Goal: Feedback & Contribution: Contribute content

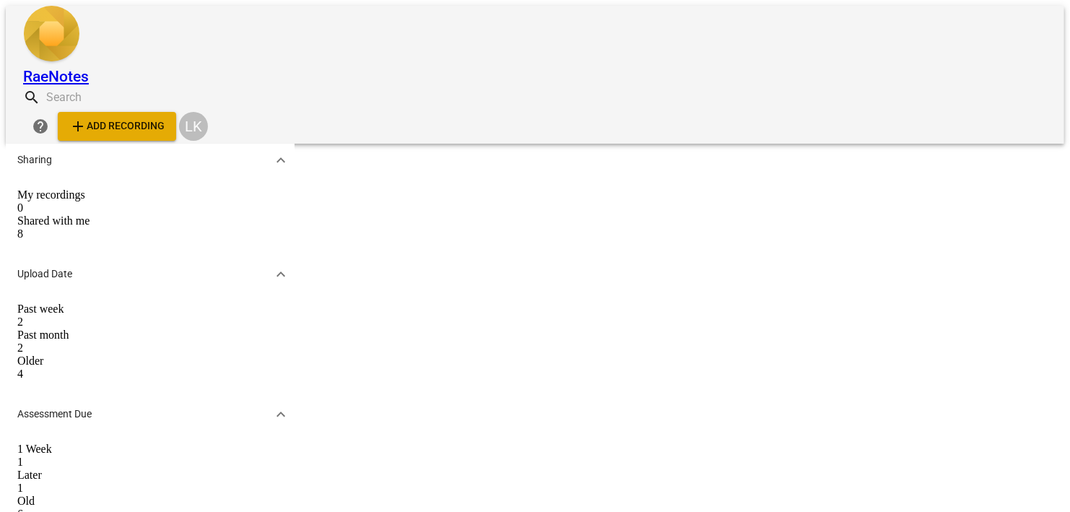
drag, startPoint x: 1024, startPoint y: 459, endPoint x: 1059, endPoint y: 453, distance: 35.9
drag, startPoint x: 1070, startPoint y: 455, endPoint x: 1070, endPoint y: 431, distance: 24.6
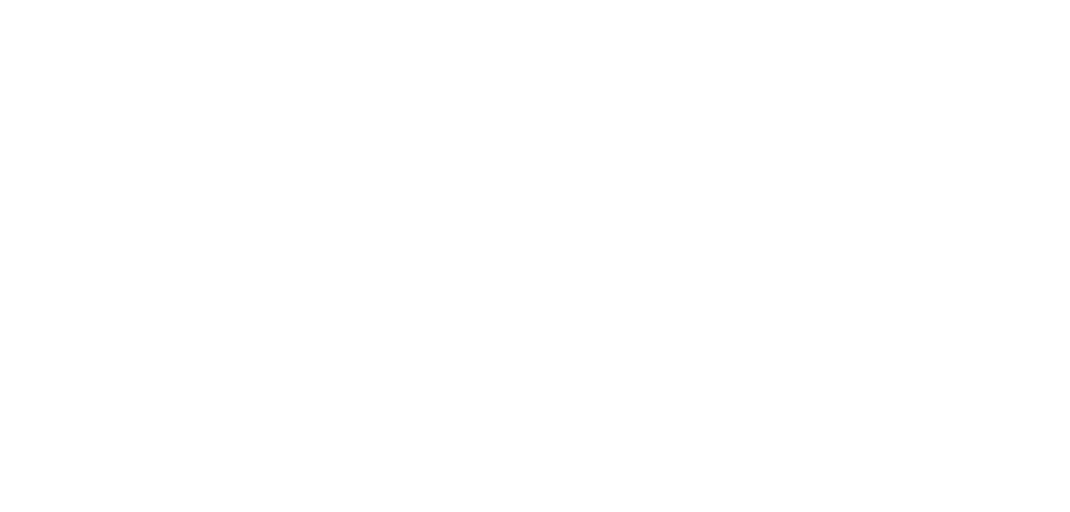
click at [490, 6] on html at bounding box center [535, 3] width 1070 height 6
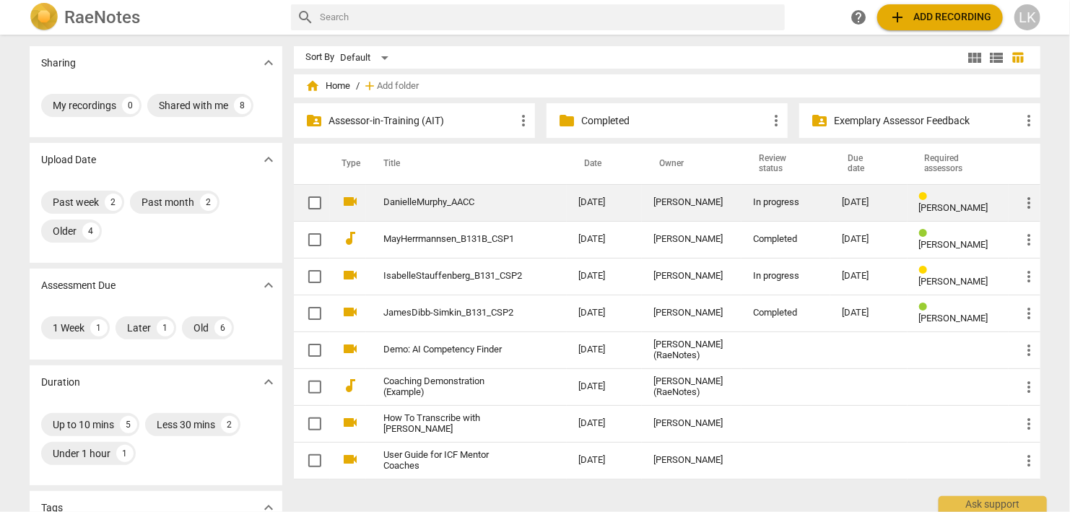
click at [449, 207] on link "DanielleMurphy_AACC" at bounding box center [455, 202] width 143 height 11
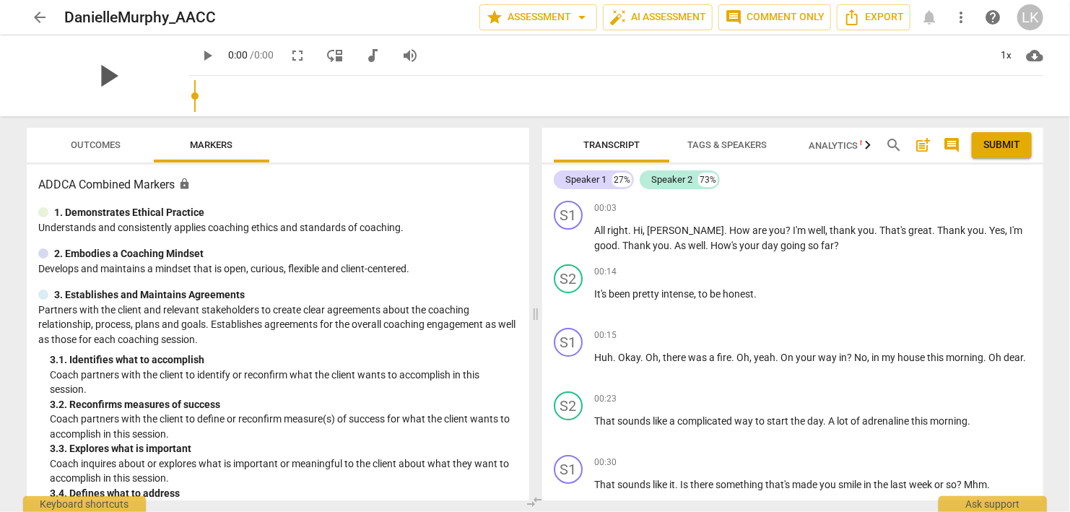
click at [109, 66] on span "play_arrow" at bounding box center [108, 76] width 38 height 38
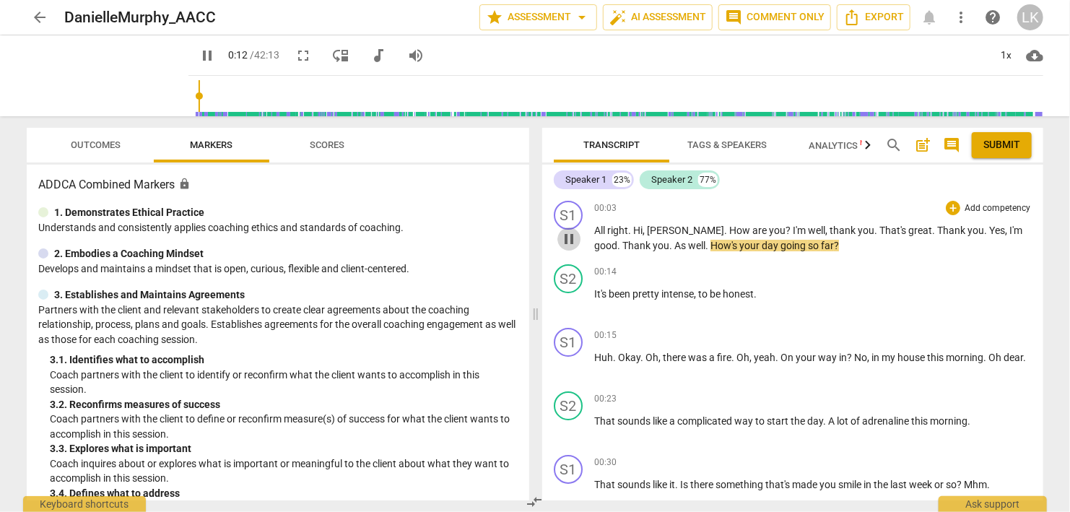
click at [572, 238] on span "pause" at bounding box center [569, 238] width 17 height 17
type input "13"
click at [957, 209] on div "+" at bounding box center [953, 208] width 14 height 14
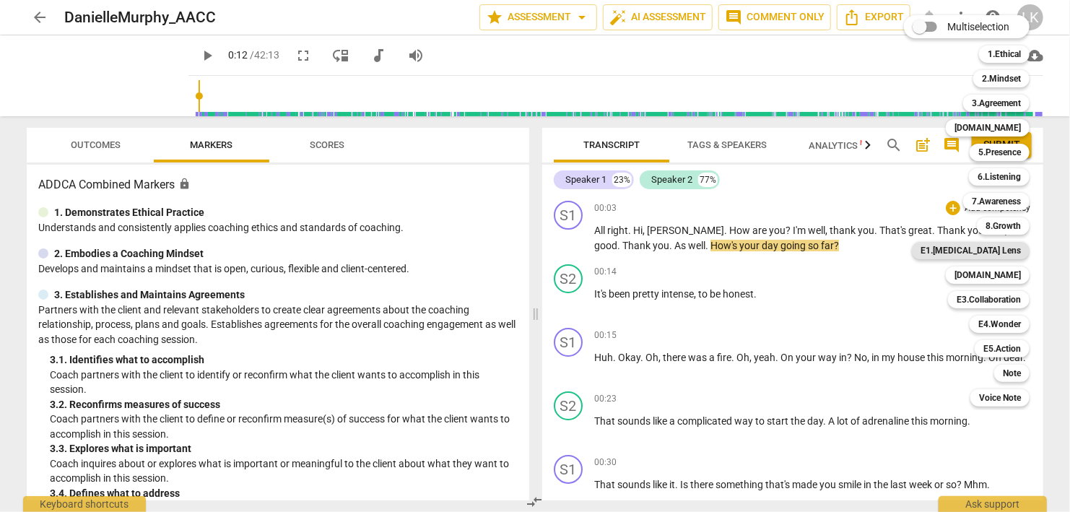
click at [1011, 253] on b "E1.[MEDICAL_DATA] Lens" at bounding box center [971, 250] width 100 height 17
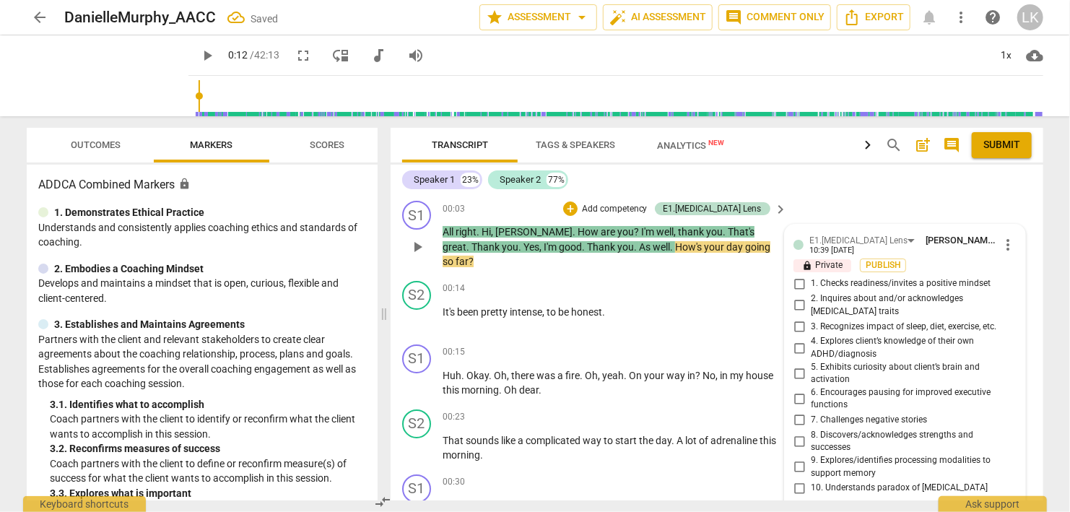
click at [798, 280] on input "1. Checks readiness/invites a positive mindset" at bounding box center [799, 283] width 23 height 17
checkbox input "true"
click at [649, 211] on p "Add competency" at bounding box center [615, 209] width 69 height 13
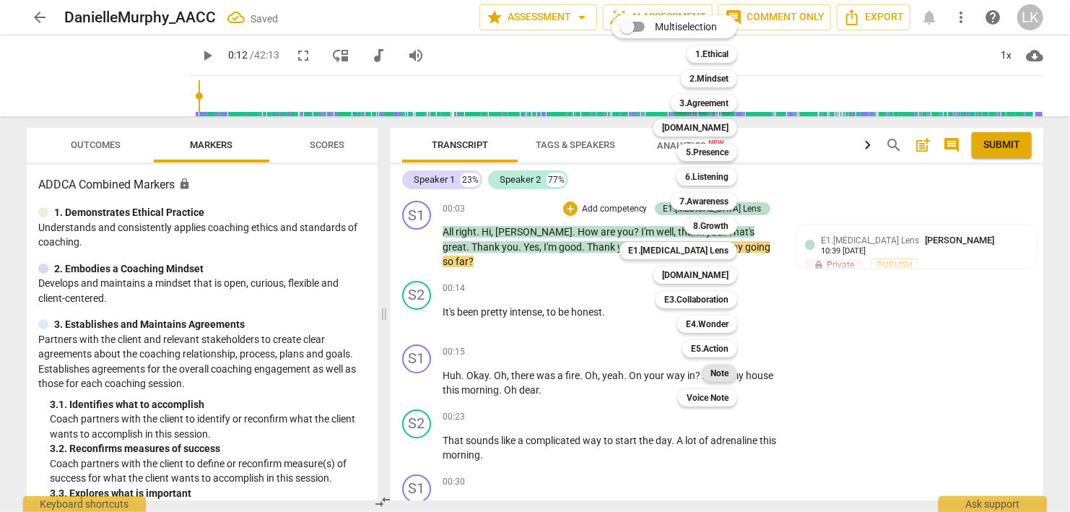
click at [727, 377] on b "Note" at bounding box center [720, 373] width 18 height 17
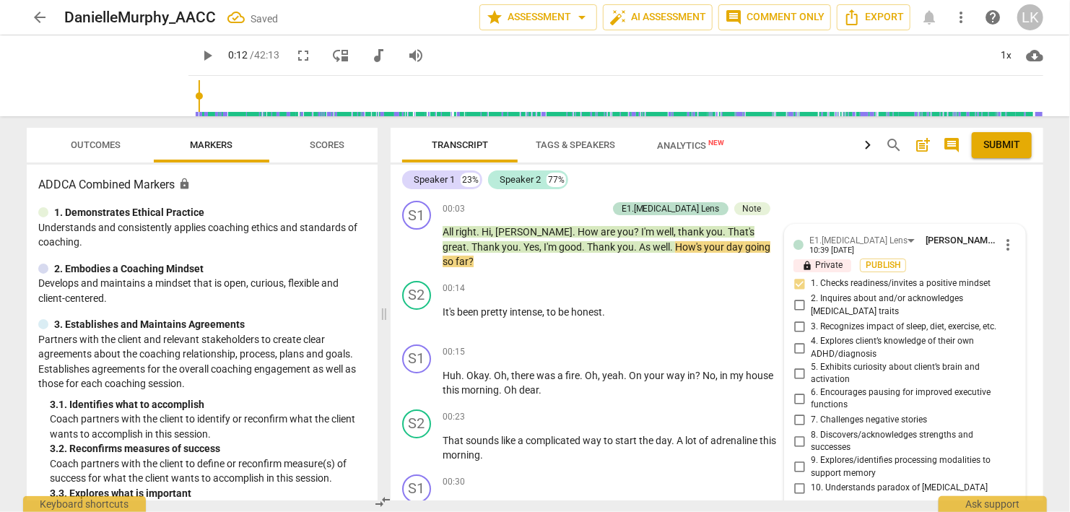
scroll to position [160, 0]
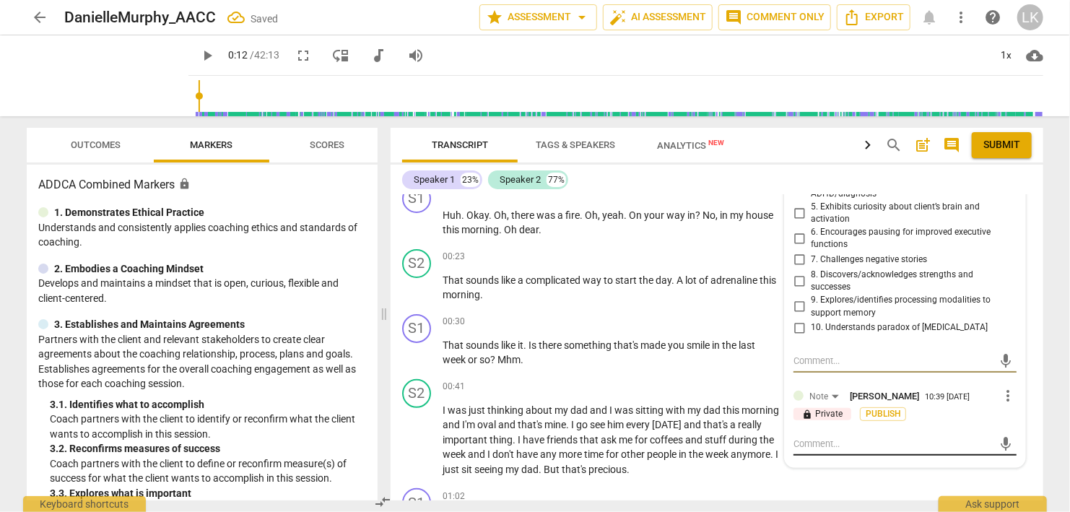
click at [862, 437] on textarea at bounding box center [894, 444] width 200 height 14
type textarea "N"
type textarea "Ni"
type textarea "Nic"
type textarea "Nice"
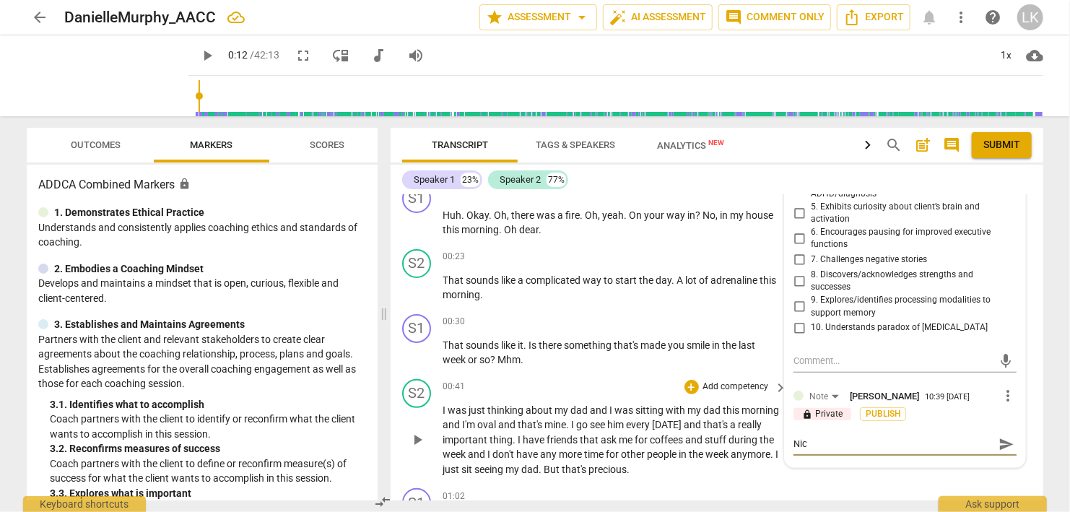
type textarea "Nice"
type textarea "Nice,"
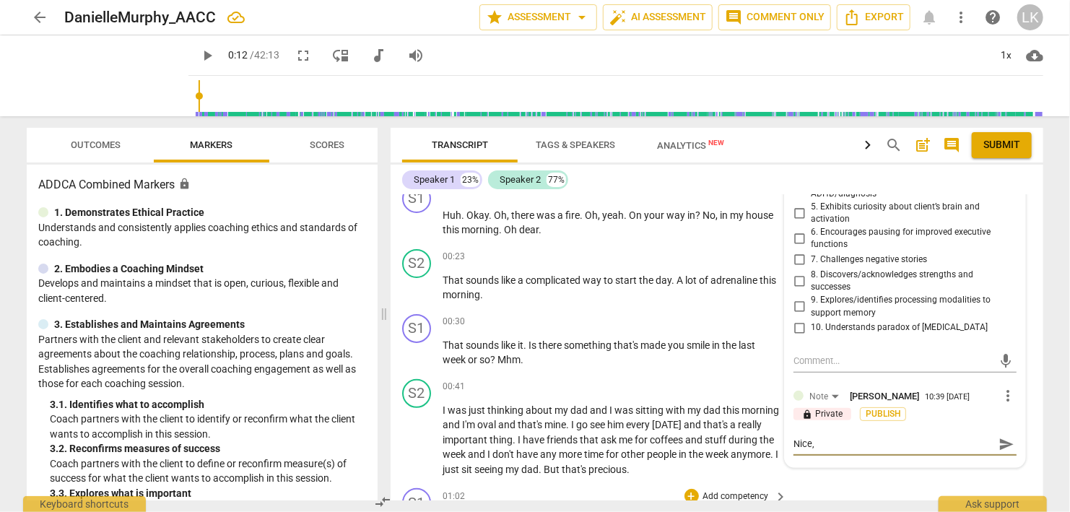
type textarea "Nice, p"
type textarea "Nice, po"
type textarea "Nice, pos"
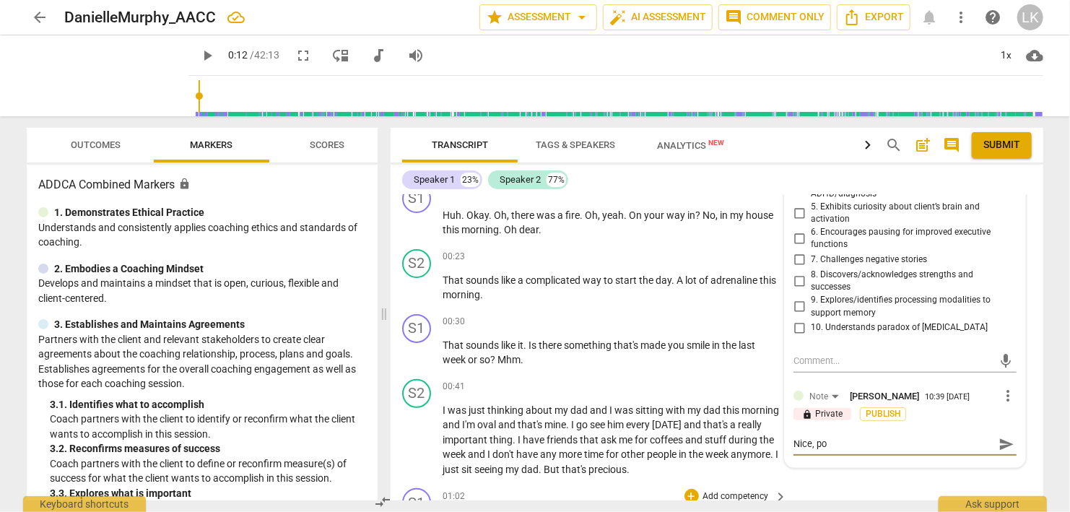
type textarea "Nice, pos"
type textarea "Nice, posi"
type textarea "Nice, posit"
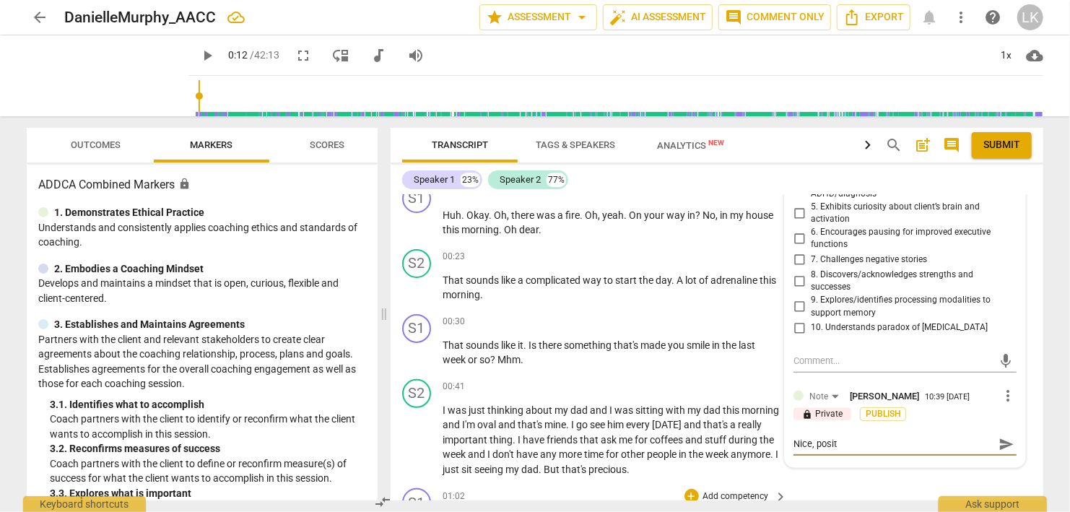
type textarea "Nice, positi"
type textarea "Nice, positiv"
type textarea "Nice, positive"
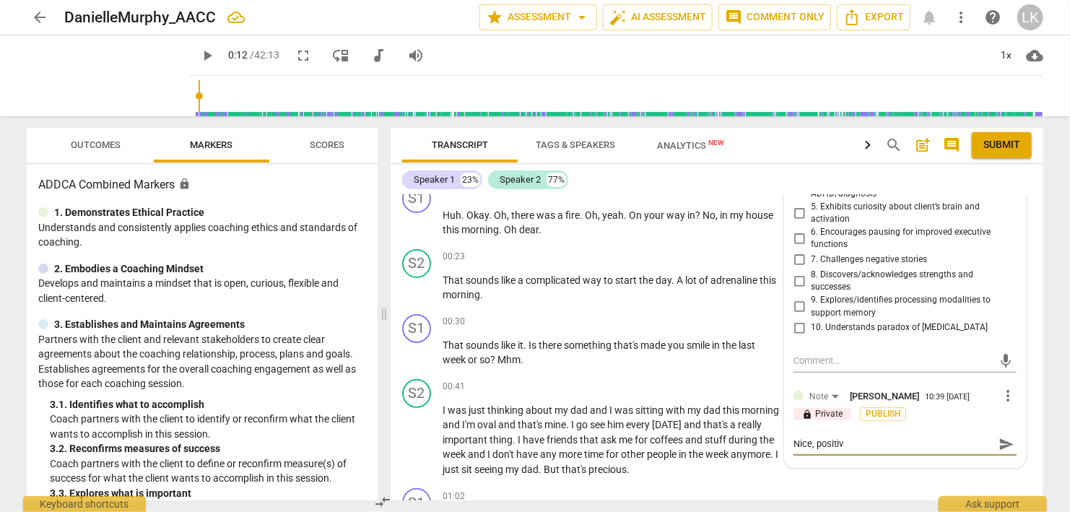
type textarea "Nice, positive"
type textarea "Nice, positive a"
type textarea "Nice, positive an"
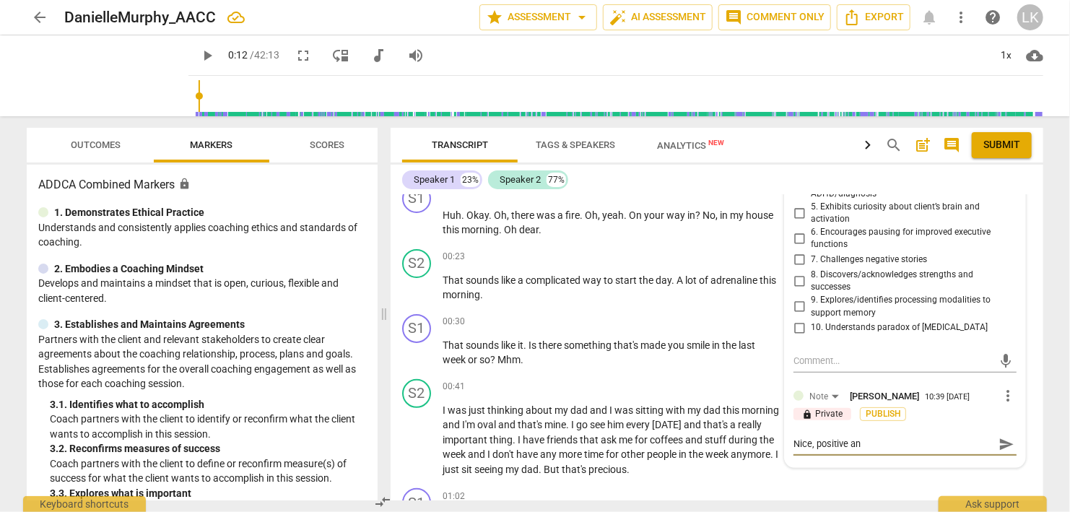
type textarea "Nice, positive and"
type textarea "Nice, positive and w"
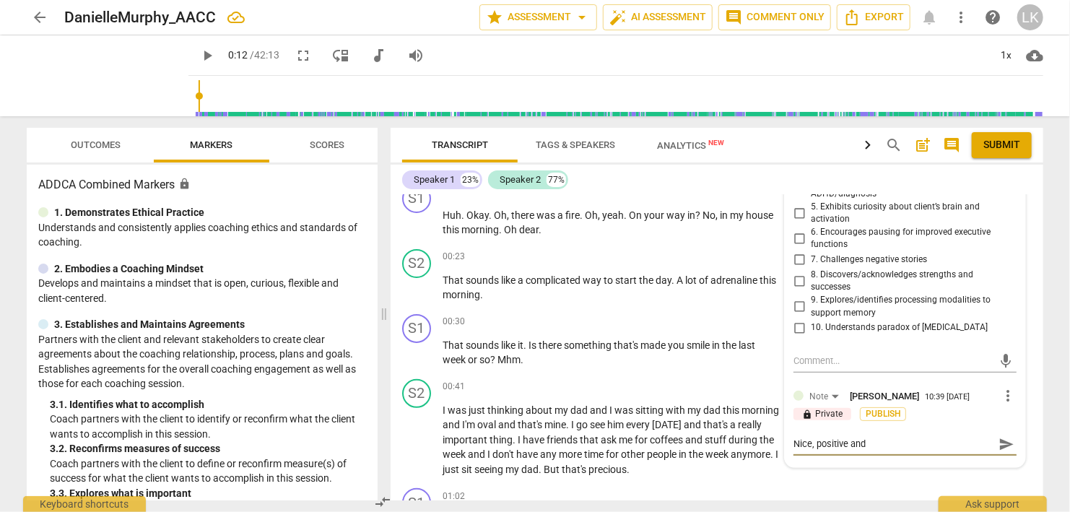
type textarea "Nice, positive and w"
type textarea "Nice, positive and wr"
type textarea "Nice, positive and w"
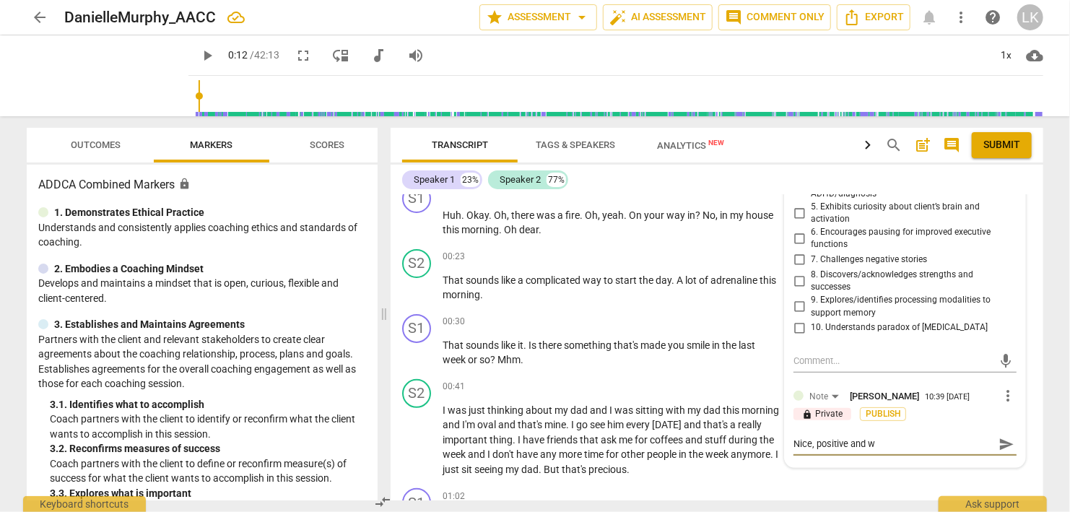
type textarea "Nice, positive and wa"
type textarea "Nice, positive and war"
type textarea "Nice, positive and warm"
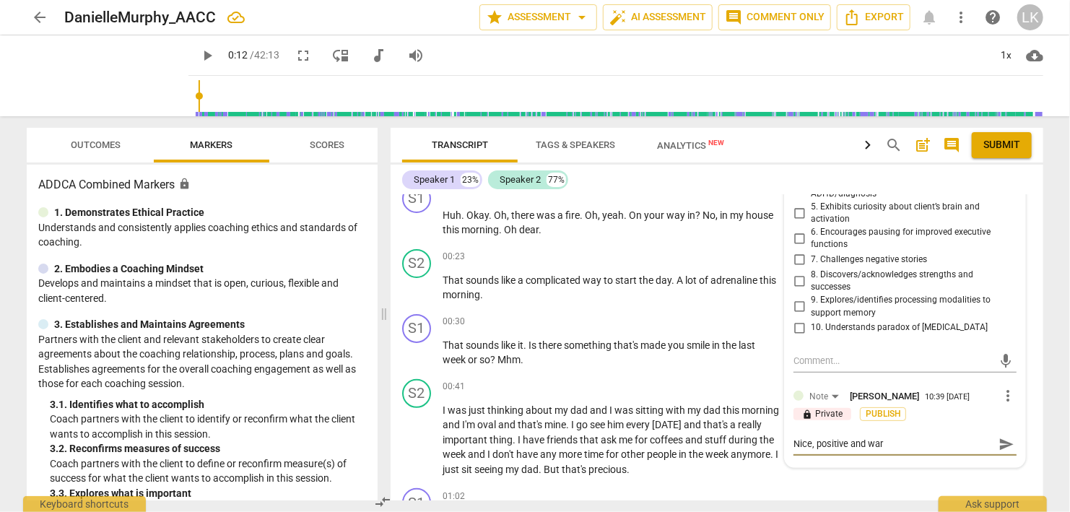
type textarea "Nice, positive and warm"
type textarea "Nice, positive and warm t"
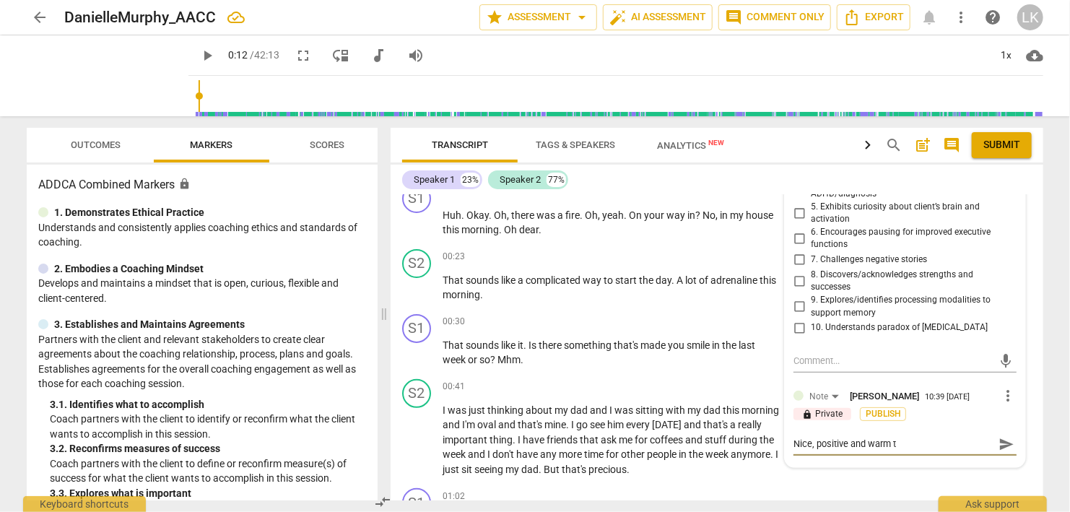
type textarea "Nice, positive and warm to"
type textarea "Nice, positive and warm ton"
type textarea "Nice, positive and warm tone"
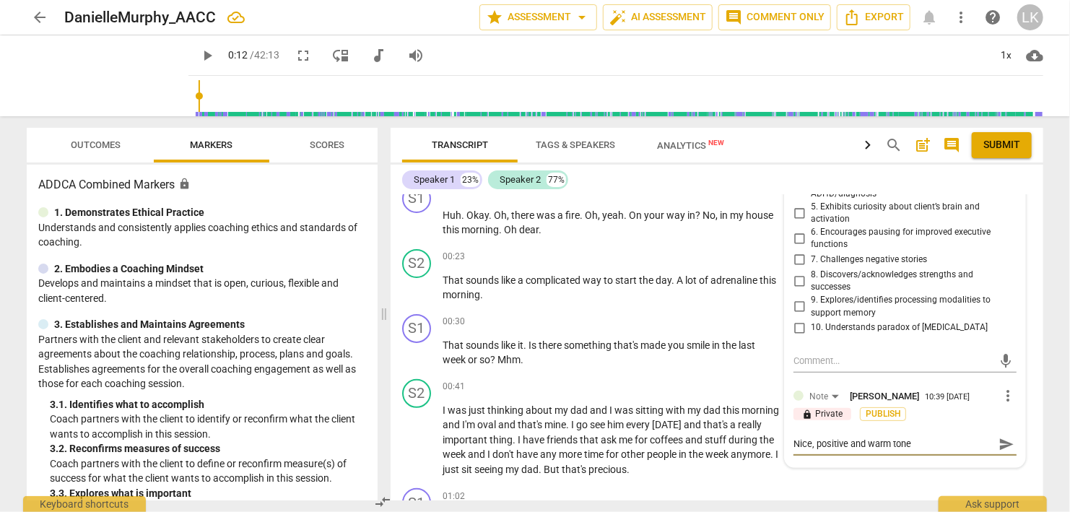
type textarea "Nice, positive and warm tone"
type textarea "Nice, positive and warm tone o"
type textarea "Nice, positive and warm tone of"
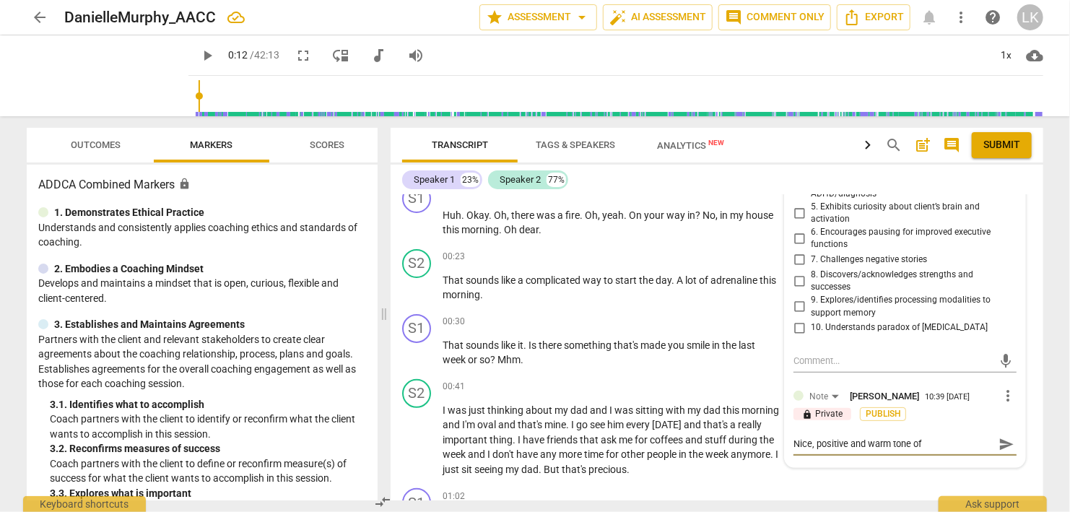
type textarea "Nice, positive and warm tone of"
type textarea "Nice, positive and warm tone of v"
type textarea "Nice, positive and warm tone of vo"
type textarea "Nice, positive and warm tone of voi"
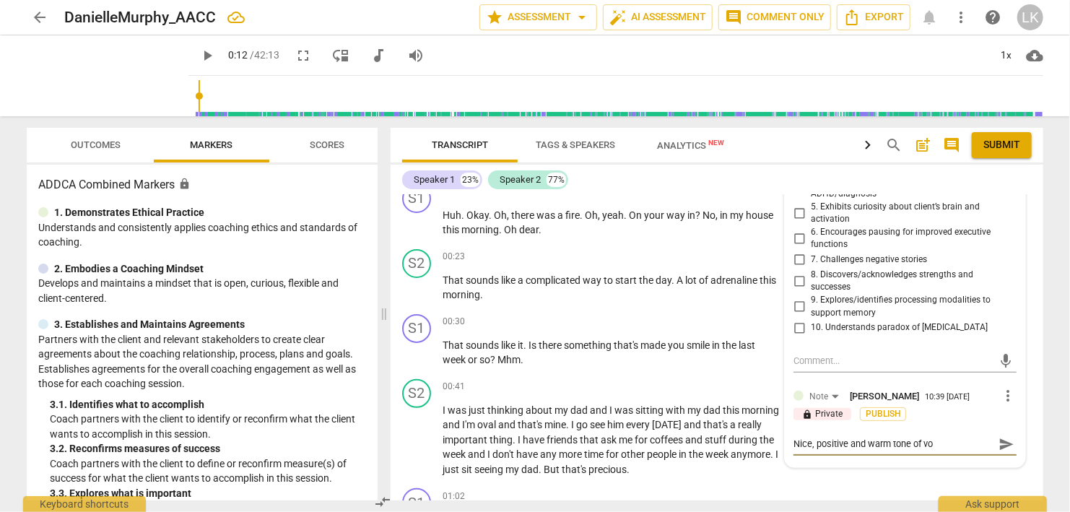
type textarea "Nice, positive and warm tone of voi"
type textarea "Nice, positive and warm tone of voic"
type textarea "Nice, positive and warm tone of voice"
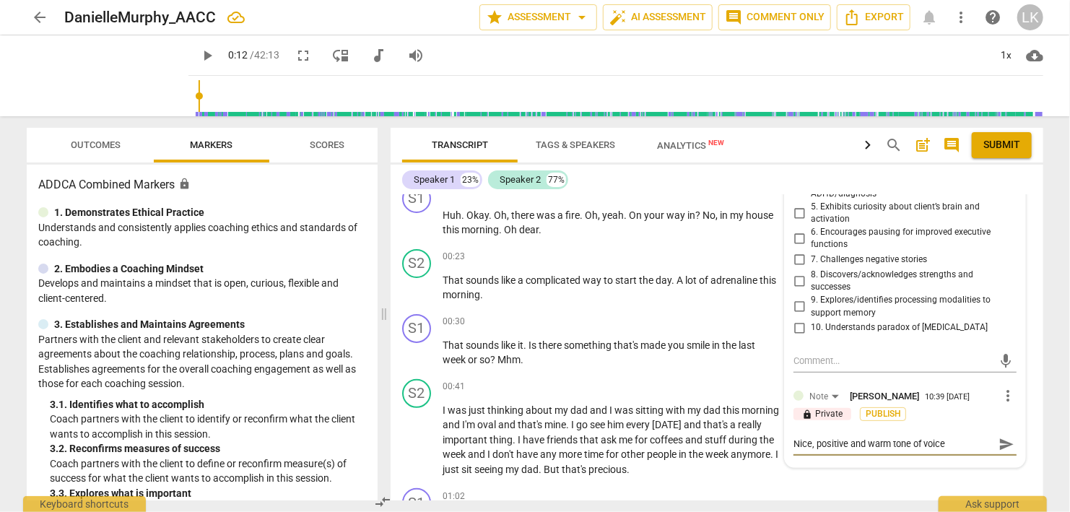
type textarea "Nice, positive and warm tone of voice."
paste textarea "😊"
type textarea "Nice, positive and warm tone of voice. 😊"
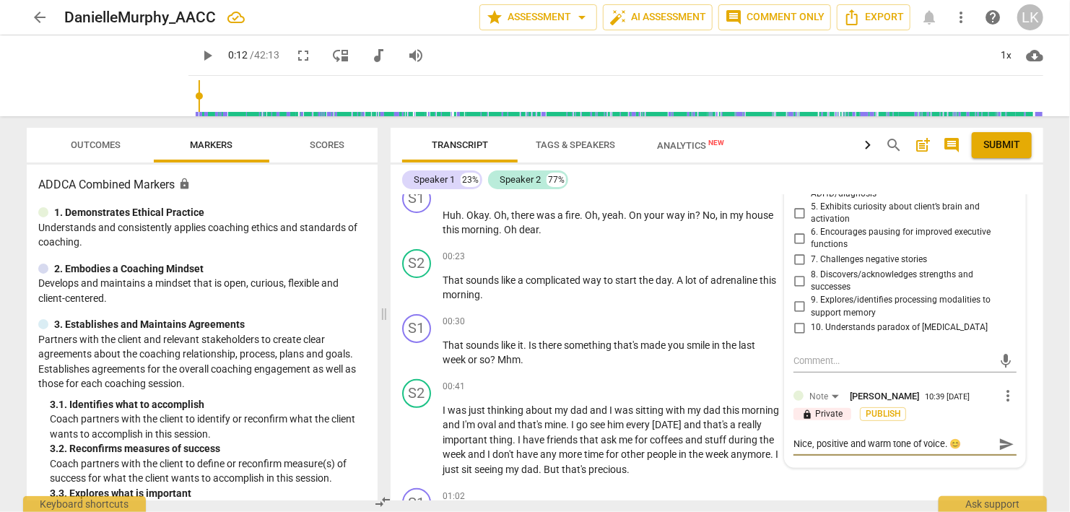
type textarea "Nice, positive and warm tone of voice. 😊"
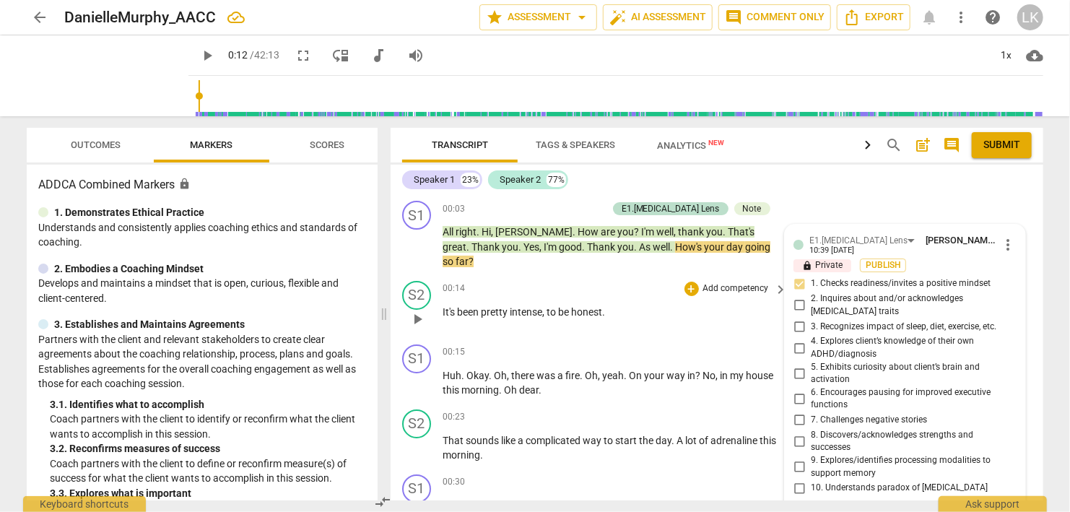
click at [422, 311] on span "play_arrow" at bounding box center [417, 319] width 17 height 17
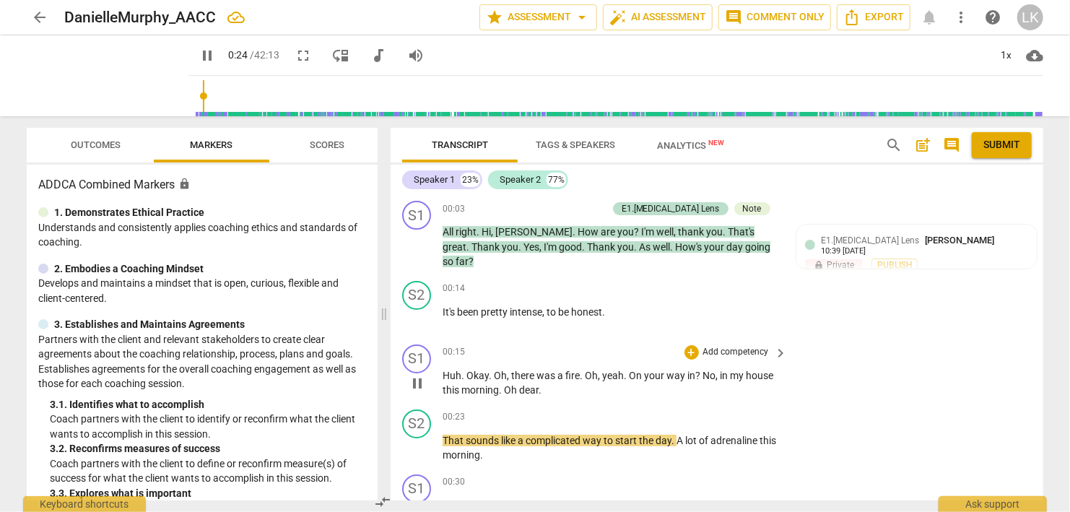
click at [423, 375] on span "pause" at bounding box center [417, 383] width 17 height 17
click at [423, 375] on span "play_arrow" at bounding box center [417, 383] width 17 height 17
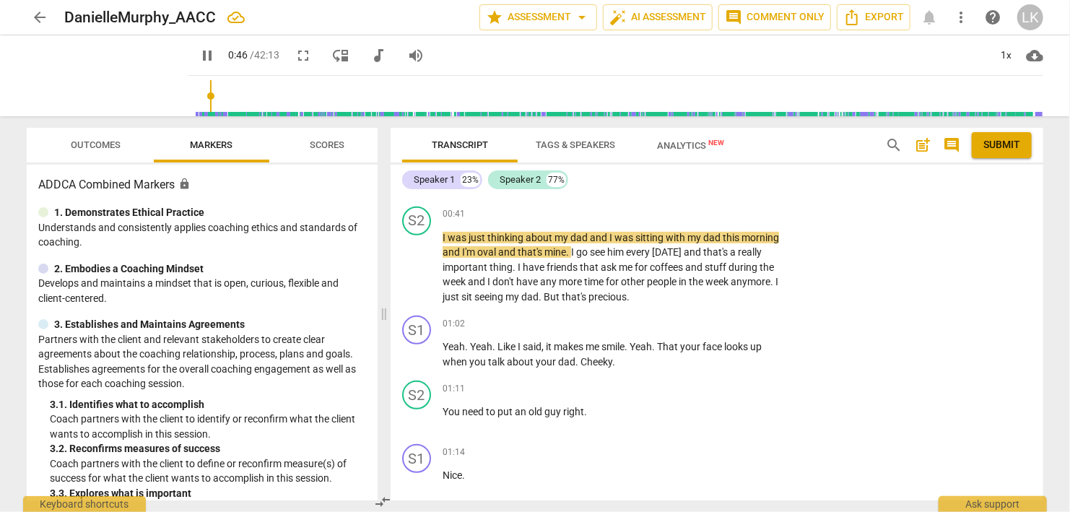
scroll to position [166, 0]
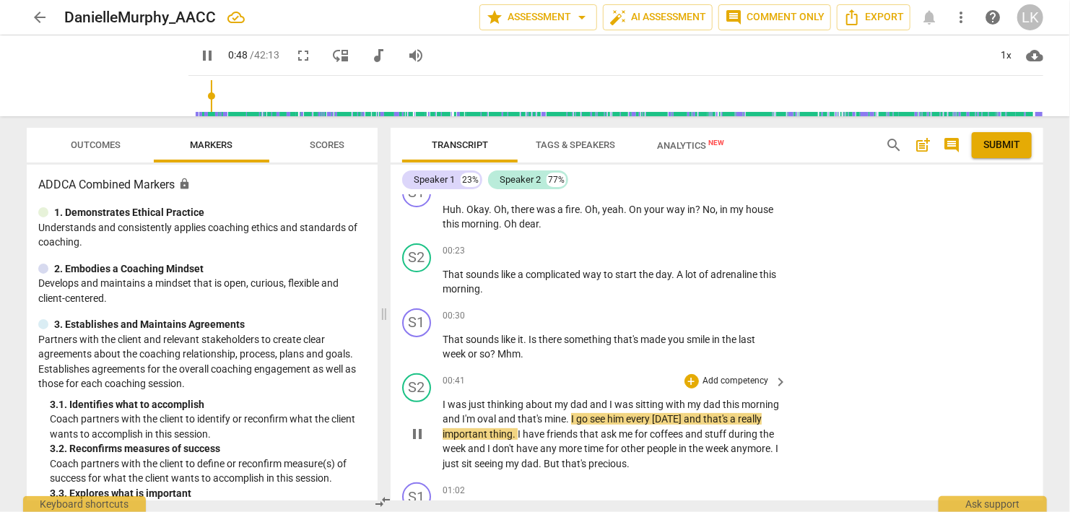
click at [414, 425] on span "pause" at bounding box center [417, 433] width 17 height 17
type input "50"
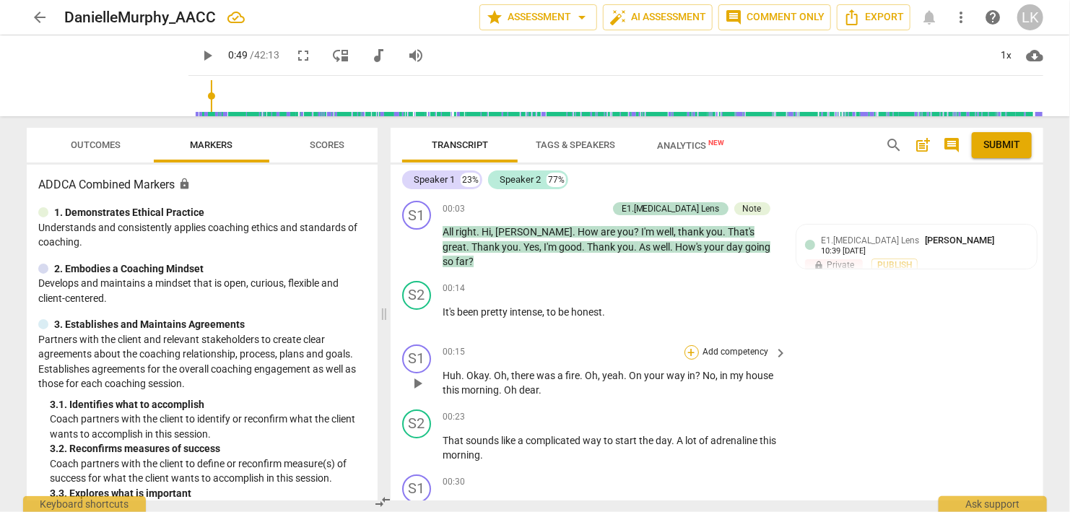
click at [692, 345] on div "+" at bounding box center [692, 352] width 14 height 14
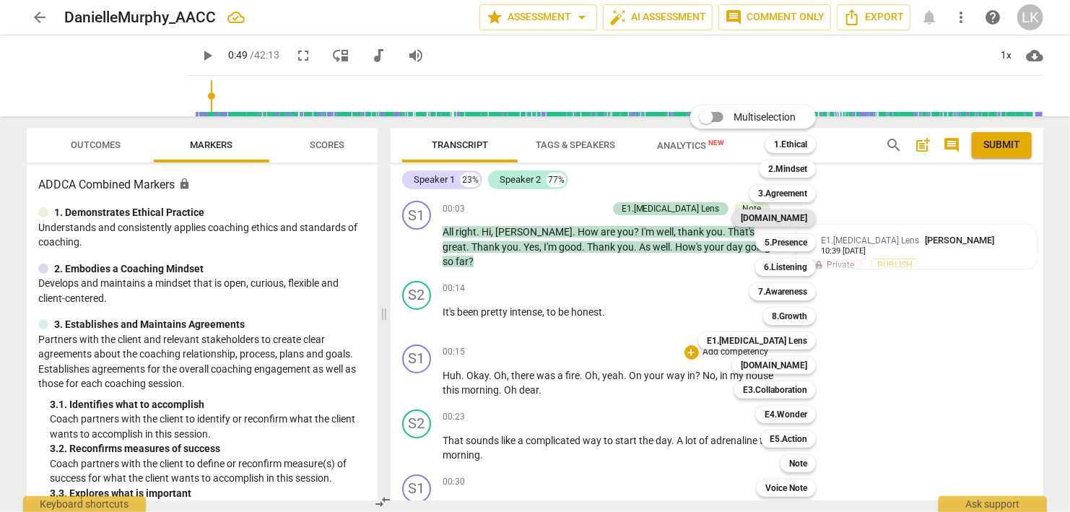
click at [794, 221] on b "[DOMAIN_NAME]" at bounding box center [774, 217] width 66 height 17
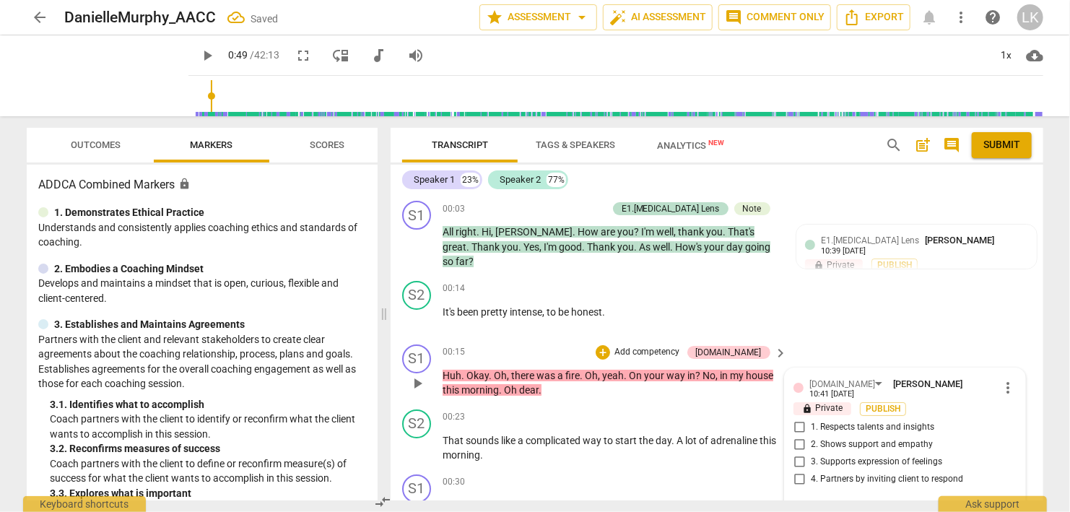
click at [799, 436] on input "2. Shows support and empathy" at bounding box center [799, 444] width 23 height 17
checkbox input "true"
click at [635, 345] on div "+ Add competency [DOMAIN_NAME] keyboard_arrow_right" at bounding box center [691, 353] width 196 height 16
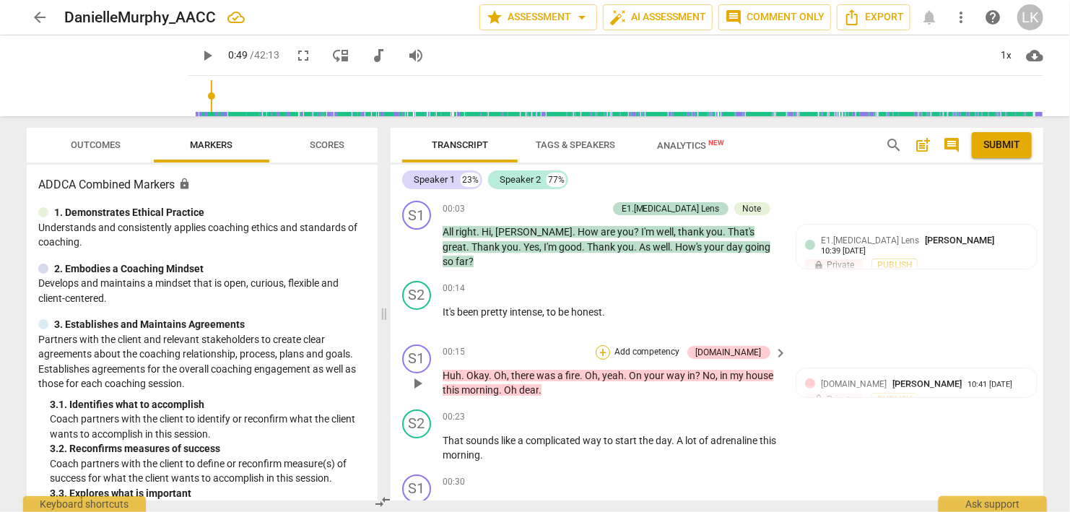
click at [610, 345] on div "+" at bounding box center [603, 352] width 14 height 14
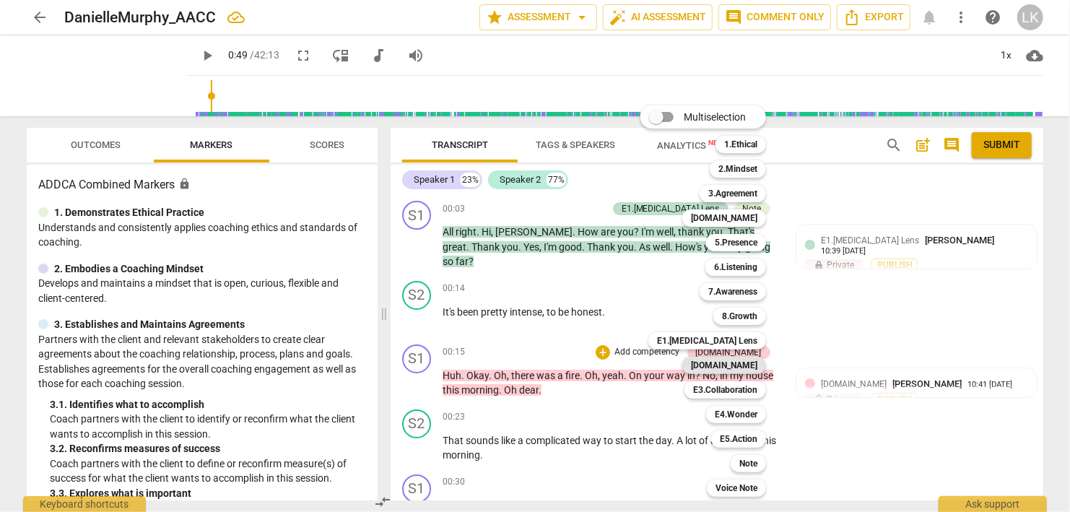
click at [726, 361] on b "[DOMAIN_NAME]" at bounding box center [724, 365] width 66 height 17
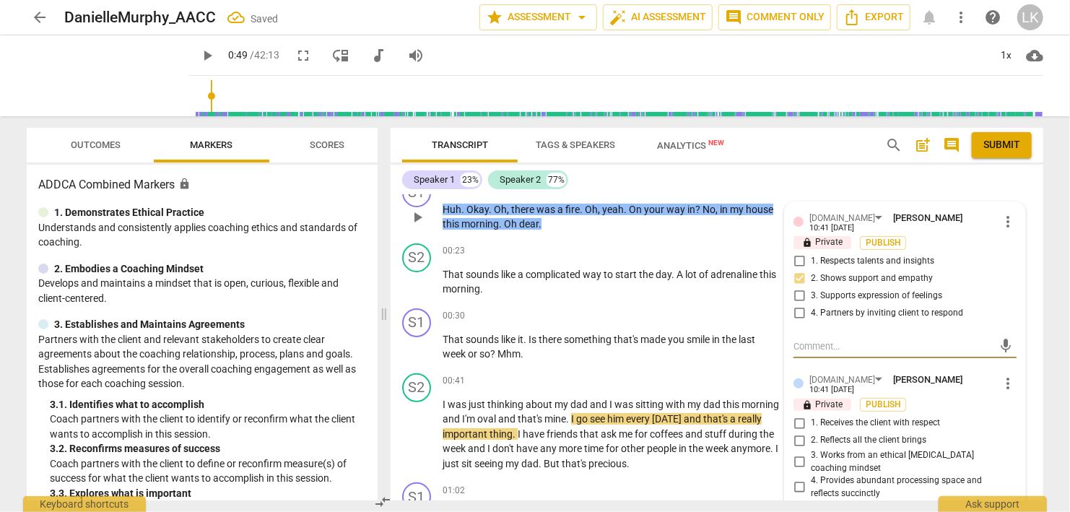
scroll to position [250, 0]
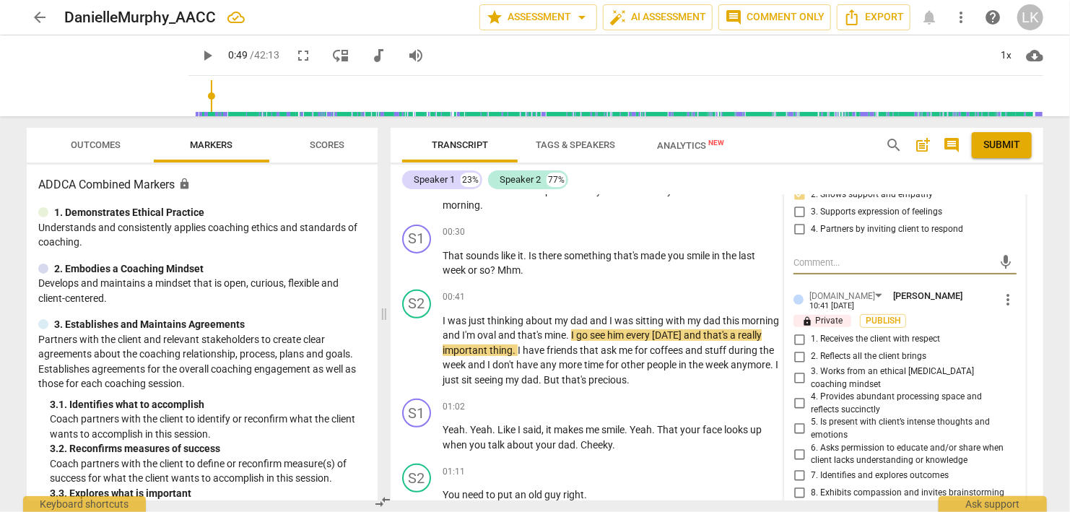
click at [797, 331] on input "1. Receives the client with respect" at bounding box center [799, 339] width 23 height 17
checkbox input "true"
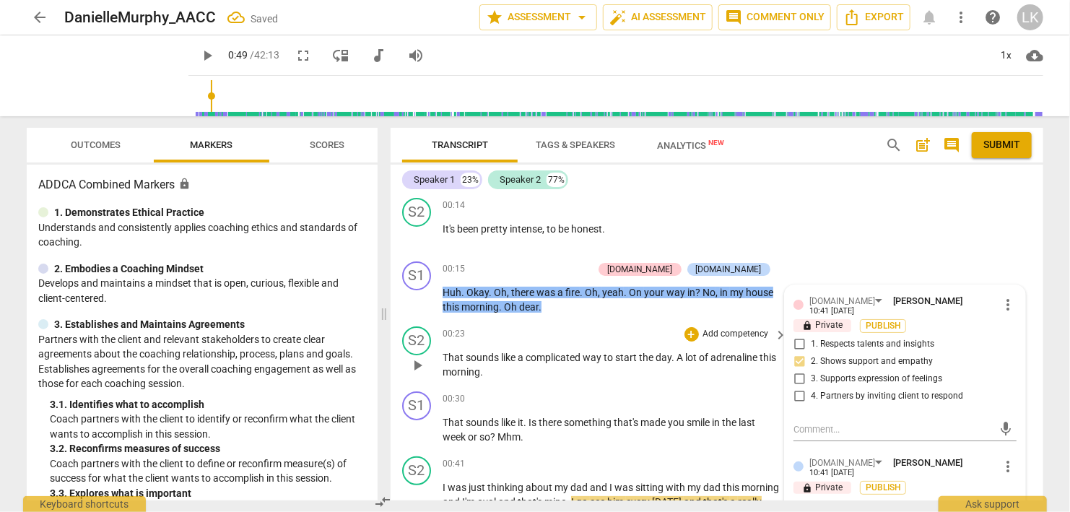
scroll to position [0, 0]
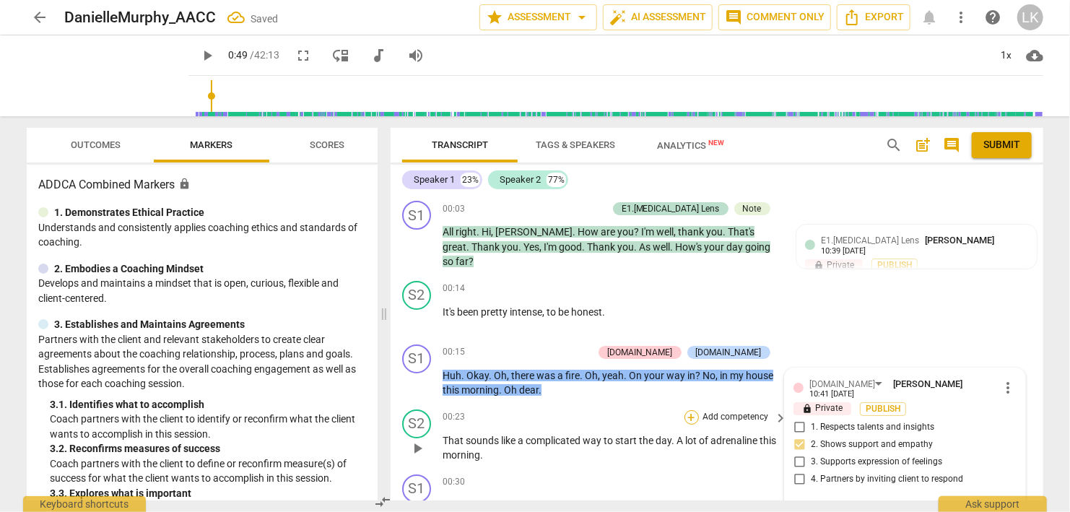
click at [689, 410] on div "+" at bounding box center [692, 417] width 14 height 14
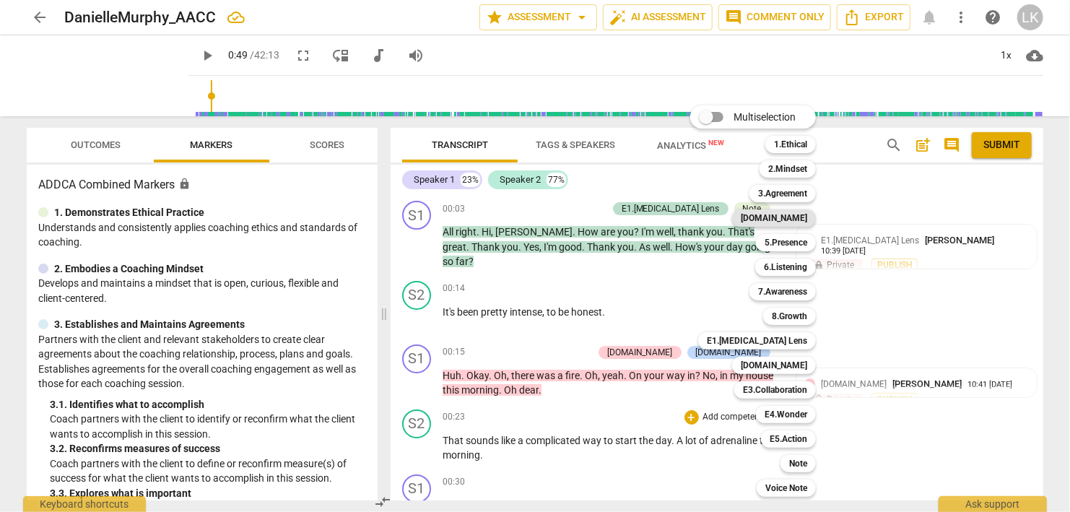
click at [787, 218] on b "[DOMAIN_NAME]" at bounding box center [774, 217] width 66 height 17
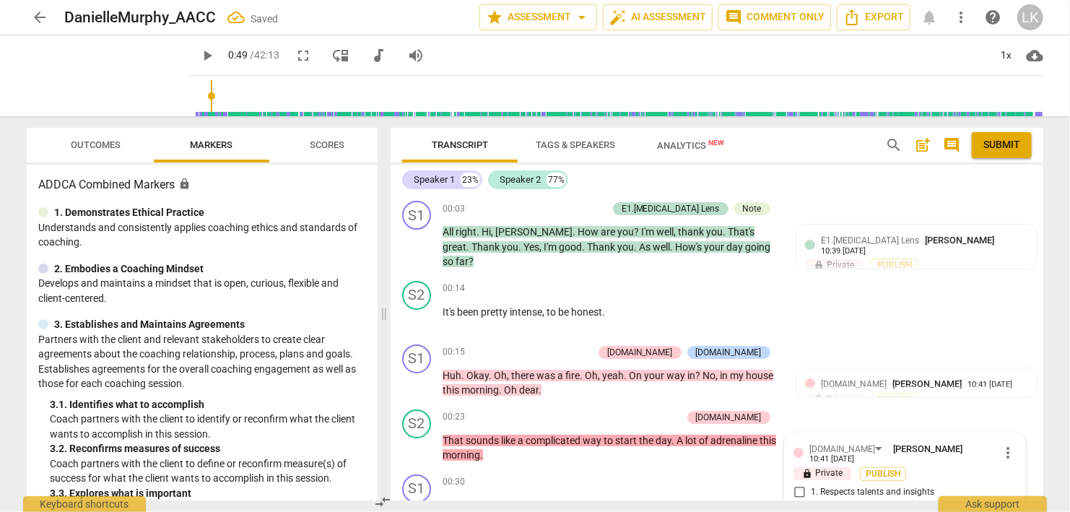
scroll to position [209, 0]
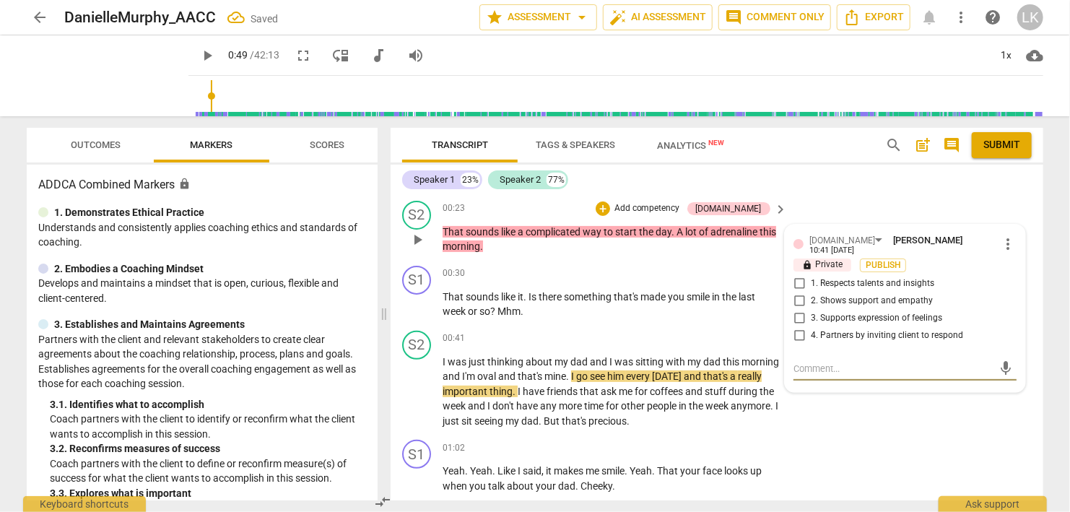
click at [799, 293] on input "2. Shows support and empathy" at bounding box center [799, 301] width 23 height 17
checkbox input "true"
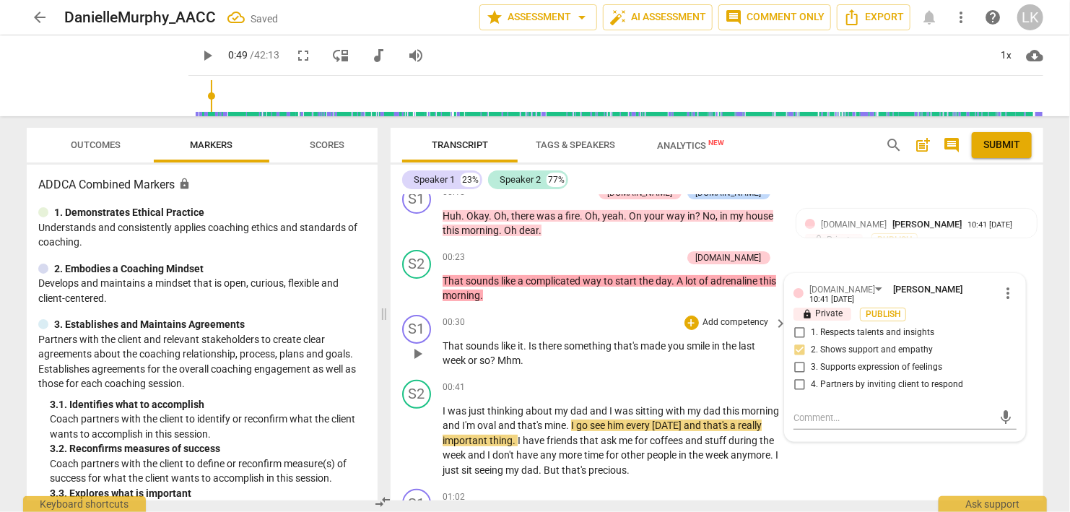
scroll to position [126, 0]
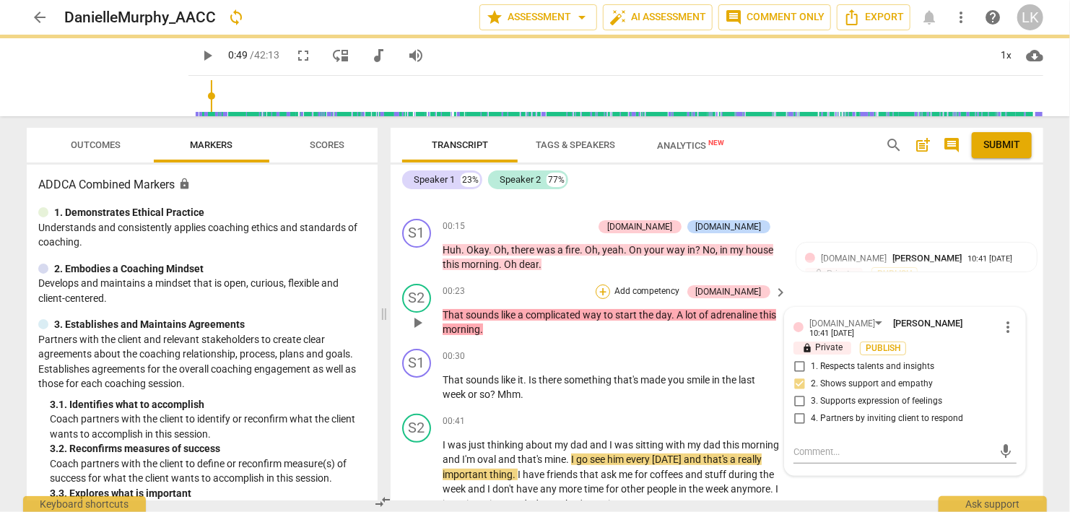
click at [610, 285] on div "+" at bounding box center [603, 292] width 14 height 14
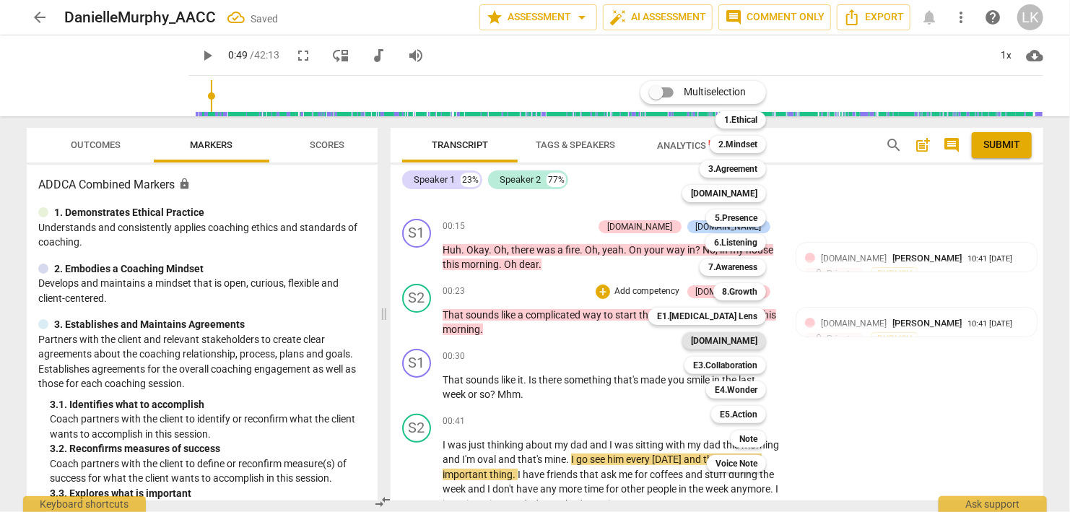
click at [744, 337] on b "[DOMAIN_NAME]" at bounding box center [724, 340] width 66 height 17
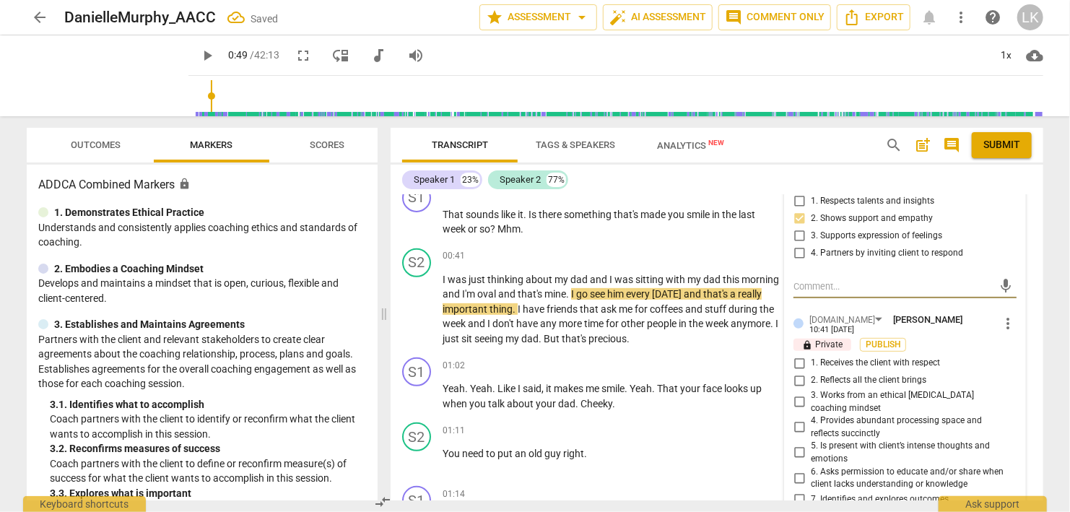
scroll to position [292, 0]
click at [802, 354] on input "1. Receives the client with respect" at bounding box center [799, 362] width 23 height 17
checkbox input "true"
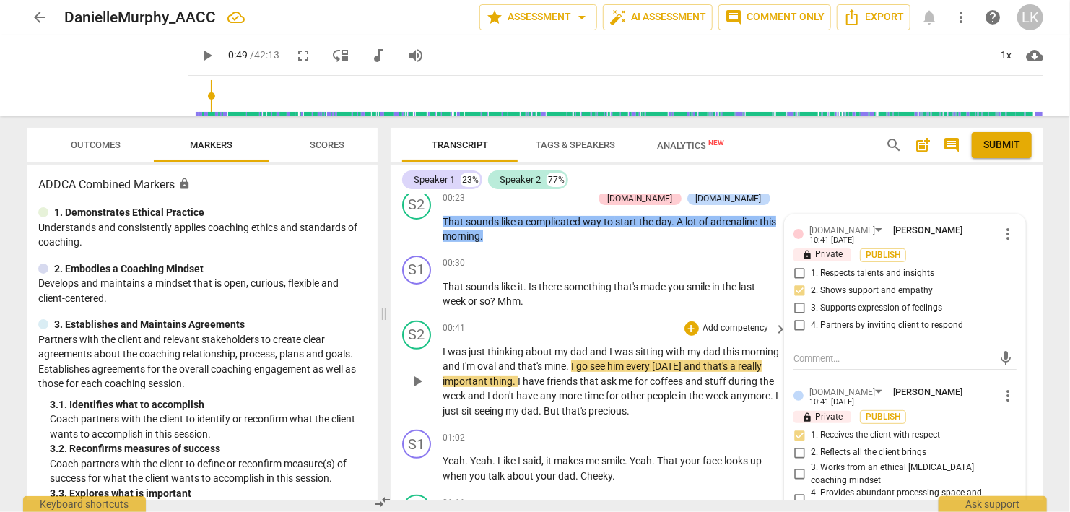
scroll to position [126, 0]
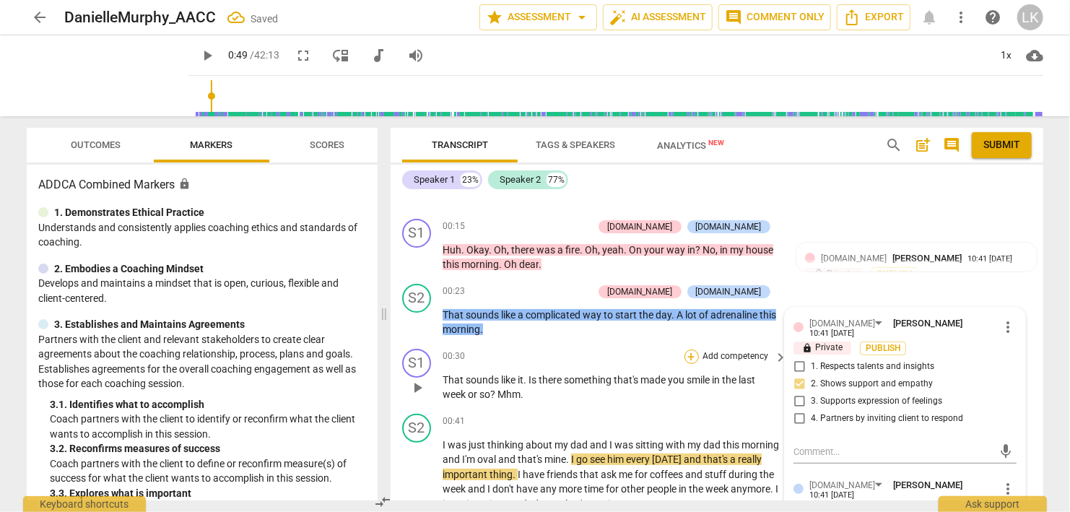
click at [693, 350] on div "+" at bounding box center [692, 357] width 14 height 14
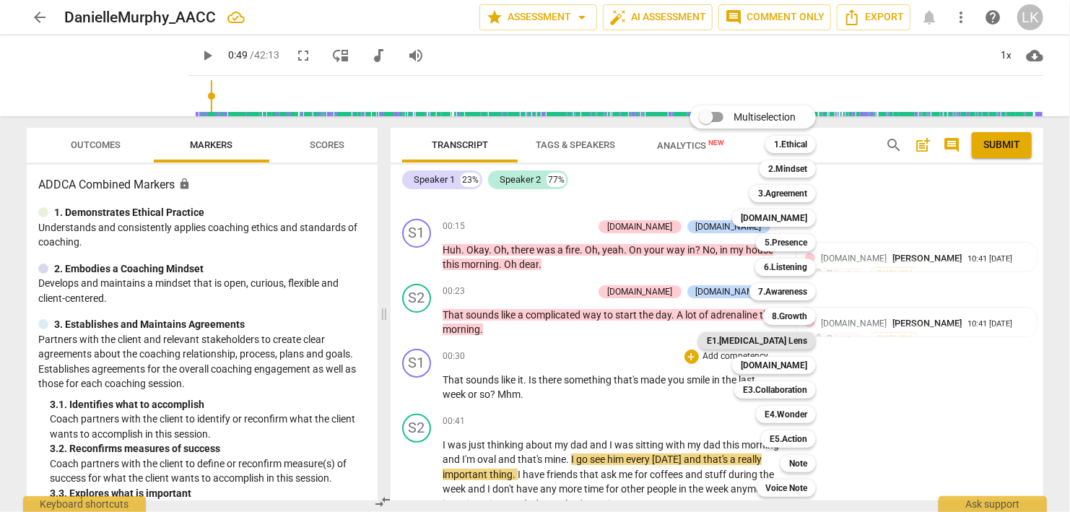
click at [764, 344] on b "E1.[MEDICAL_DATA] Lens" at bounding box center [757, 340] width 100 height 17
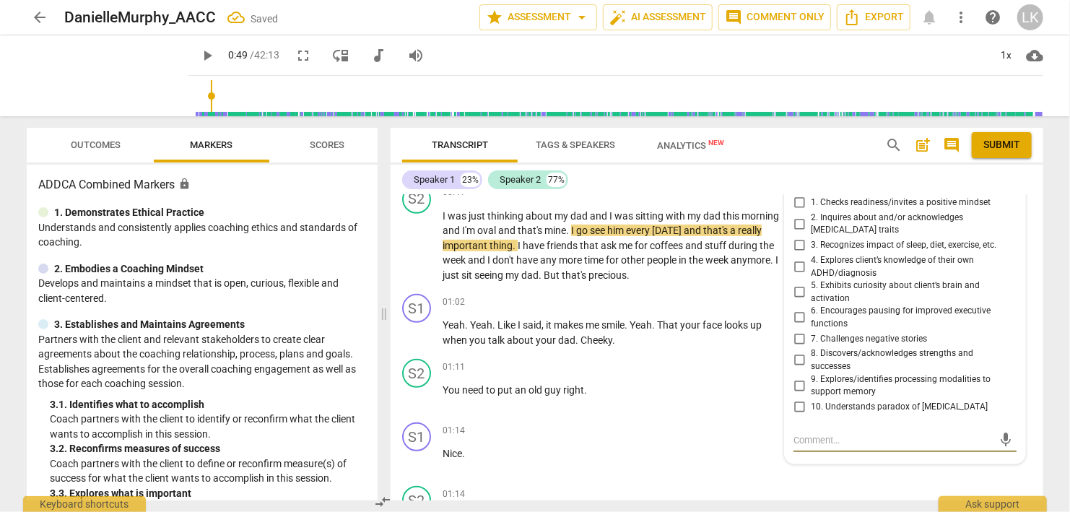
scroll to position [251, 0]
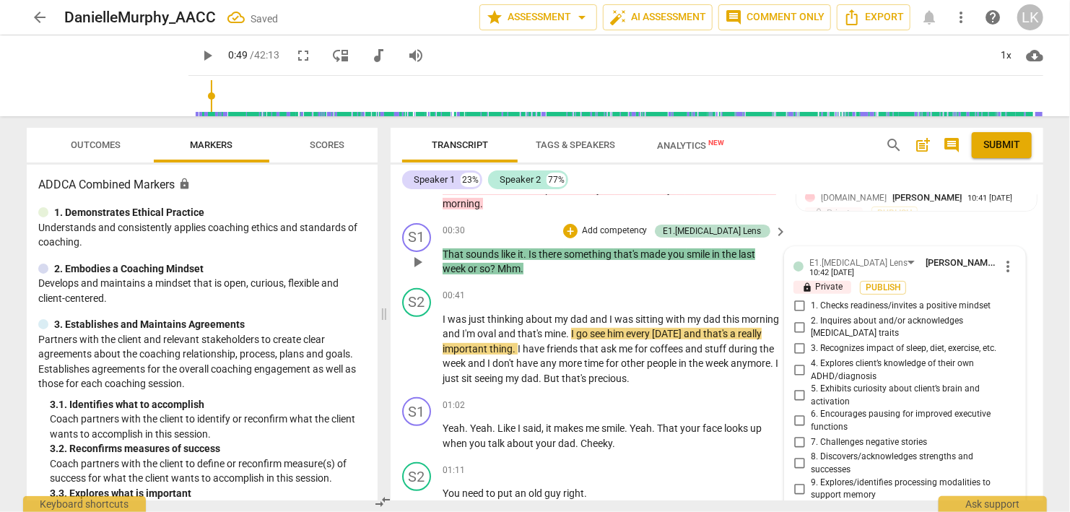
click at [800, 298] on input "1. Checks readiness/invites a positive mindset" at bounding box center [799, 306] width 23 height 17
checkbox input "true"
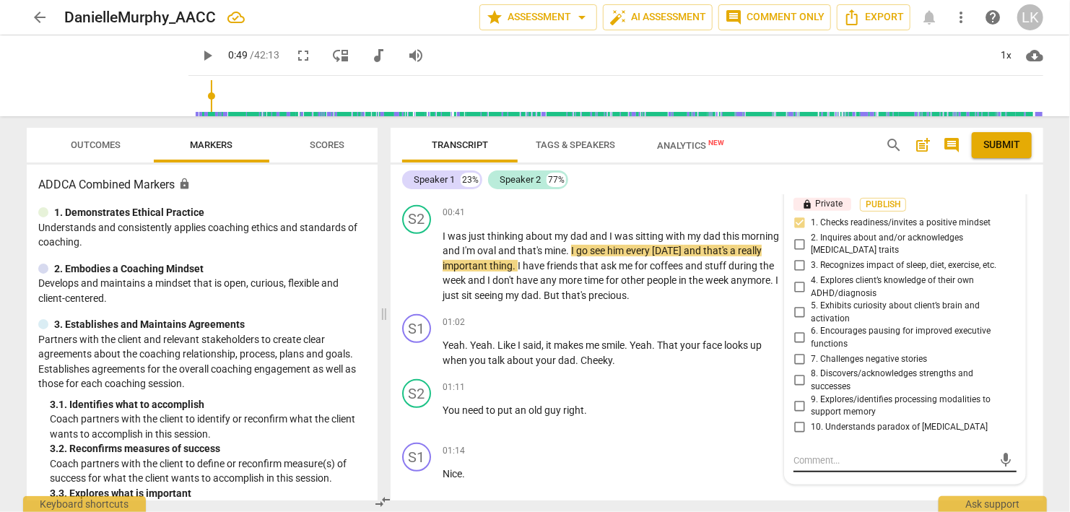
click at [810, 454] on textarea at bounding box center [894, 461] width 200 height 14
type textarea "A"
type textarea "Al"
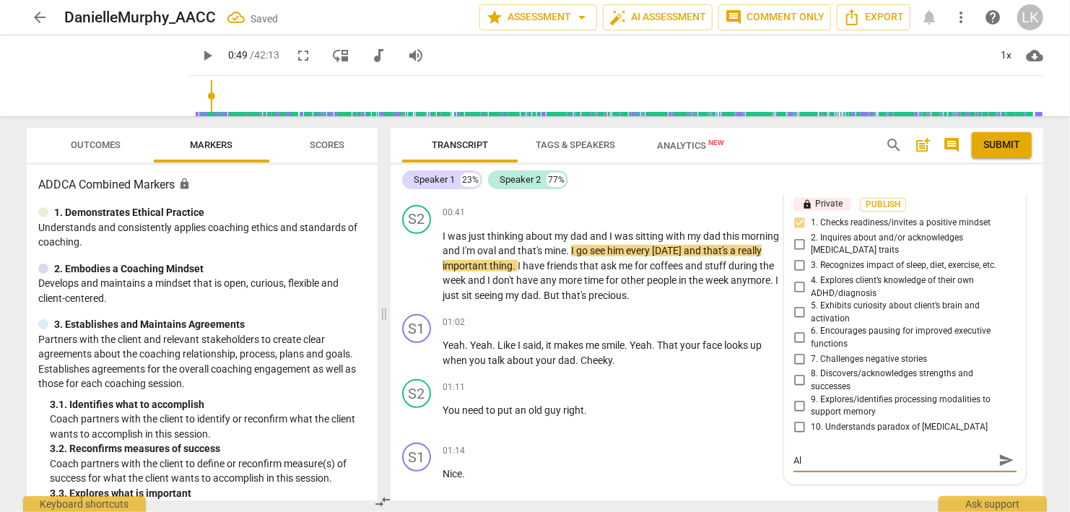
type textarea "Alw"
type textarea "Alwa"
type textarea "Alway"
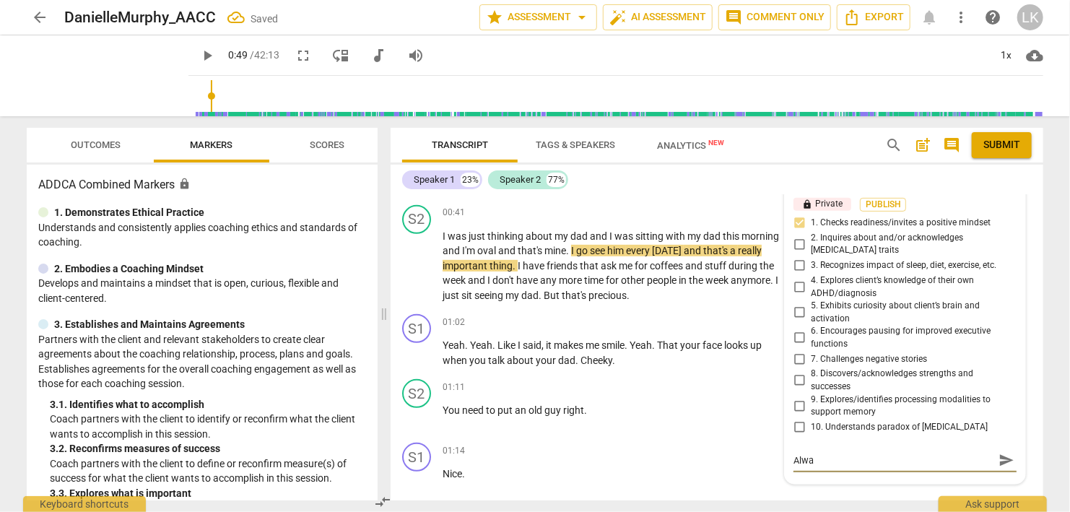
type textarea "Alway"
type textarea "Always"
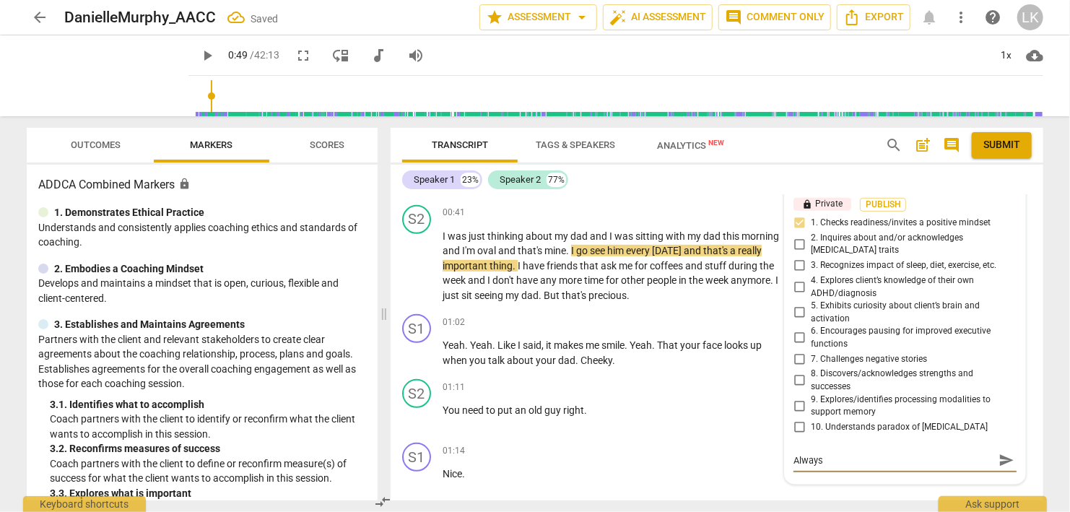
type textarea "Always r"
type textarea "Always re"
type textarea "Always rem"
type textarea "Always reme"
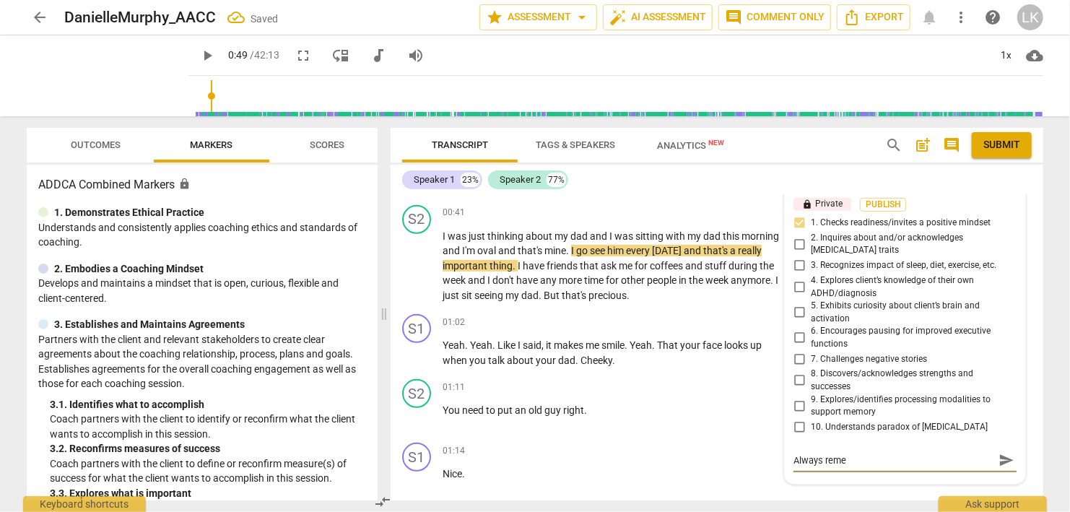
type textarea "Always remem"
type textarea "Always rememb"
type textarea "Always remembe"
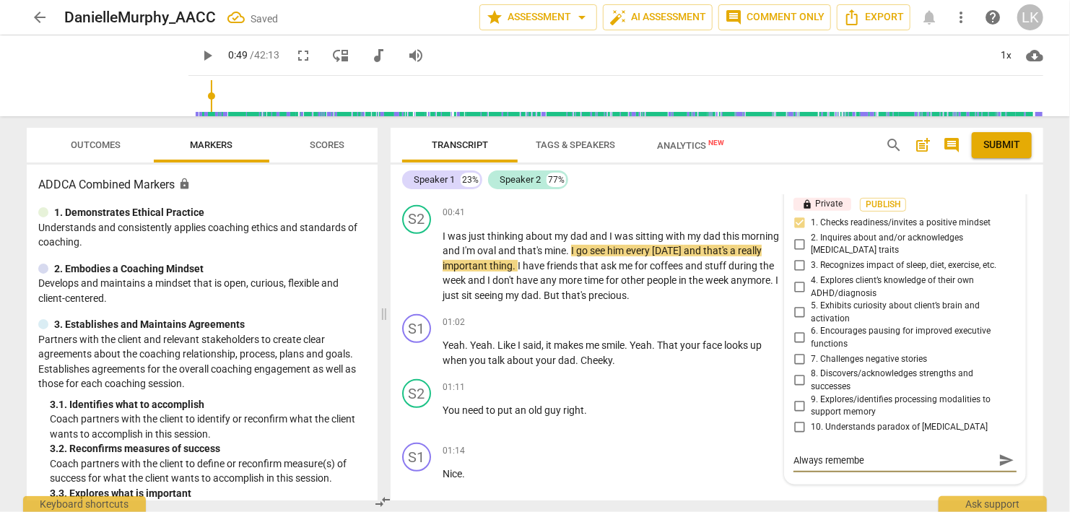
type textarea "Always remember"
type textarea "Always remember t"
type textarea "Always remember to"
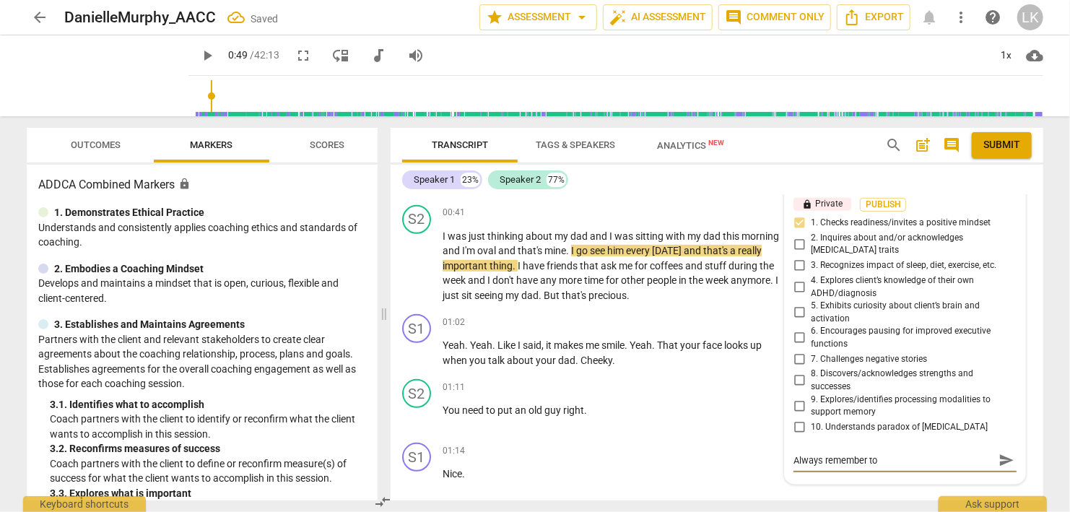
type textarea "Always remember to"
type textarea "Always remember to a"
type textarea "Always remember to as"
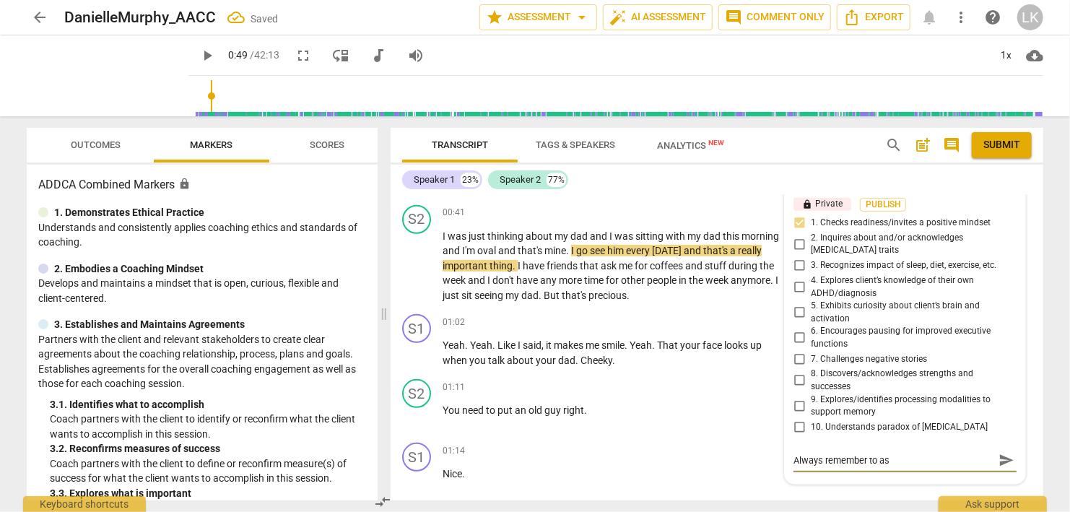
type textarea "Always remember to ask"
type textarea "Always remember to ask i"
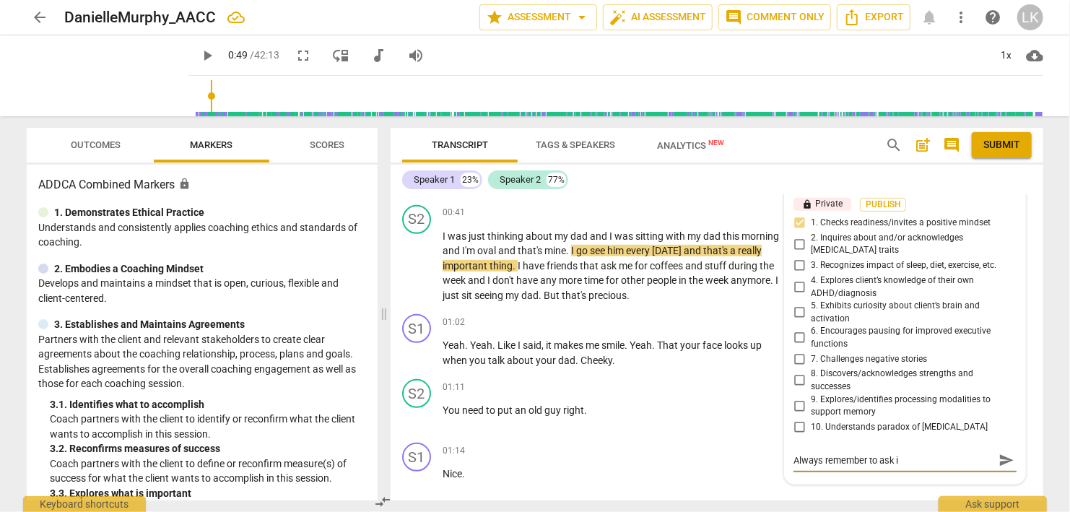
type textarea "Always remember to ask if"
type textarea "Always remember to ask if t"
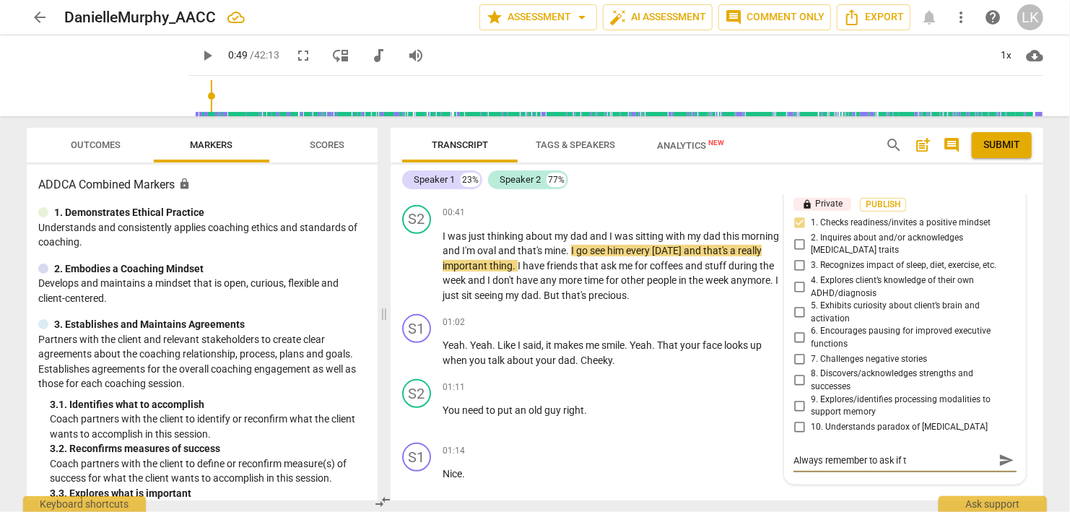
type textarea "Always remember to ask if th"
type textarea "Always remember to ask if the"
type textarea "Always remember to ask if they"
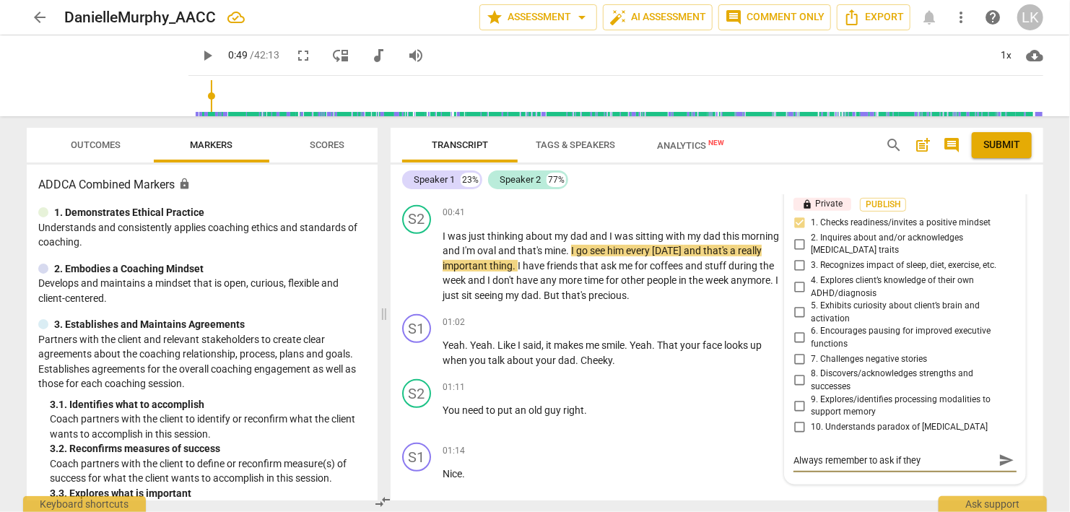
type textarea "Always remember to ask if they"
type textarea "Always remember to ask if they h"
type textarea "Always remember to ask if they ha"
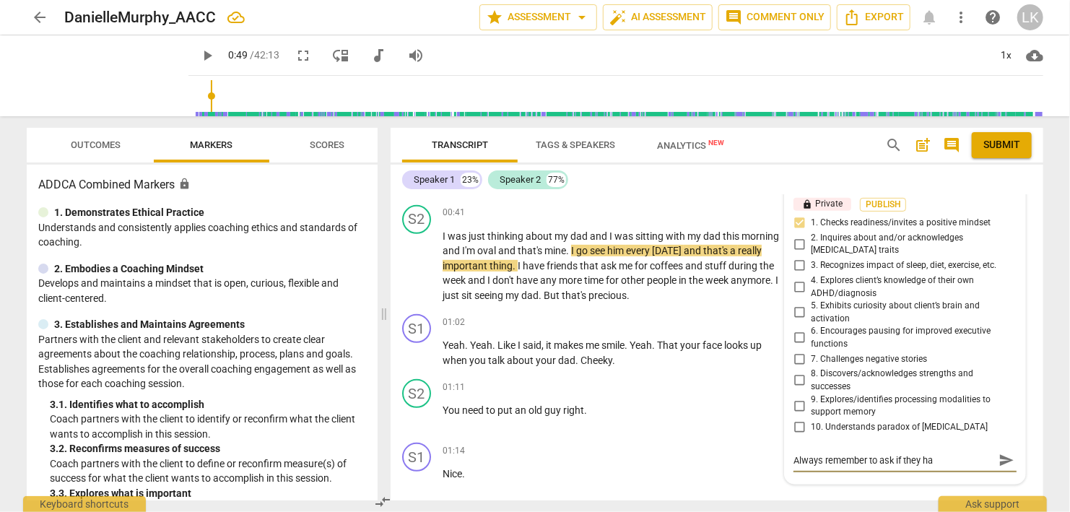
type textarea "Always remember to ask if they hav"
type textarea "Always remember to ask if they have"
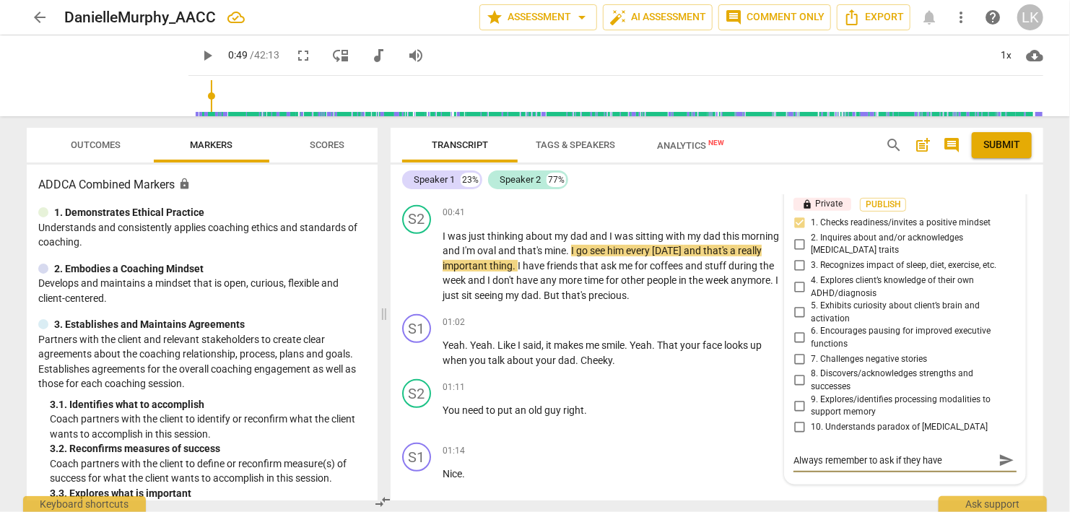
type textarea "Always remember to ask if they have"
type textarea "Always remember to ask if they have s"
type textarea "Always remember to ask if they have so"
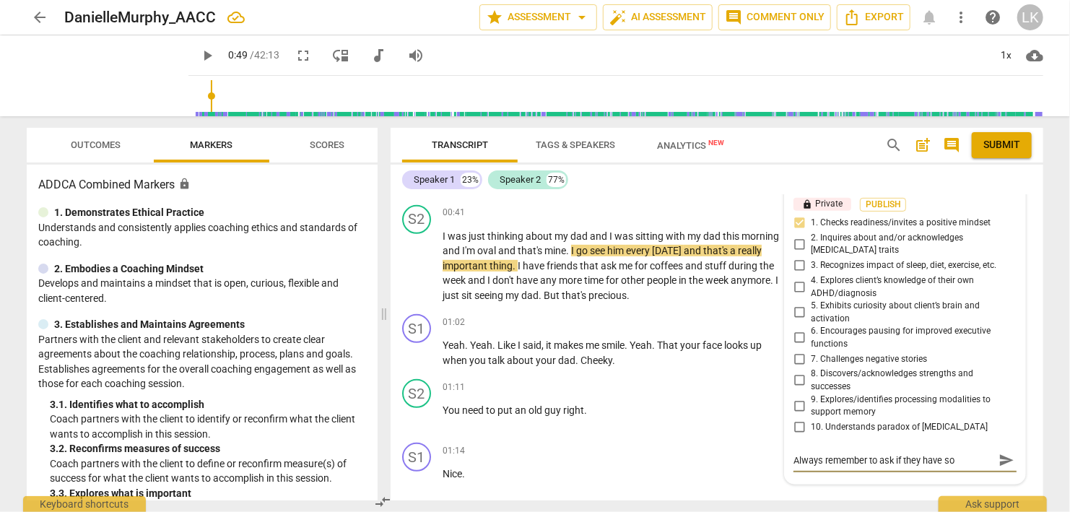
type textarea "Always remember to ask if they have som"
type textarea "Always remember to ask if they have some"
type textarea "Always remember to ask if they have somet"
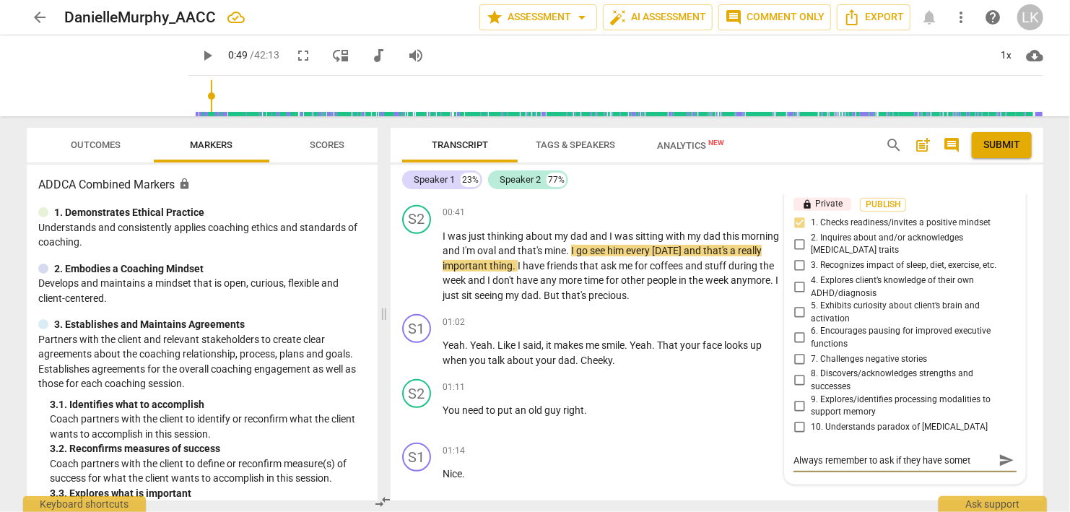
type textarea "Always remember to ask if they have someth"
type textarea "Always remember to ask if they have somethi"
type textarea "Always remember to ask if they have somethin"
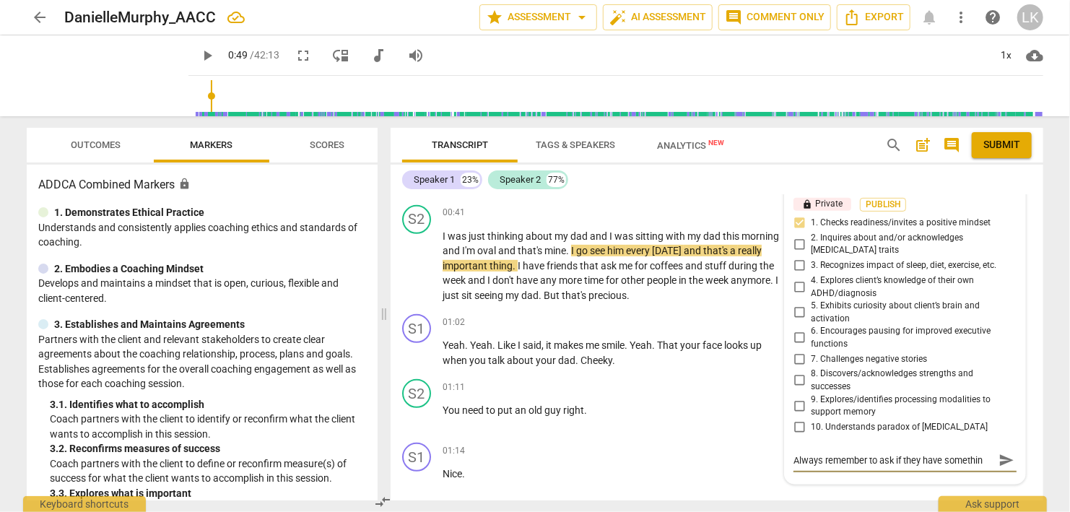
type textarea "Always remember to ask if they have something"
type textarea "Always remember to ask if they have something t"
type textarea "Always remember to ask if they have something th"
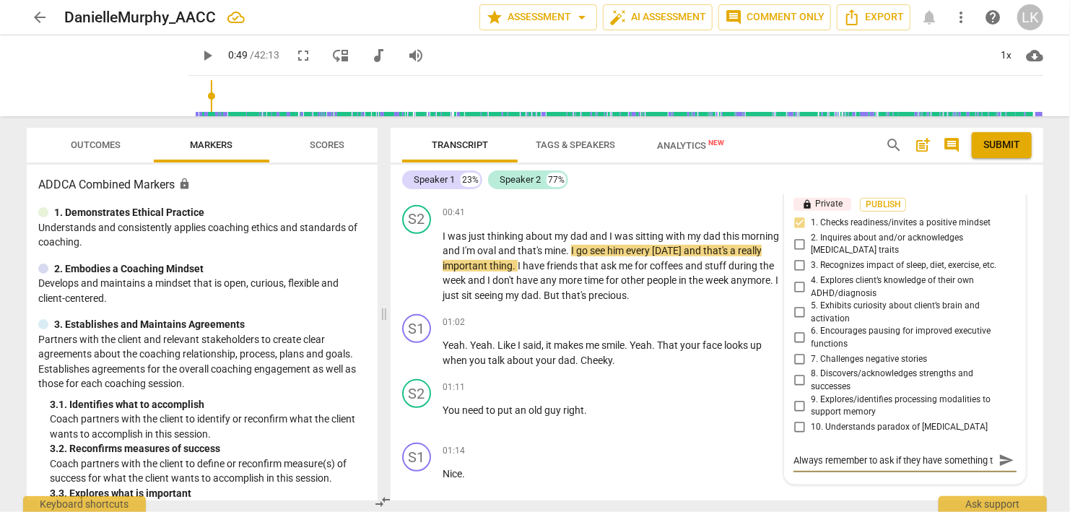
type textarea "Always remember to ask if they have something th"
type textarea "Always remember to ask if they have something the"
type textarea "Always remember to ask if they have something they"
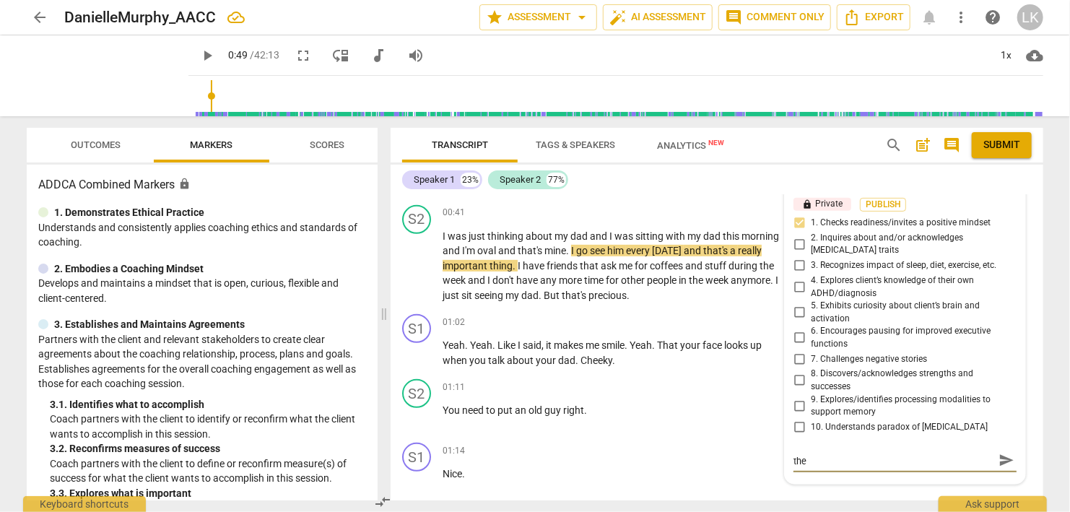
type textarea "Always remember to ask if they have something they"
type textarea "Always remember to ask if they have something they w"
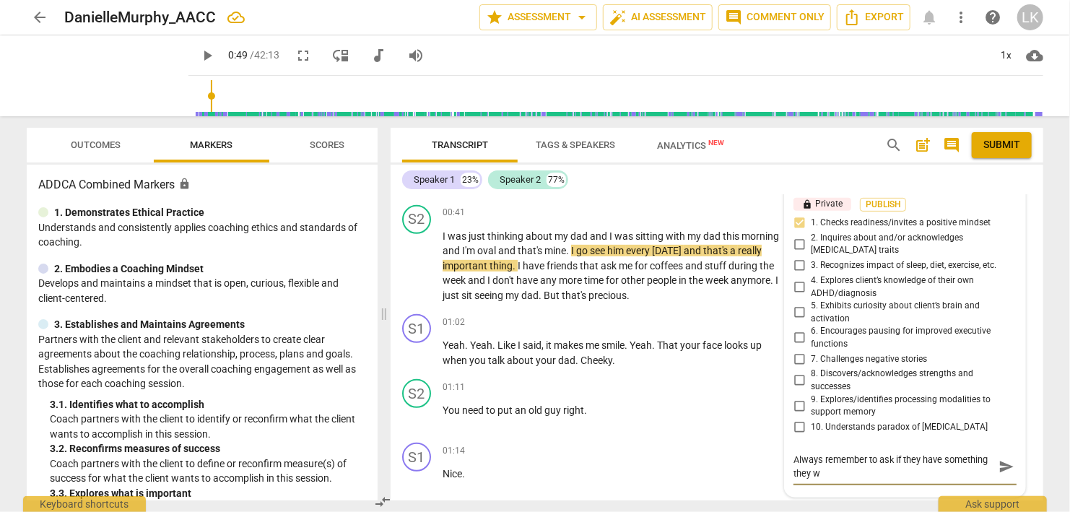
scroll to position [1, 0]
type textarea "Always remember to ask if they have something they wo"
type textarea "Always remember to ask if they have something they wou"
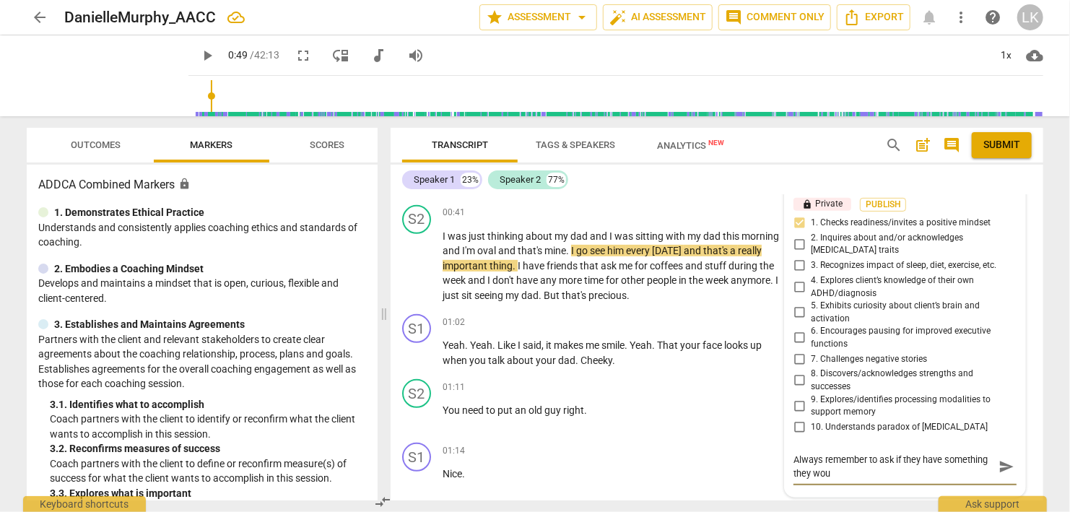
type textarea "Always remember to ask if they have something they woul"
type textarea "Always remember to ask if they have something they would"
type textarea "Always remember to ask if they have something they would l"
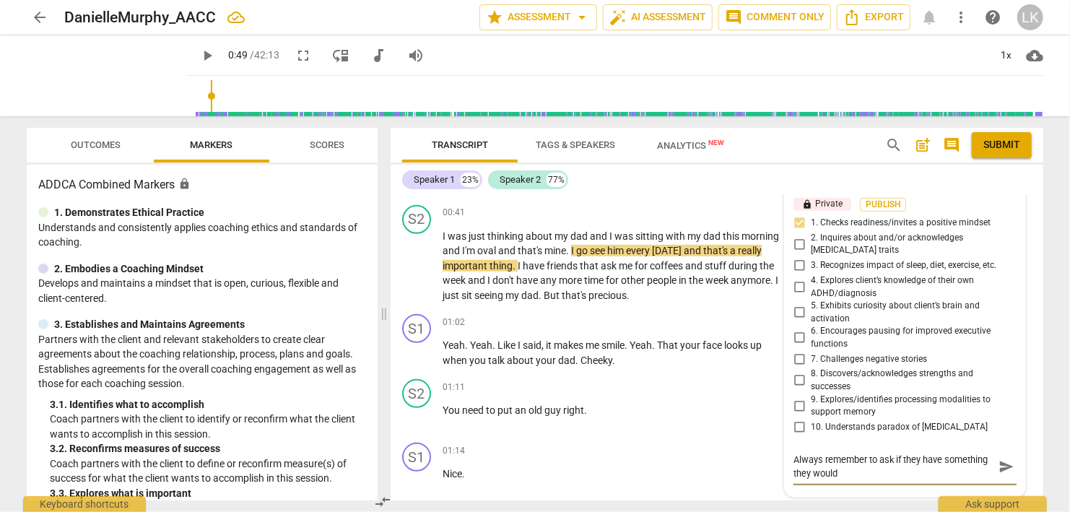
type textarea "Always remember to ask if they have something they would l"
type textarea "Always remember to ask if they have something they would li"
type textarea "Always remember to ask if they have something they would lik"
type textarea "Always remember to ask if they have something they would like"
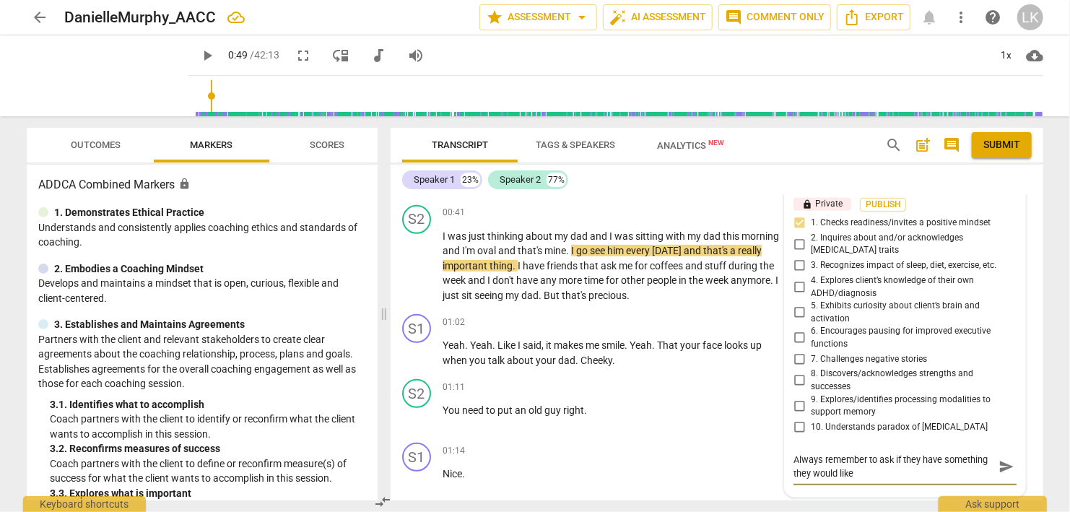
type textarea "Always remember to ask if they have something they would like"
type textarea "Always remember to ask if they have something they would like t"
type textarea "Always remember to ask if they have something they would like to"
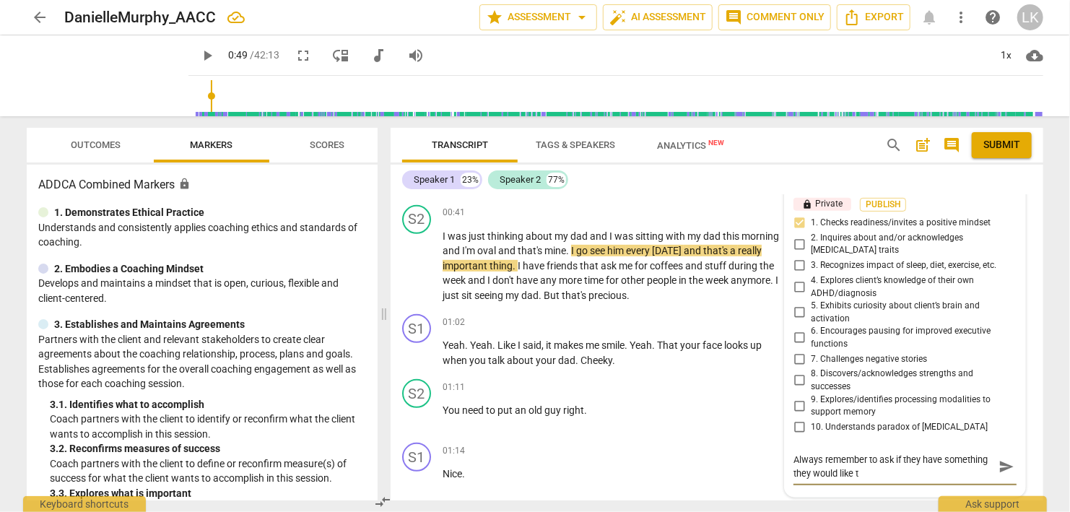
type textarea "Always remember to ask if they have something they would like to"
type textarea "Always remember to ask if they have something they would like to s"
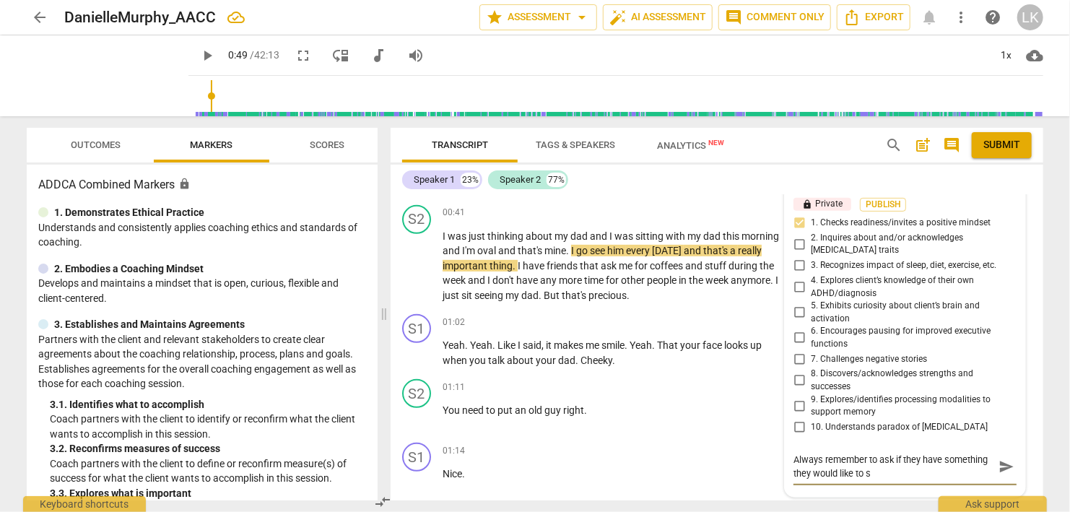
type textarea "Always remember to ask if they have something they would like to sh"
type textarea "Always remember to ask if they have something they would like to sha"
type textarea "Always remember to ask if they have something they would like to shar"
type textarea "Always remember to ask if they have something they would like to share"
type textarea "Always remember to ask if they have something they would like to share."
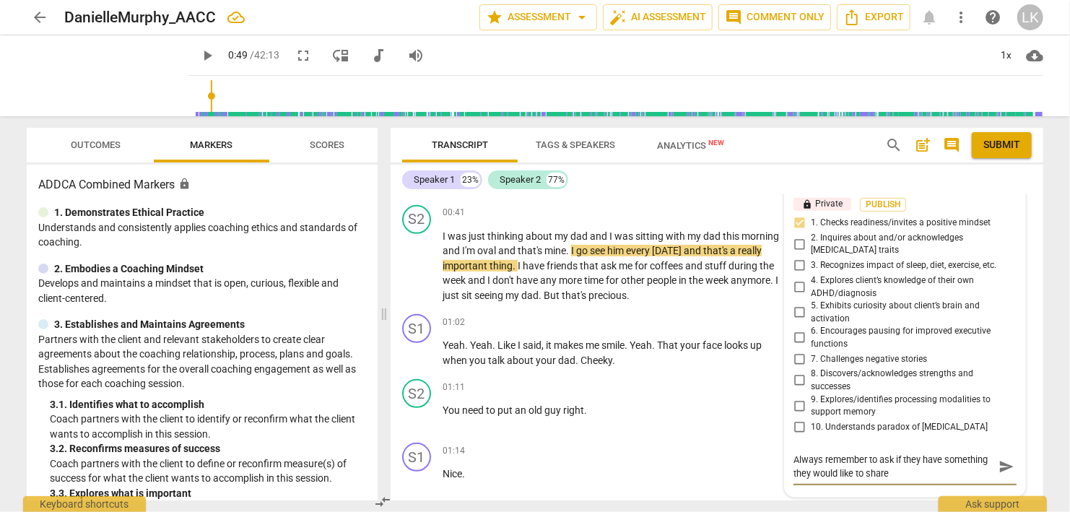
type textarea "Always remember to ask if they have something they would like to share."
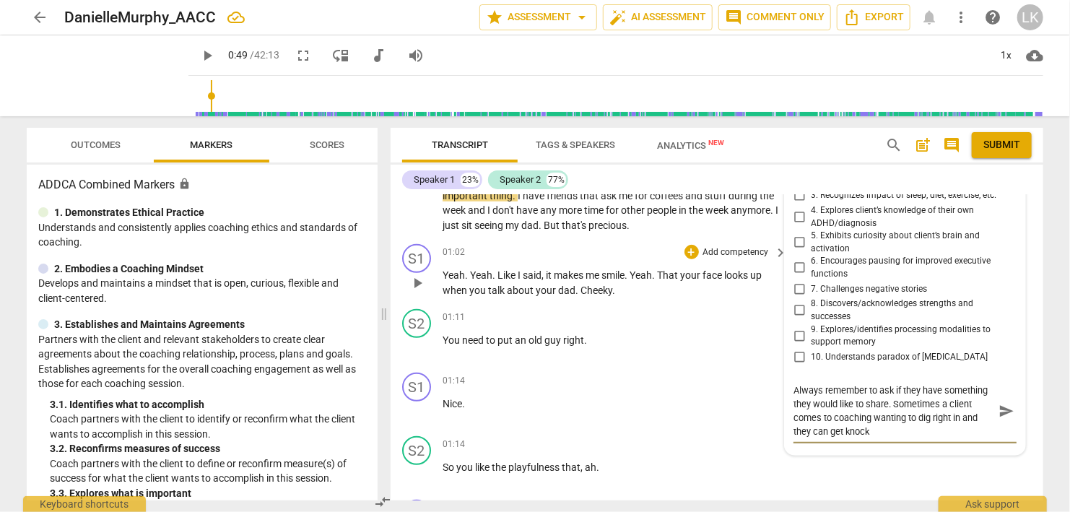
scroll to position [418, 0]
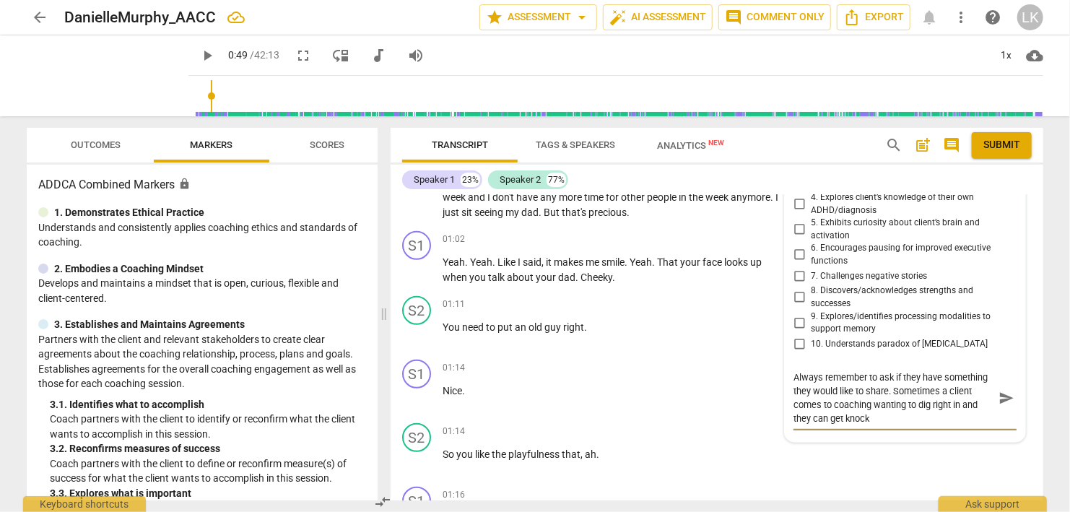
click at [856, 371] on textarea "Always remember to ask if they have something they would like to share. Sometim…" at bounding box center [894, 398] width 200 height 55
click at [841, 371] on textarea "Always remember to ask if they have something they would like* to share. Someti…" at bounding box center [894, 398] width 200 height 55
click at [917, 390] on textarea "Always remember to ask if they have something they would *like* to share. Somet…" at bounding box center [894, 398] width 200 height 55
click at [1004, 397] on span "send" at bounding box center [1007, 405] width 16 height 16
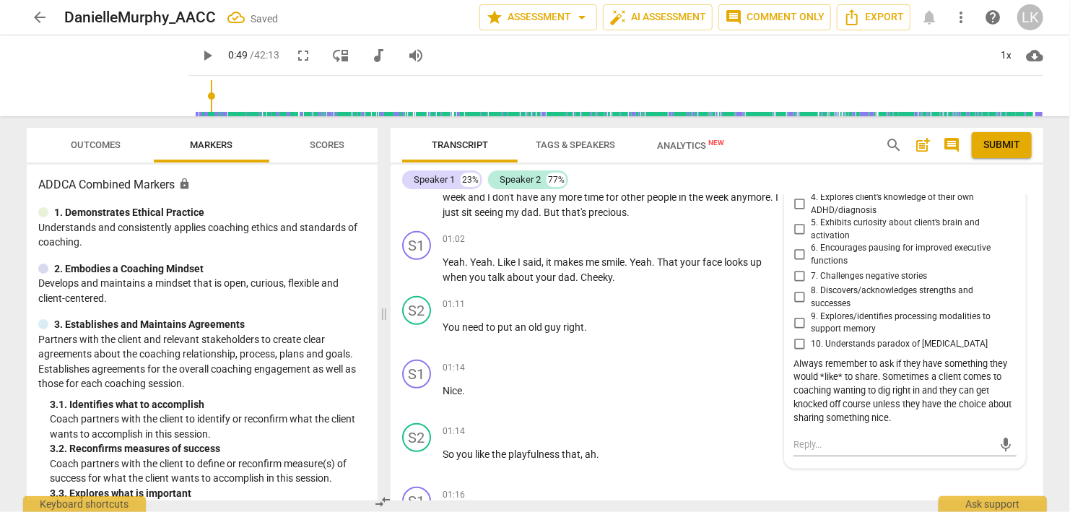
scroll to position [168, 0]
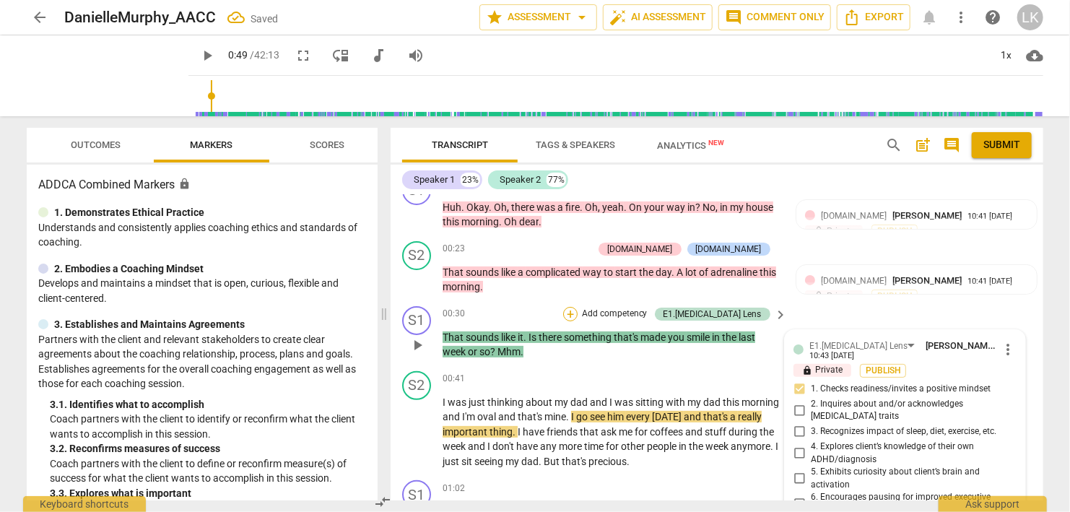
click at [578, 307] on div "+" at bounding box center [570, 314] width 14 height 14
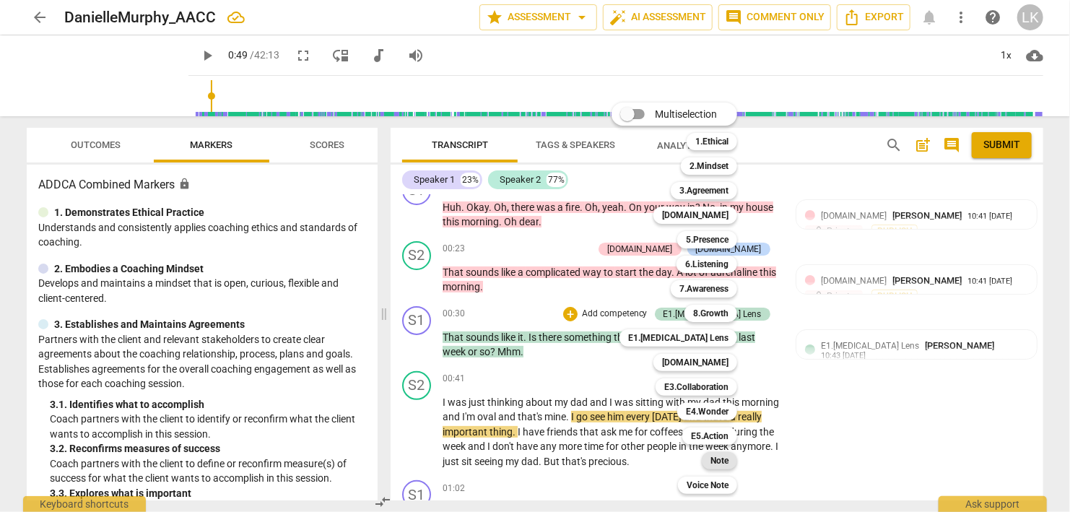
click at [715, 457] on b "Note" at bounding box center [720, 460] width 18 height 17
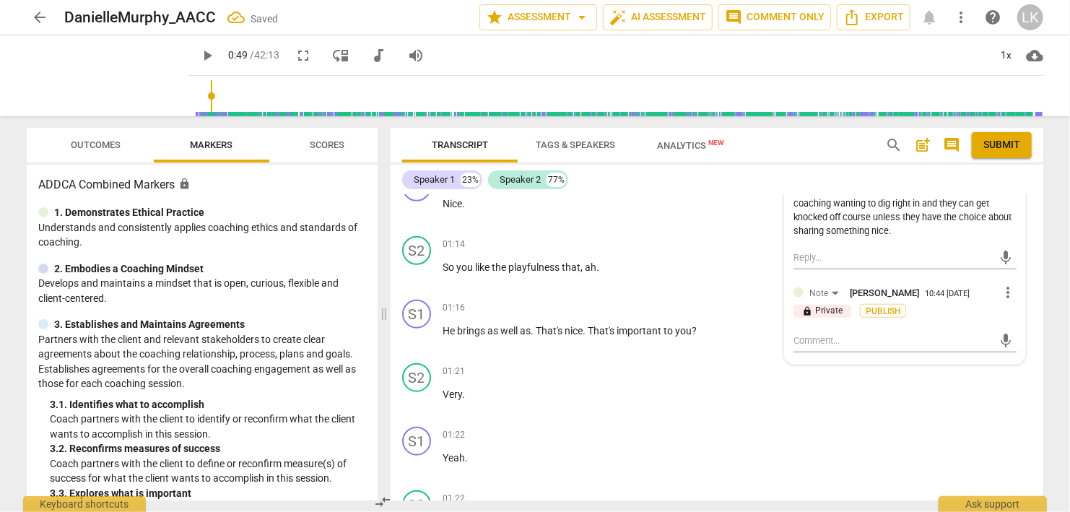
scroll to position [667, 0]
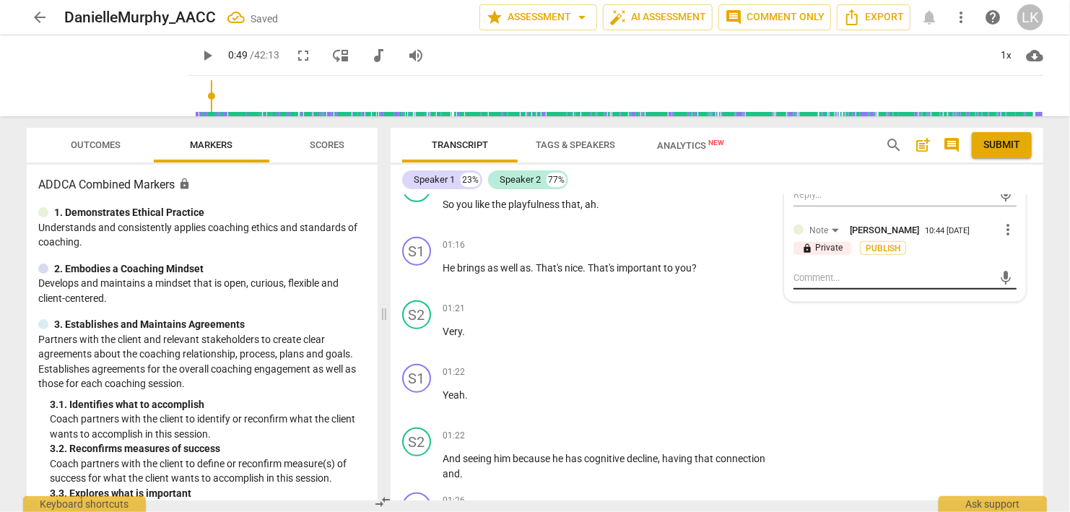
click at [917, 271] on textarea at bounding box center [894, 278] width 200 height 14
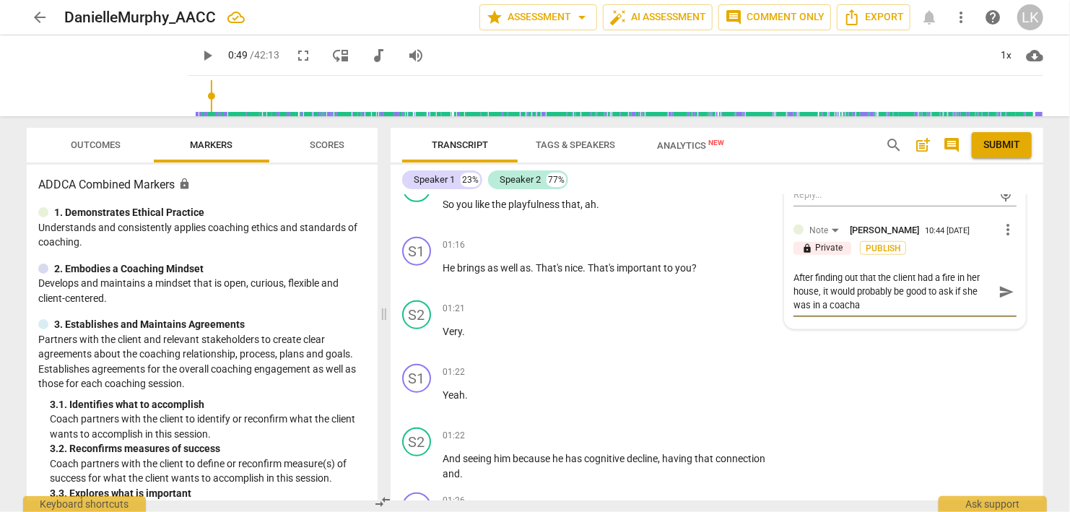
scroll to position [0, 0]
click at [998, 283] on span "send" at bounding box center [1006, 291] width 21 height 17
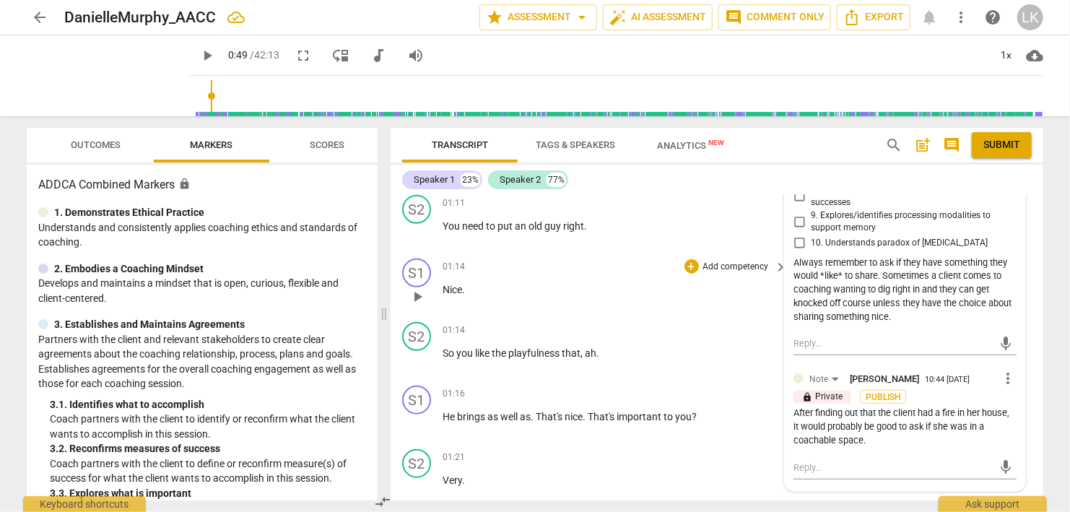
scroll to position [584, 0]
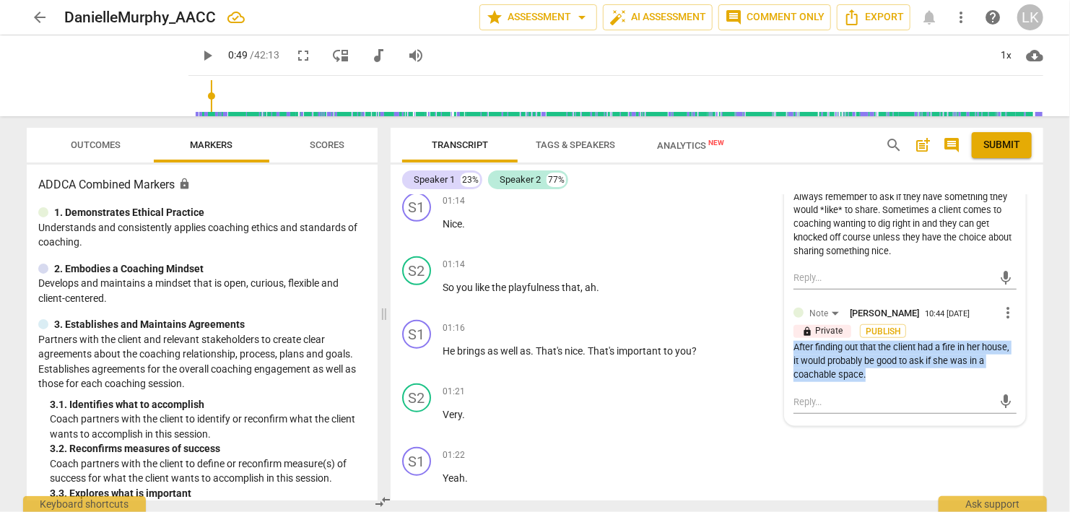
drag, startPoint x: 794, startPoint y: 313, endPoint x: 874, endPoint y: 349, distance: 87.6
click at [874, 349] on div "E1.[MEDICAL_DATA] Lens [PERSON_NAME] 10:43 [DATE] more_vert lock Private Publis…" at bounding box center [905, 169] width 241 height 511
copy div "After finding out that the client had a fire in her house, it would probably be…"
click at [1005, 304] on span "more_vert" at bounding box center [1008, 312] width 17 height 17
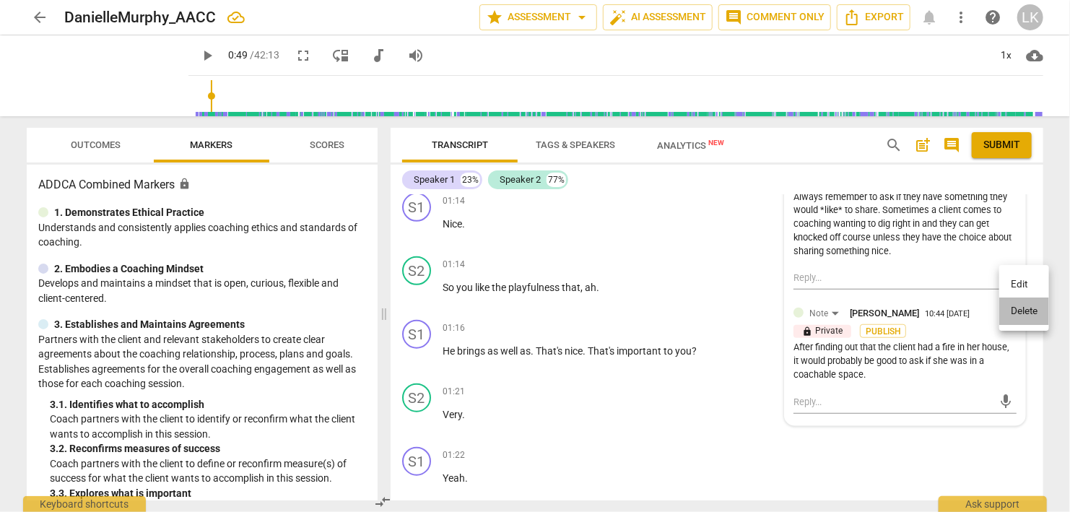
click at [1008, 306] on li "Delete" at bounding box center [1025, 311] width 50 height 27
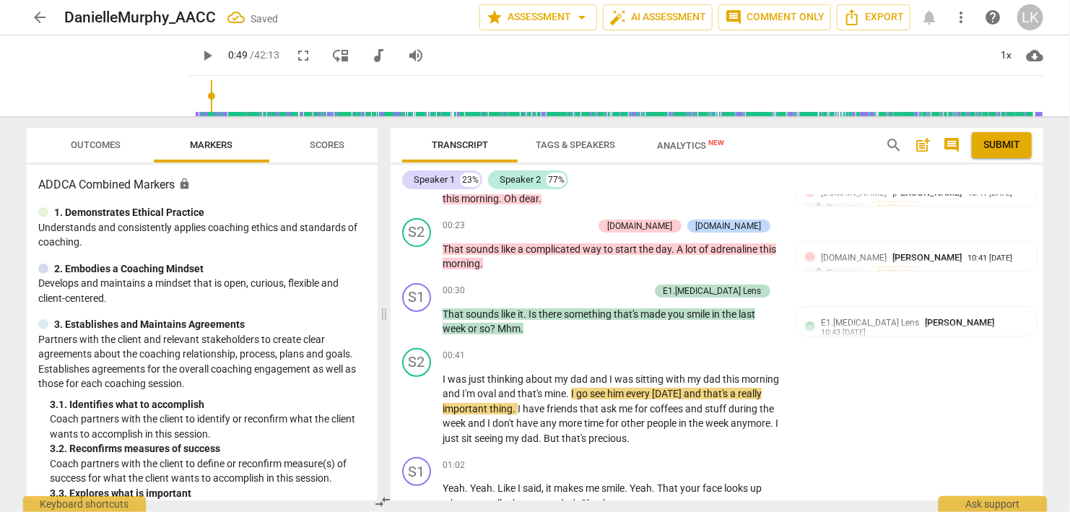
scroll to position [168, 0]
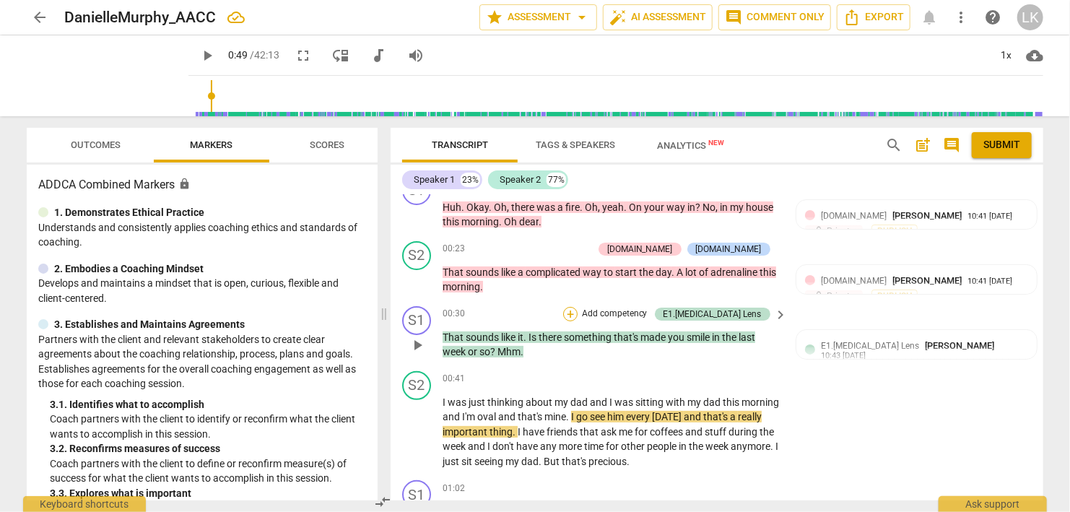
click at [578, 307] on div "+" at bounding box center [570, 314] width 14 height 14
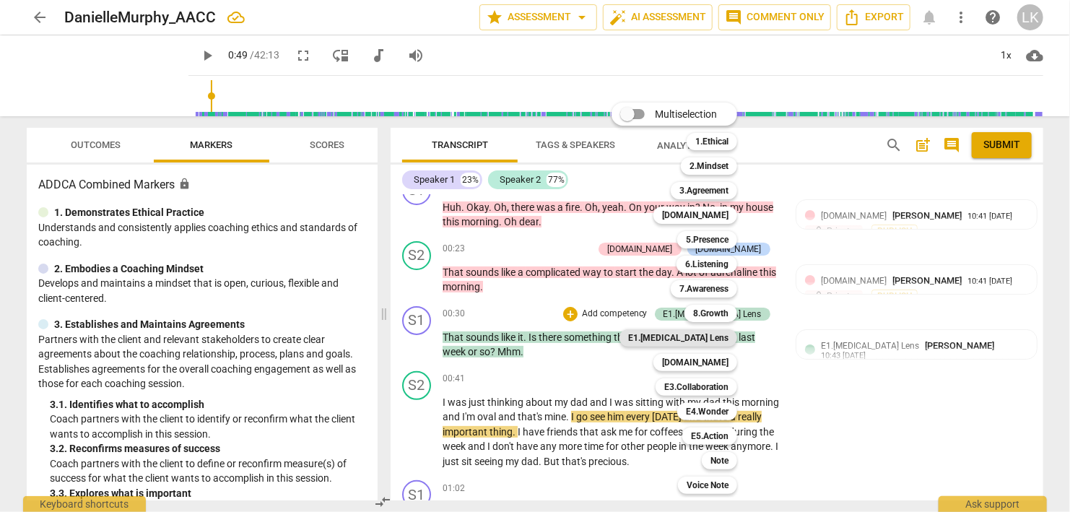
click at [716, 336] on b "E1.[MEDICAL_DATA] Lens" at bounding box center [678, 337] width 100 height 17
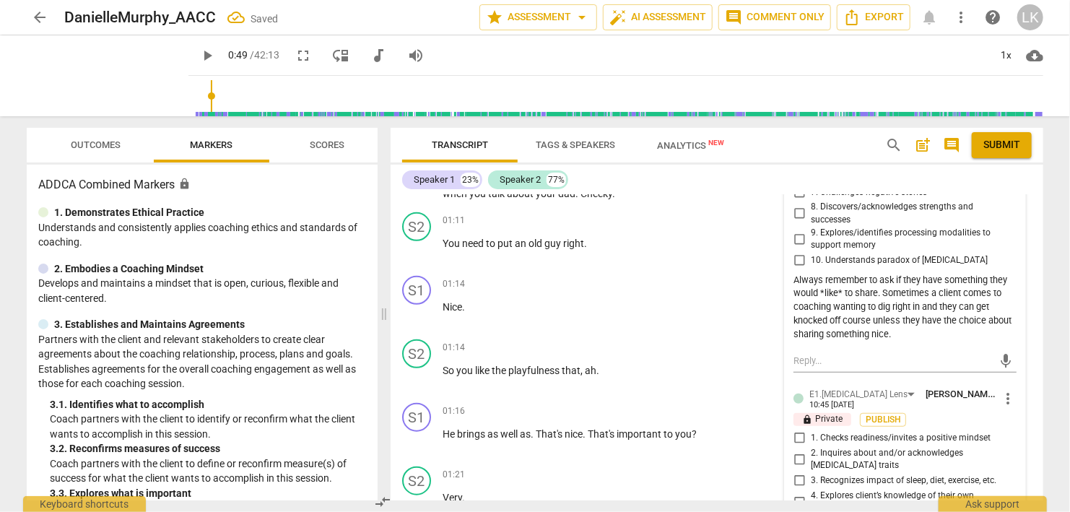
scroll to position [584, 0]
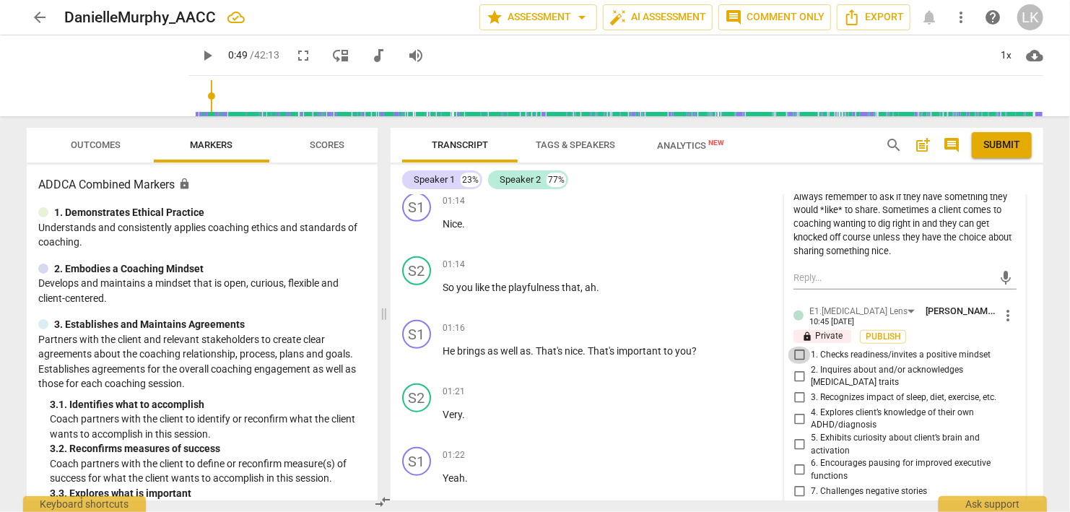
click at [799, 347] on input "1. Checks readiness/invites a positive mindset" at bounding box center [799, 355] width 23 height 17
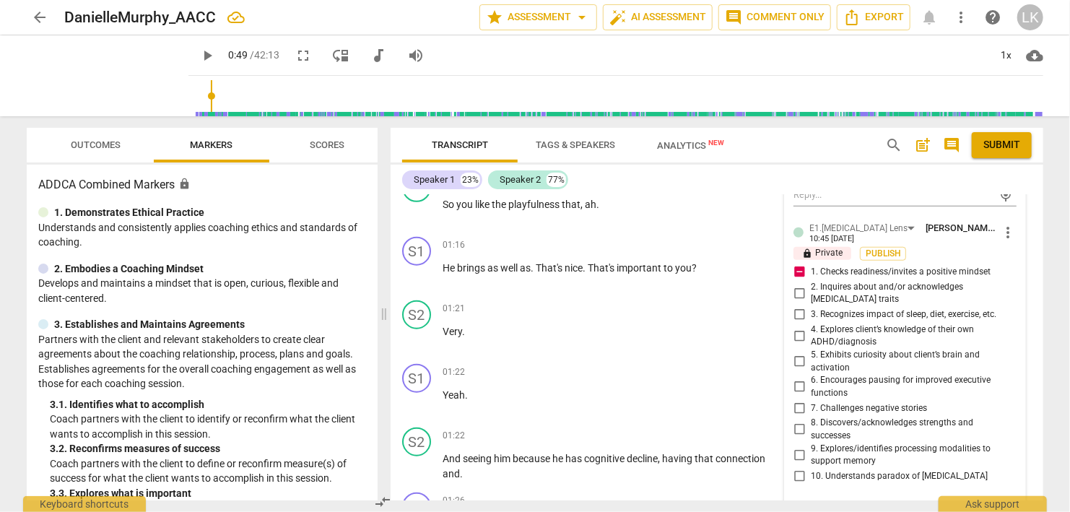
click at [901, 503] on textarea at bounding box center [894, 510] width 200 height 14
paste textarea "After finding out that the client had a fire in her house, it would probably be…"
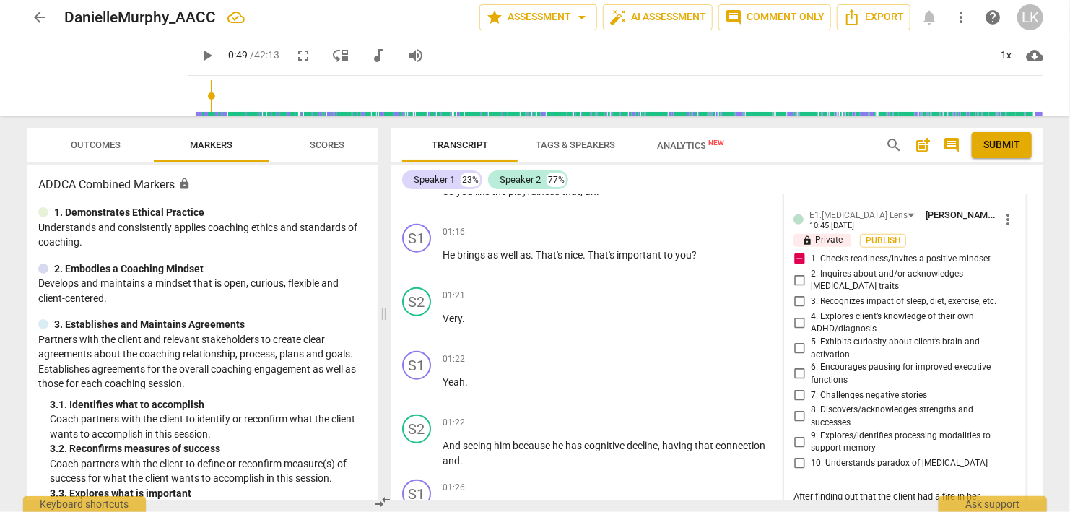
scroll to position [682, 0]
click at [864, 488] on textarea "After finding out that the client had a fire in her house, it would probably be…" at bounding box center [894, 515] width 200 height 55
click at [795, 488] on textarea "After finding out that the client had a fire in her house, it would probably be…" at bounding box center [894, 515] width 200 height 55
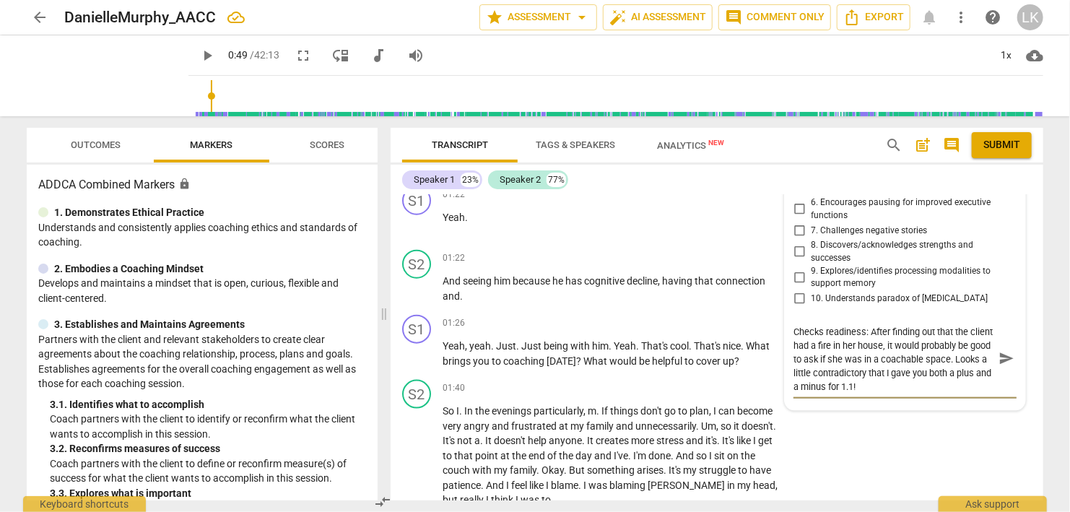
scroll to position [848, 0]
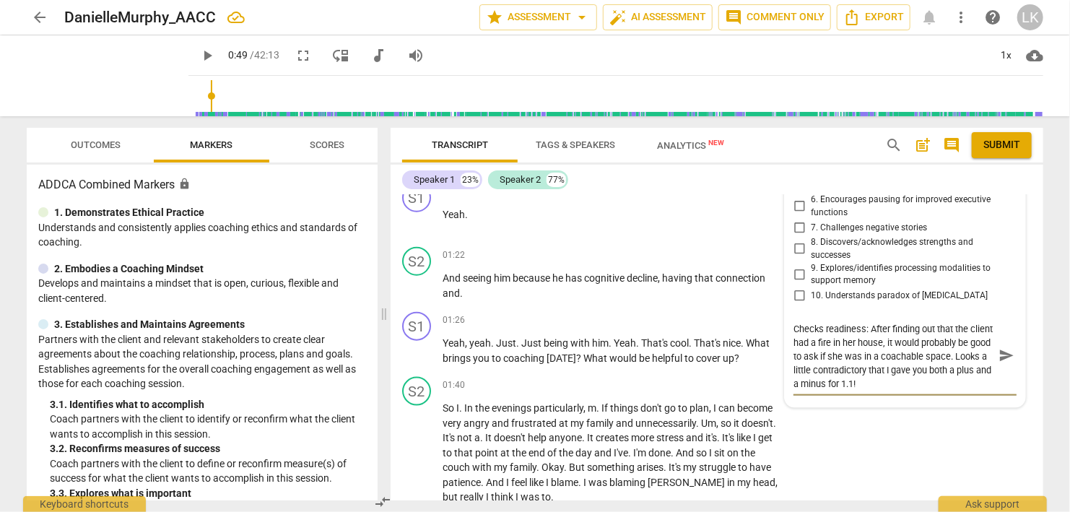
click at [940, 342] on textarea "Checks readiness: After finding out that the client had a fire in her house, it…" at bounding box center [894, 356] width 200 height 69
paste textarea "😂"
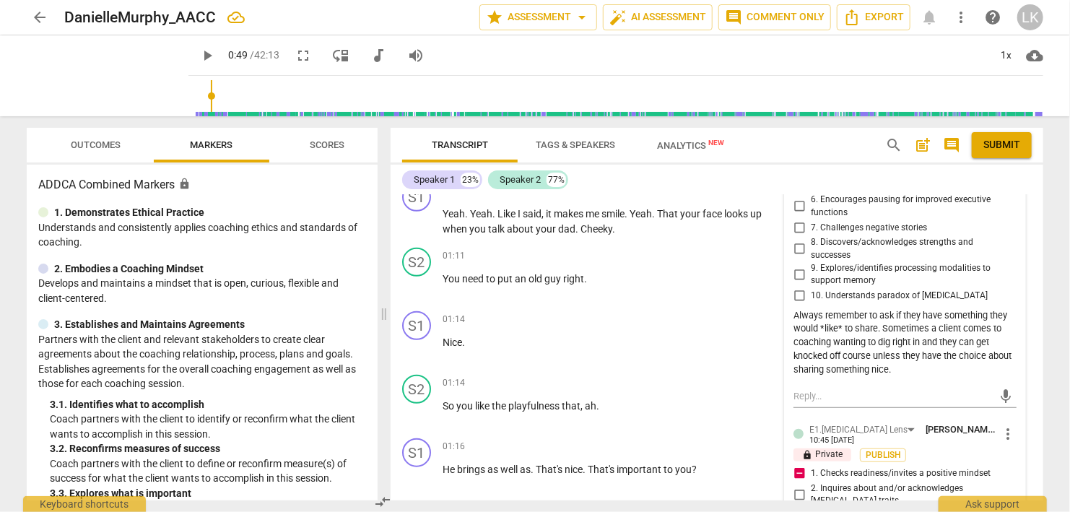
scroll to position [432, 0]
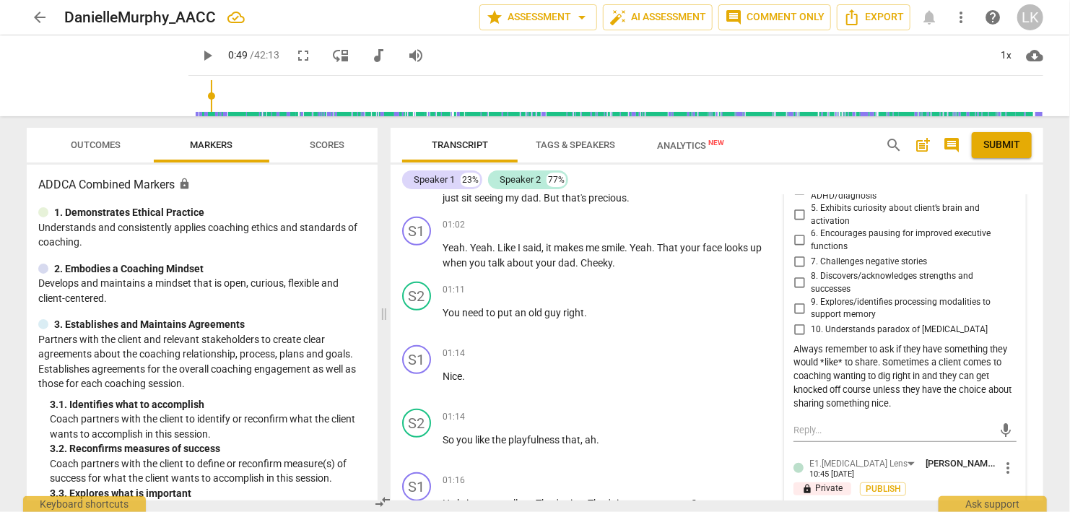
click at [796, 343] on div "Always remember to ask if they have something they would *like* to share. Somet…" at bounding box center [905, 377] width 223 height 68
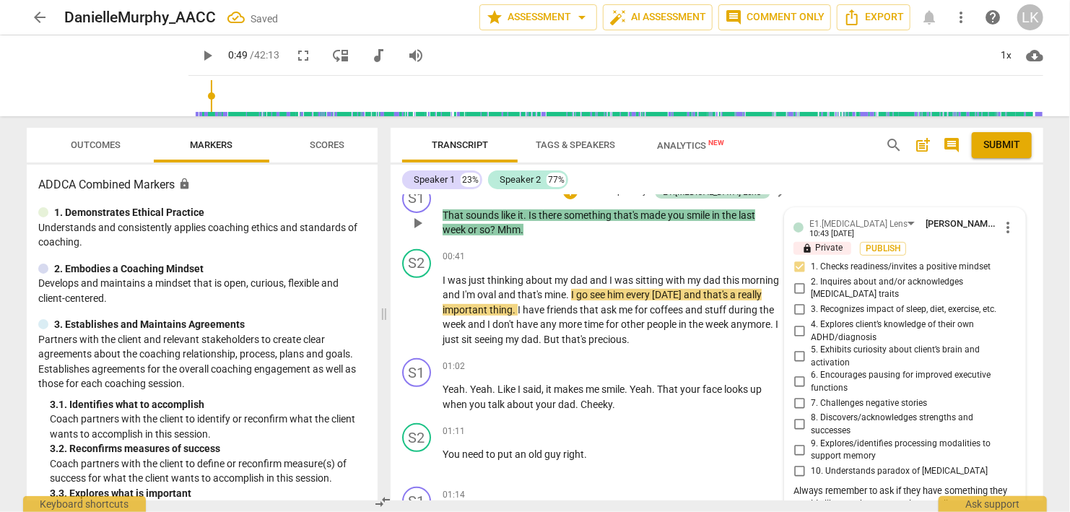
scroll to position [266, 0]
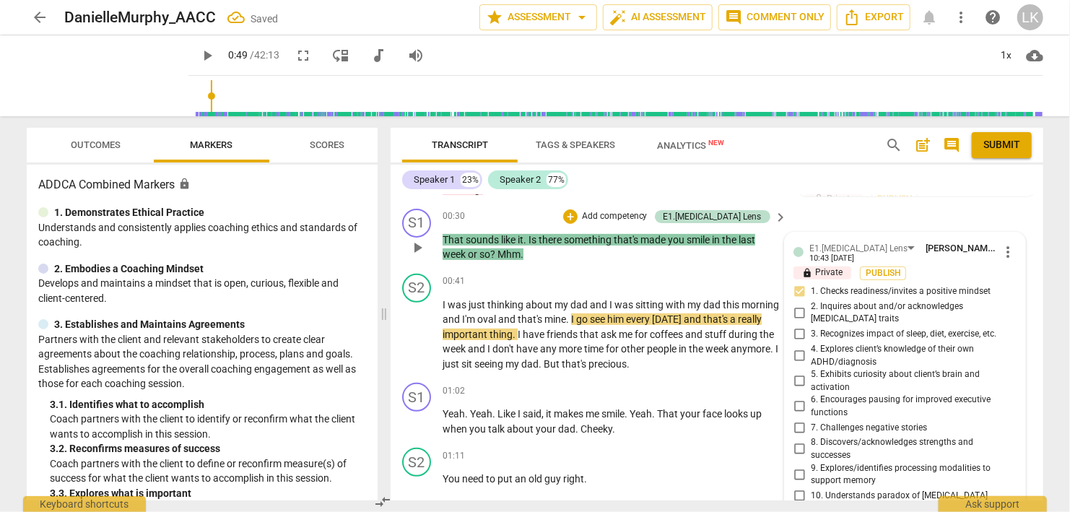
click at [1010, 243] on span "more_vert" at bounding box center [1008, 251] width 17 height 17
click at [1011, 222] on li "Edit" at bounding box center [1025, 233] width 50 height 27
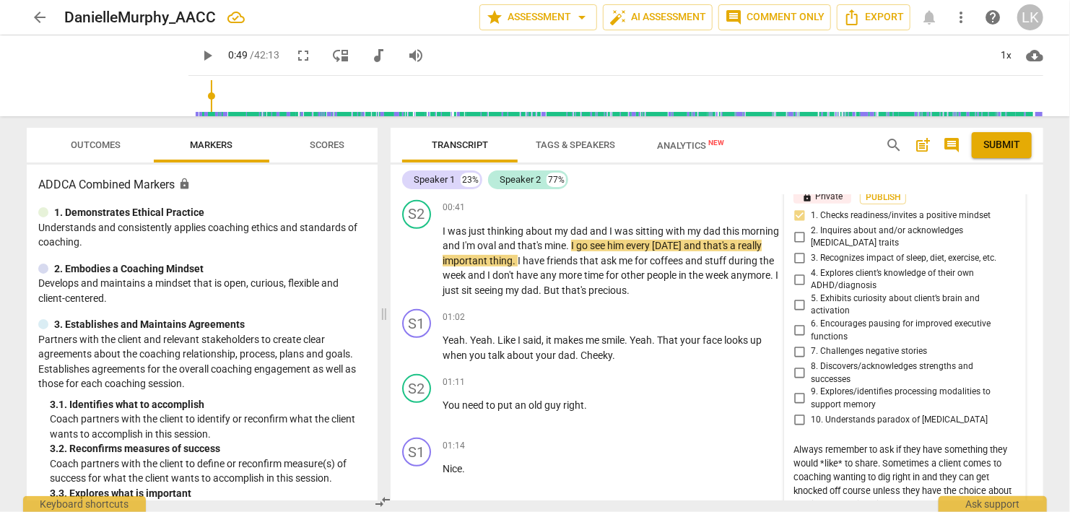
scroll to position [354, 0]
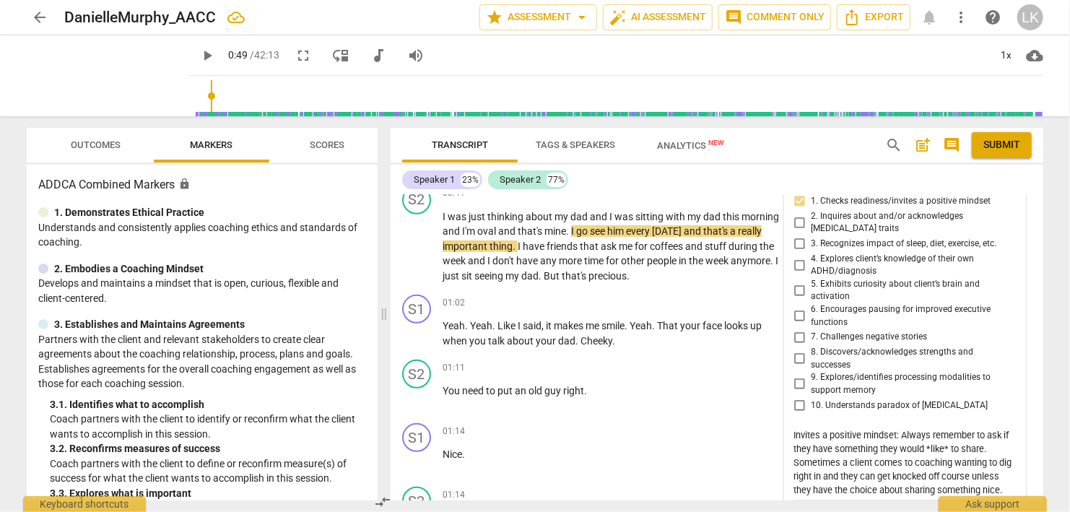
click at [800, 511] on span "check_circle" at bounding box center [804, 521] width 17 height 17
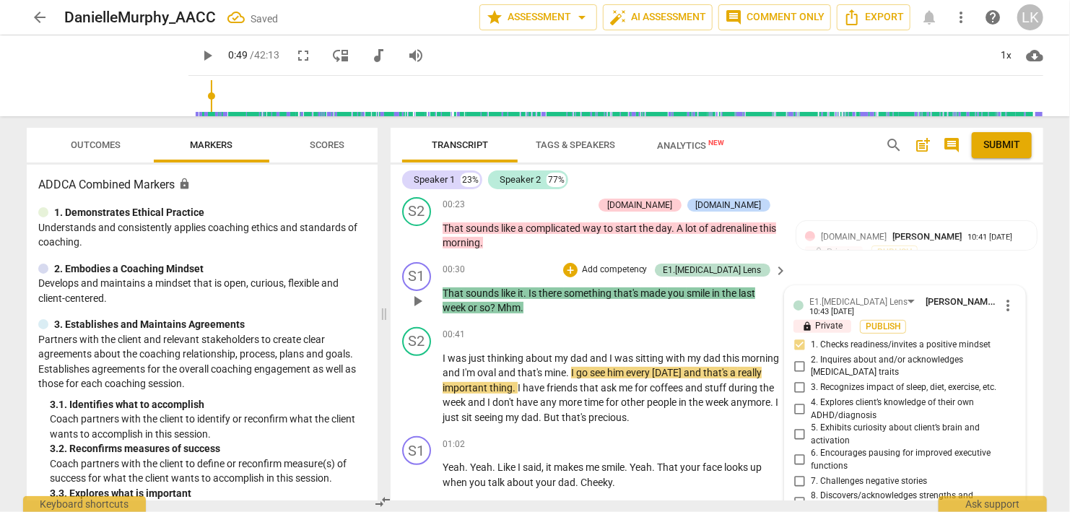
scroll to position [271, 0]
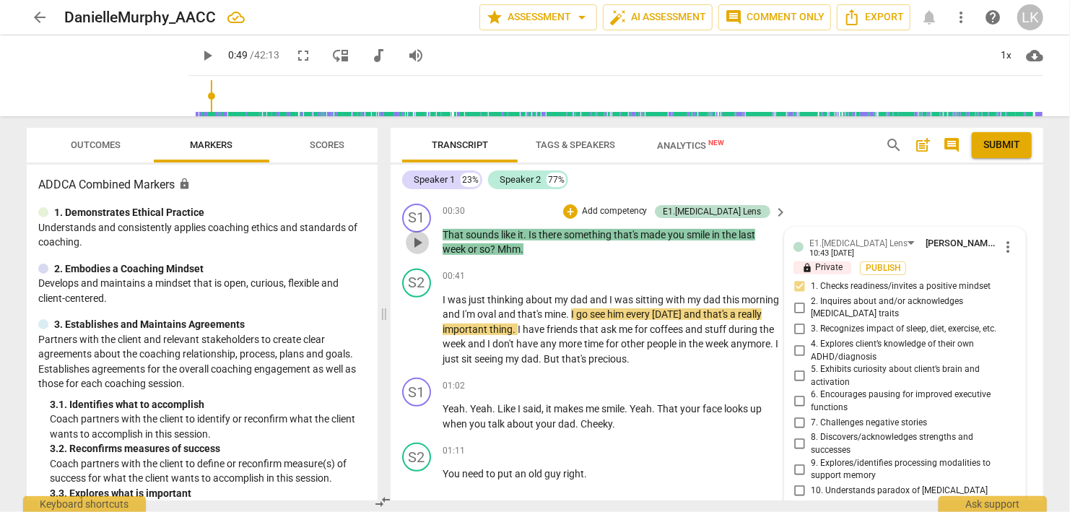
click at [412, 234] on span "play_arrow" at bounding box center [417, 242] width 17 height 17
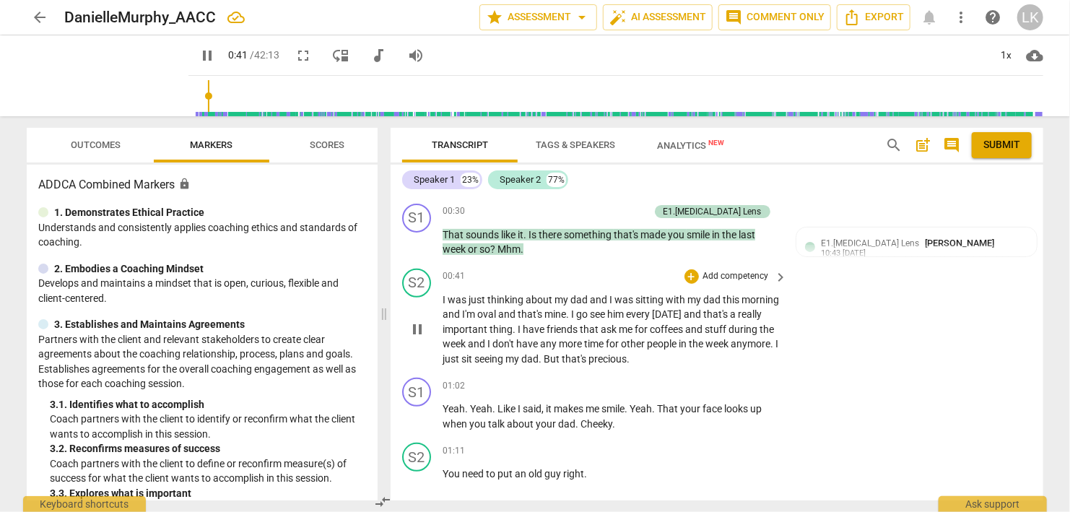
click at [418, 321] on span "pause" at bounding box center [417, 329] width 17 height 17
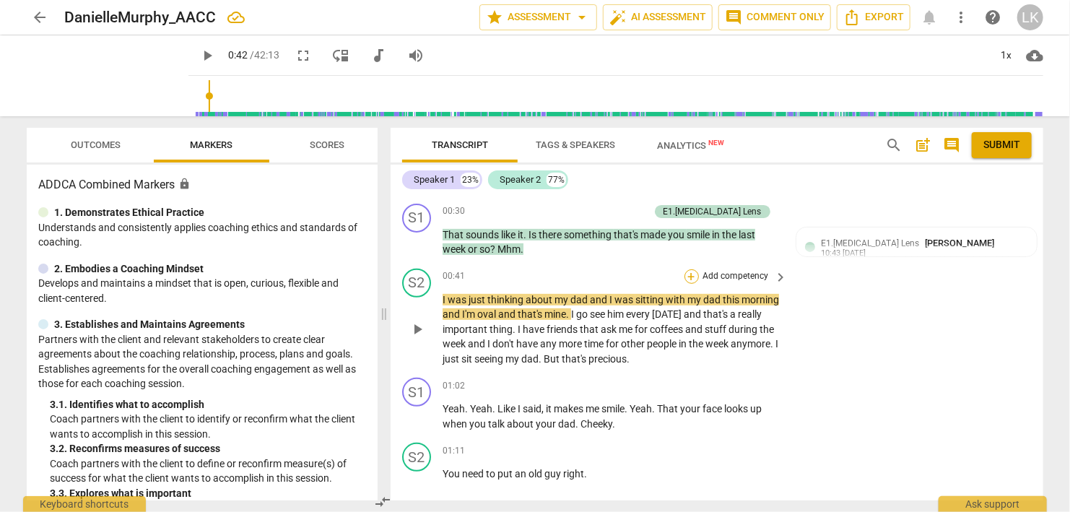
click at [689, 269] on div "+" at bounding box center [692, 276] width 14 height 14
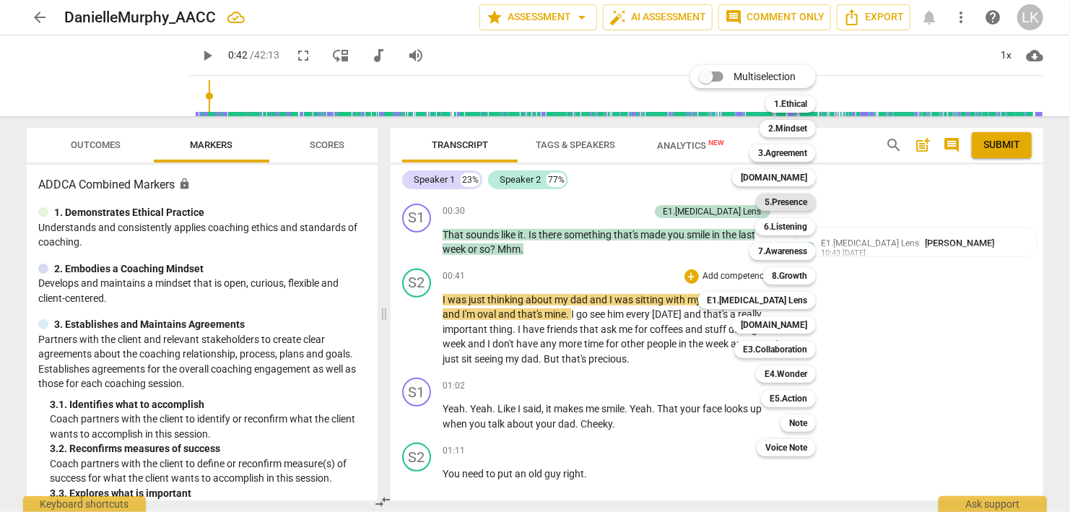
click at [773, 202] on b "5.Presence" at bounding box center [786, 202] width 43 height 17
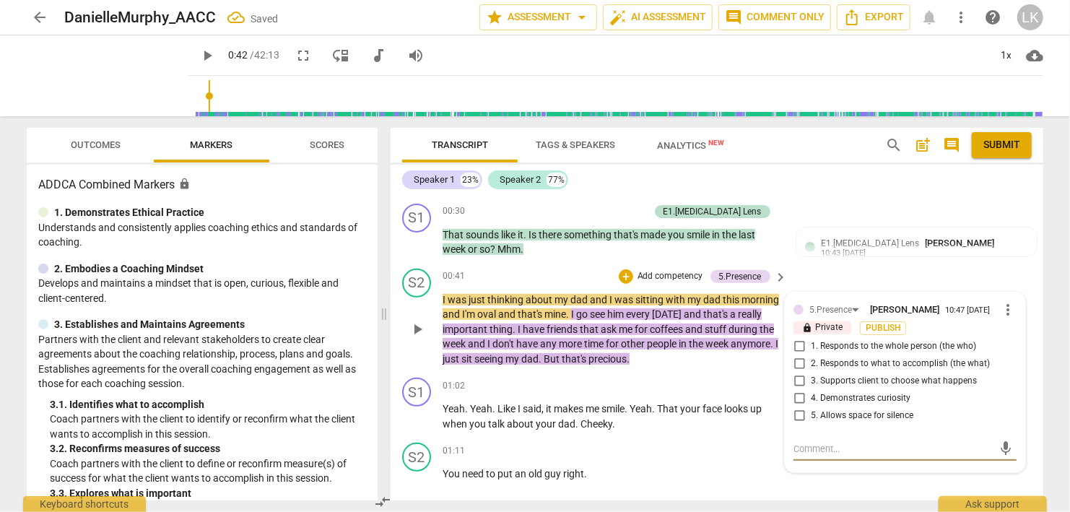
click at [802, 407] on input "5. Allows space for silence" at bounding box center [799, 415] width 23 height 17
click at [416, 321] on span "play_arrow" at bounding box center [417, 329] width 17 height 17
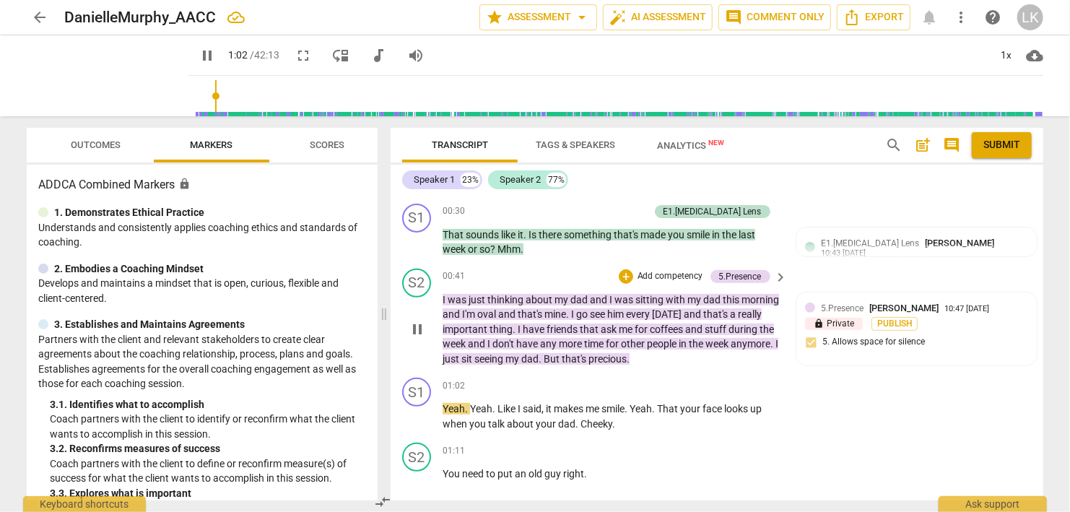
scroll to position [354, 0]
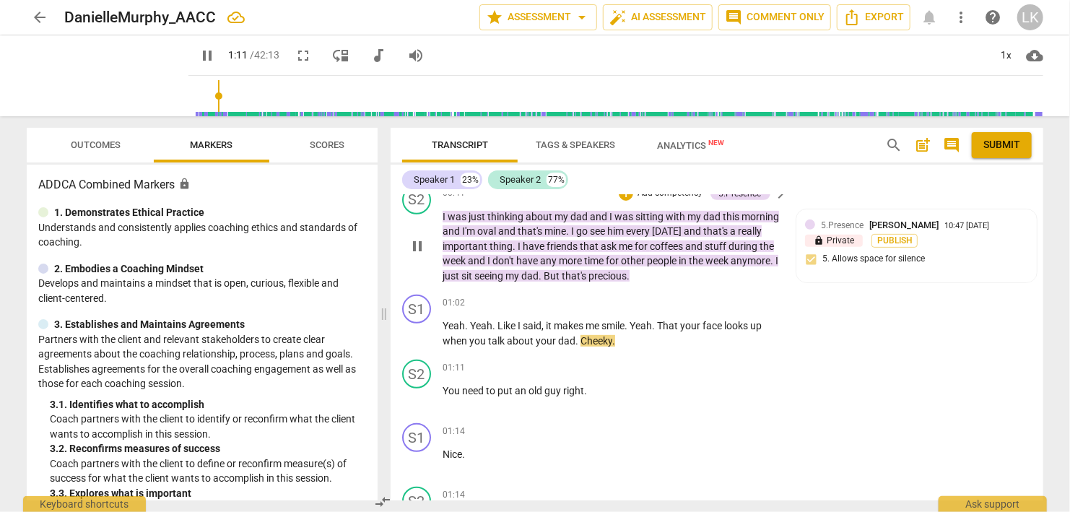
click at [416, 325] on span "pause" at bounding box center [417, 333] width 17 height 17
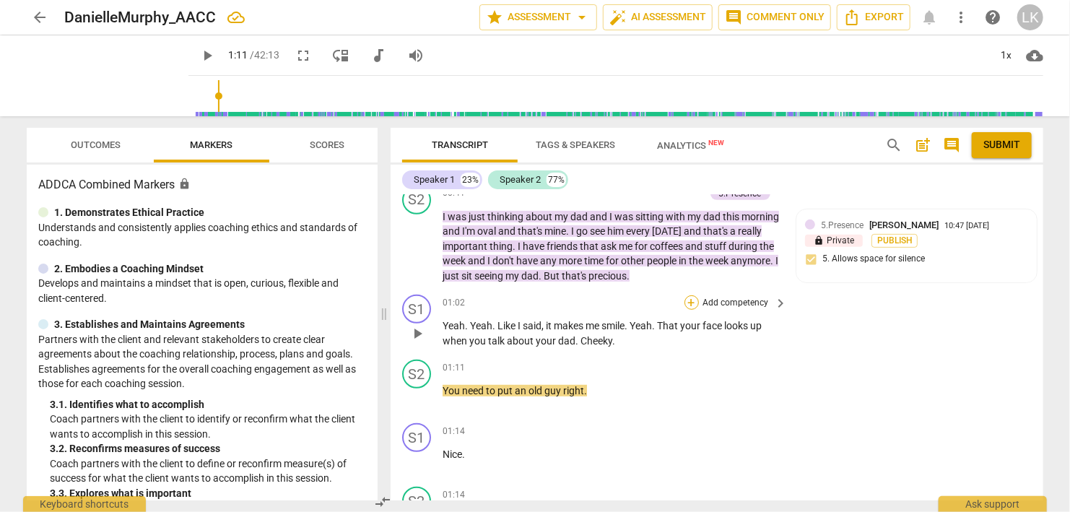
click at [688, 295] on div "+" at bounding box center [692, 302] width 14 height 14
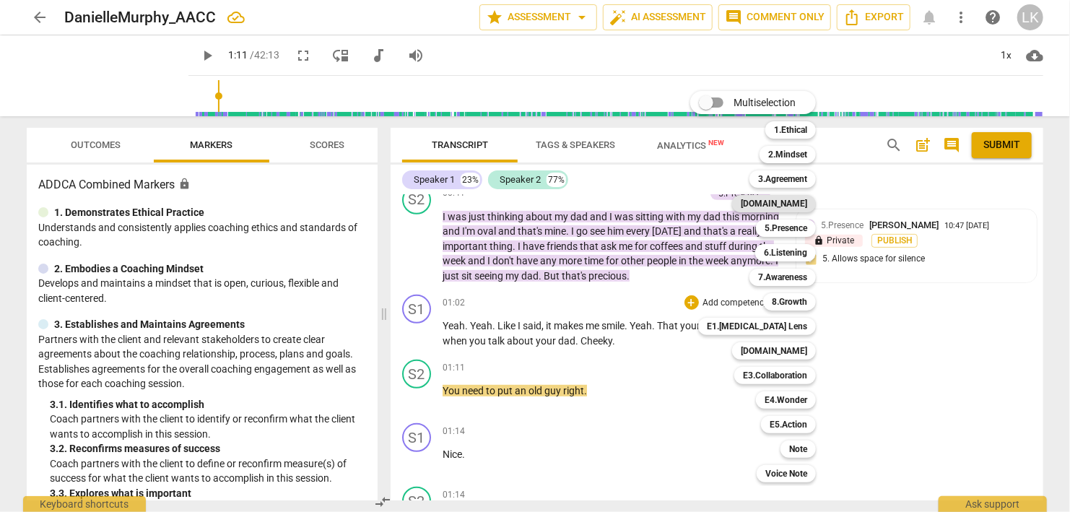
click at [790, 199] on b "[DOMAIN_NAME]" at bounding box center [774, 203] width 66 height 17
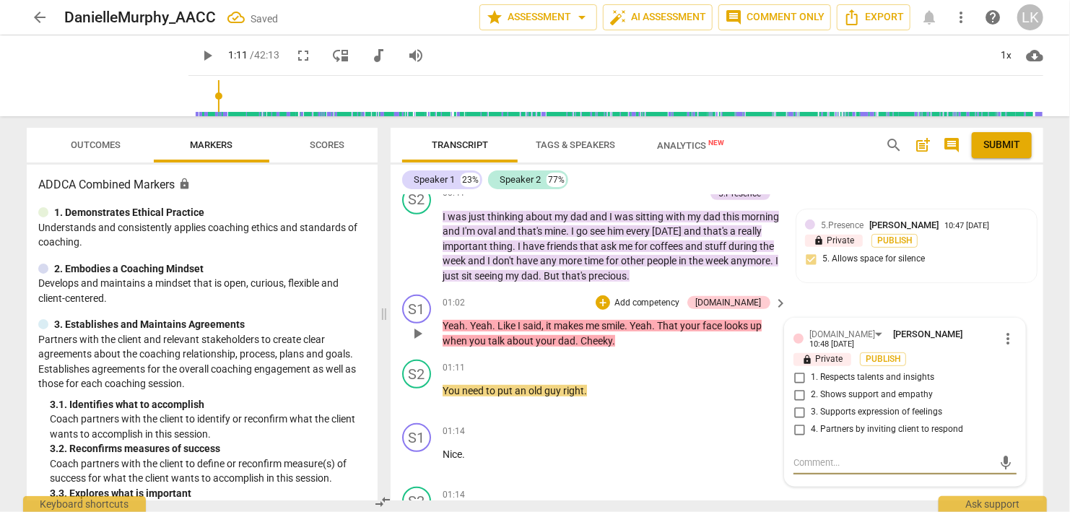
click at [798, 386] on input "2. Shows support and empathy" at bounding box center [799, 394] width 23 height 17
click at [610, 295] on div "+" at bounding box center [603, 302] width 14 height 14
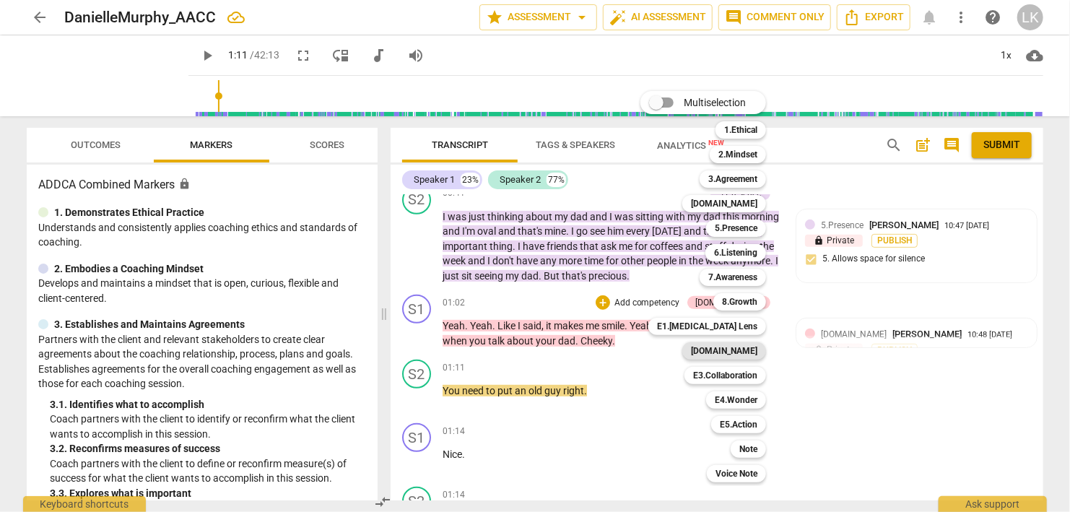
click at [727, 349] on b "[DOMAIN_NAME]" at bounding box center [724, 350] width 66 height 17
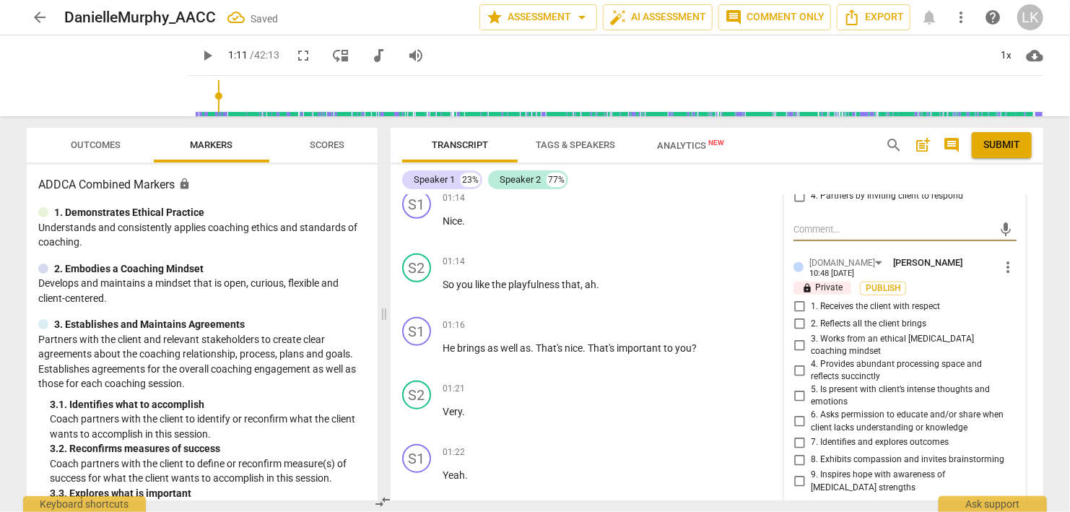
scroll to position [604, 0]
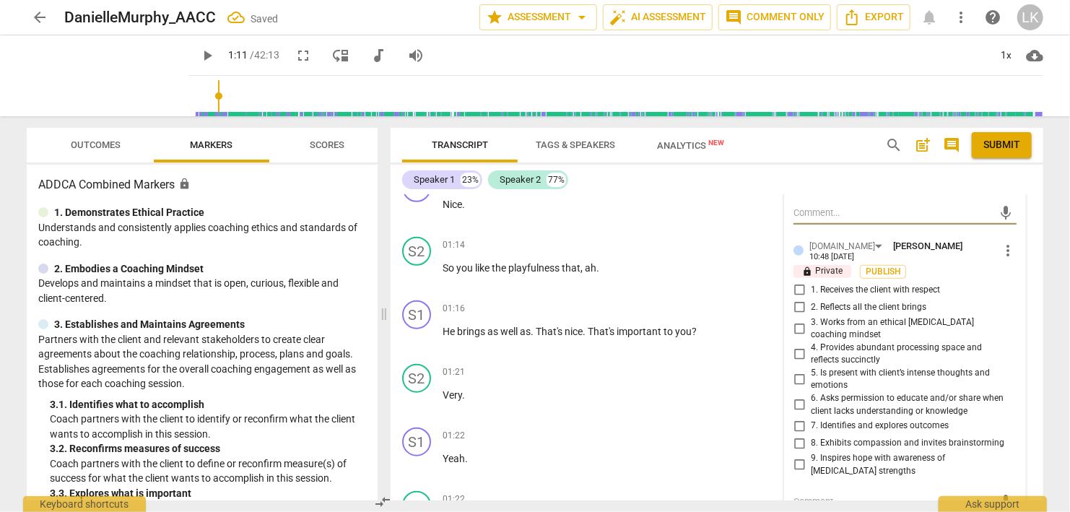
click at [800, 282] on input "1. Receives the client with respect" at bounding box center [799, 290] width 23 height 17
click at [799, 299] on input "2. Reflects all the client brings" at bounding box center [799, 307] width 23 height 17
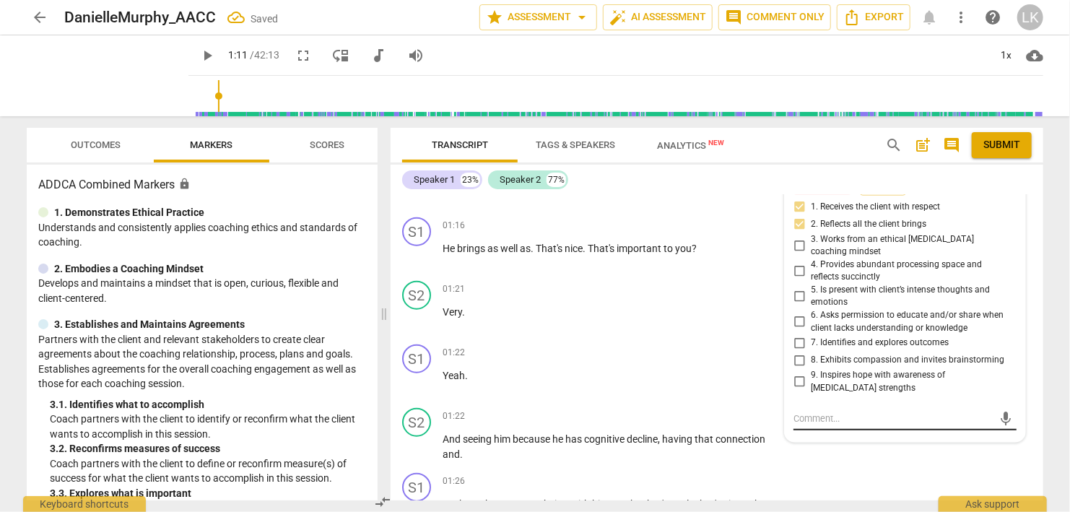
click at [805, 412] on textarea at bounding box center [894, 419] width 200 height 14
paste textarea "👍"
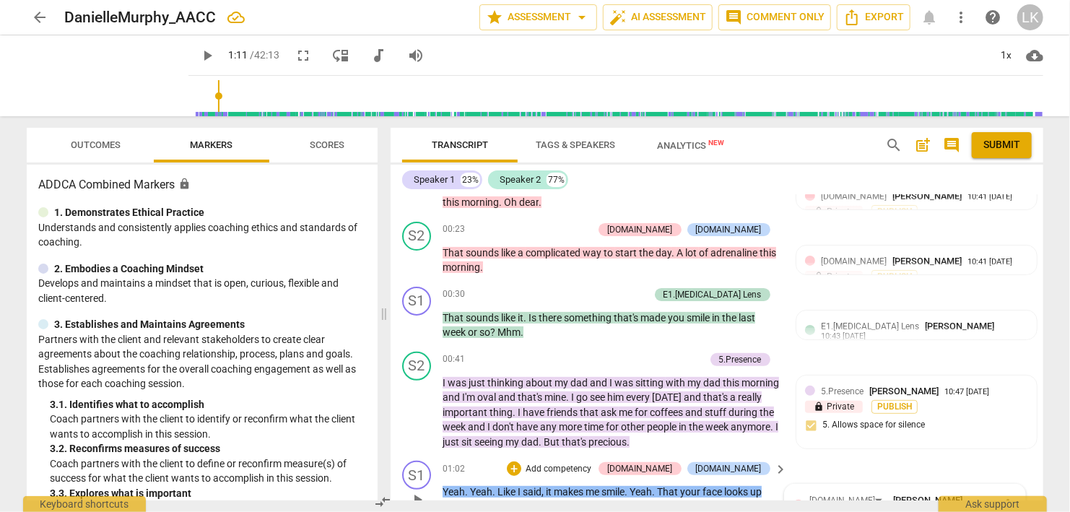
scroll to position [0, 0]
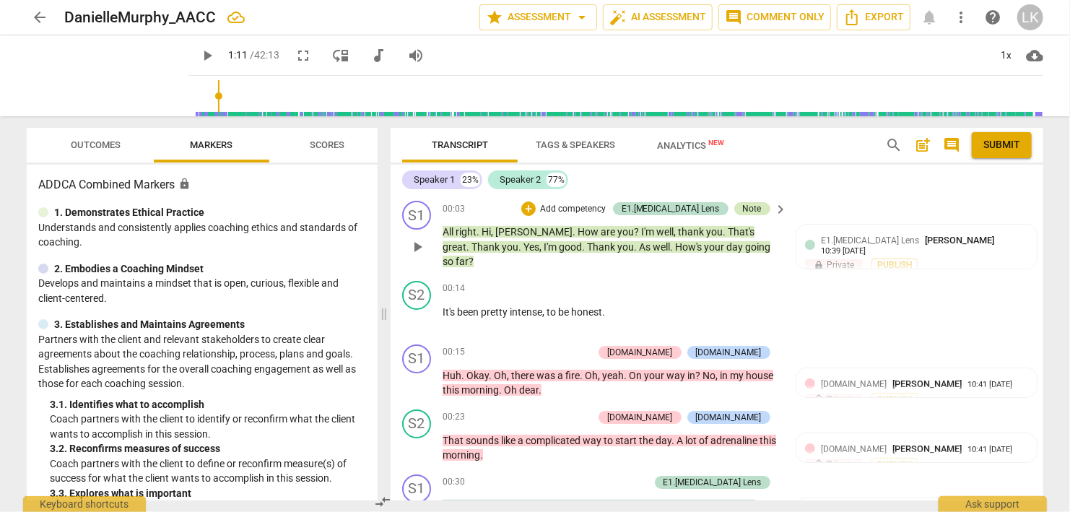
click at [752, 213] on div "Note" at bounding box center [752, 208] width 19 height 13
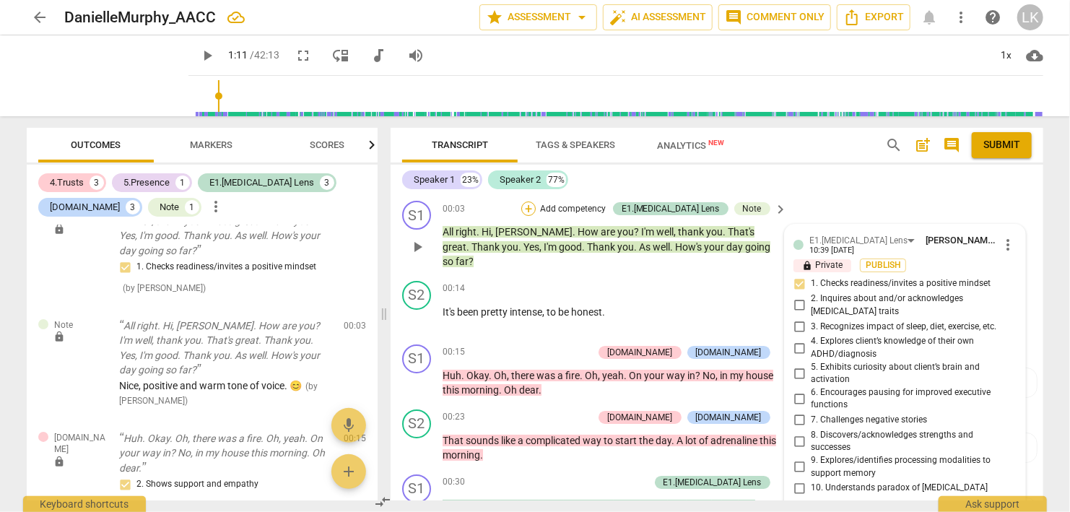
click at [536, 209] on div "+" at bounding box center [529, 209] width 14 height 14
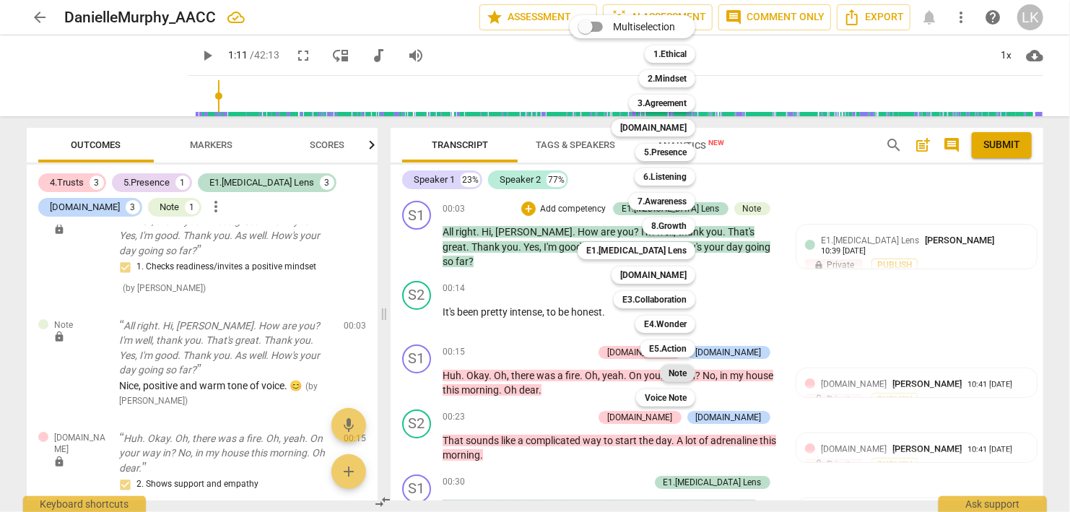
click at [673, 369] on b "Note" at bounding box center [678, 373] width 18 height 17
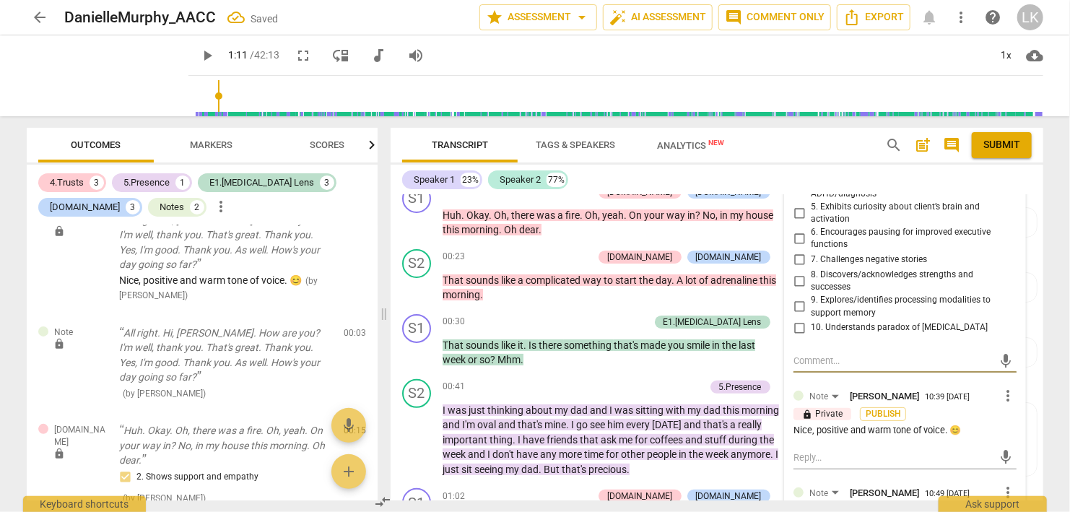
scroll to position [326, 0]
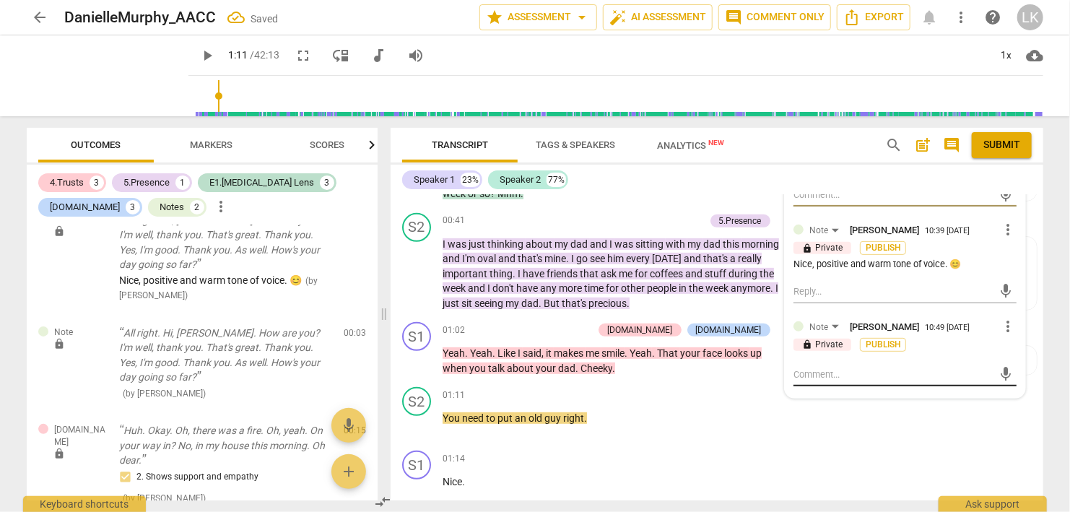
click at [879, 368] on textarea at bounding box center [894, 375] width 200 height 14
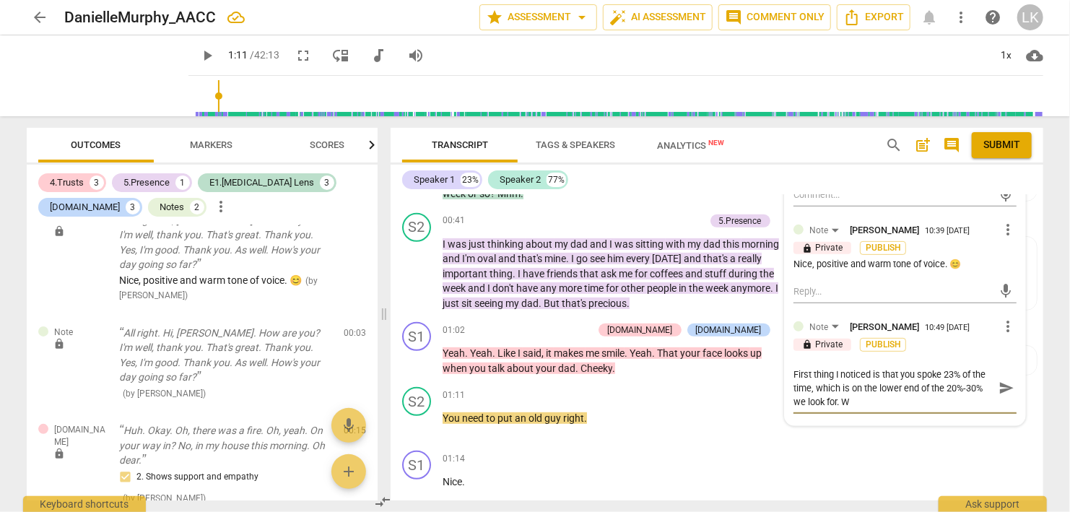
scroll to position [0, 0]
click at [1005, 381] on span "send" at bounding box center [1007, 389] width 16 height 16
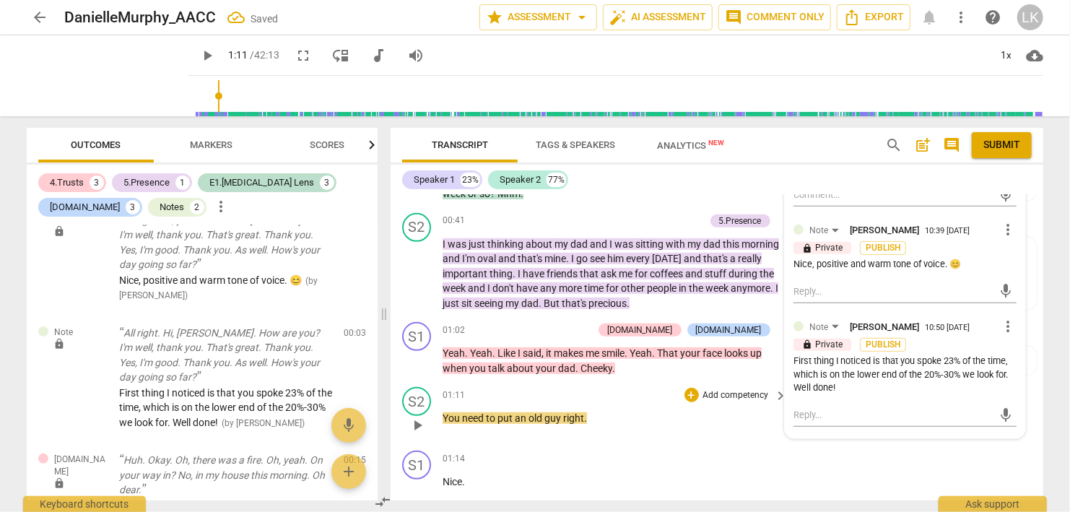
scroll to position [410, 0]
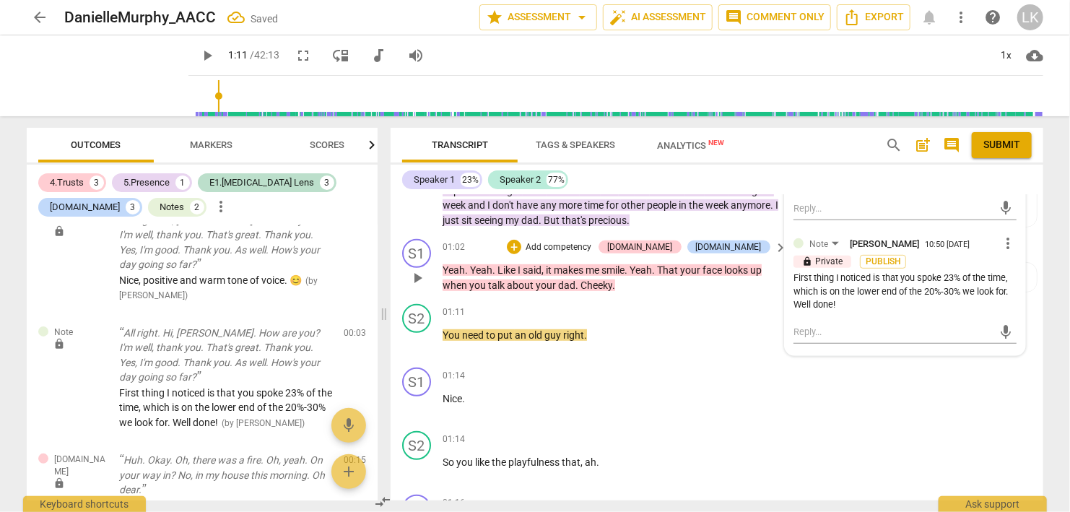
click at [419, 269] on span "play_arrow" at bounding box center [417, 277] width 17 height 17
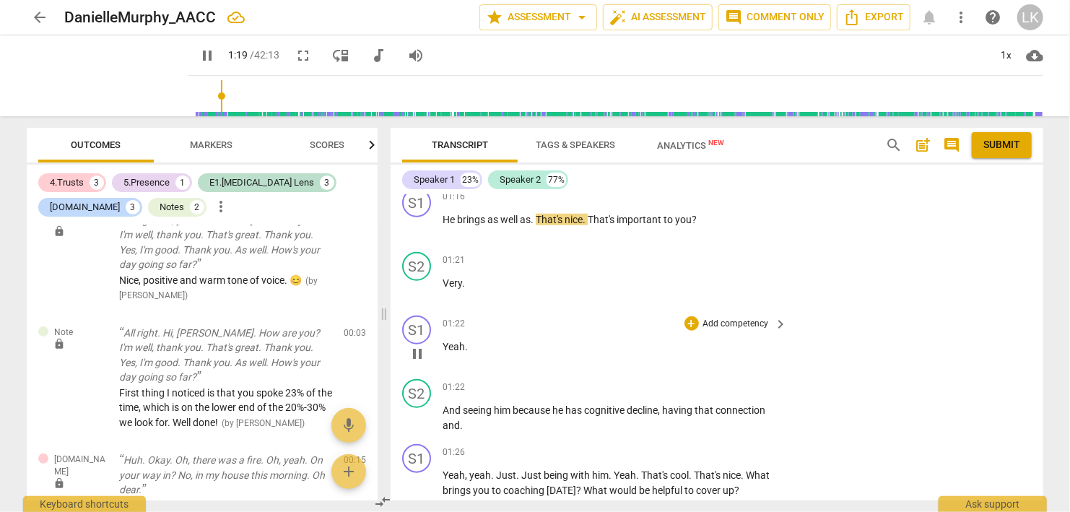
scroll to position [633, 0]
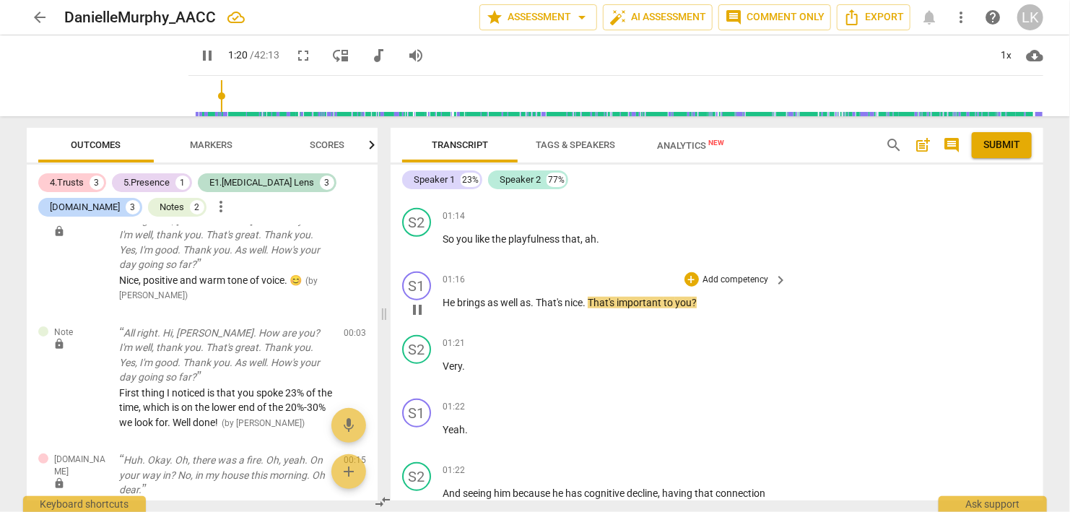
click at [416, 301] on span "pause" at bounding box center [417, 309] width 17 height 17
click at [688, 272] on div "+" at bounding box center [692, 279] width 14 height 14
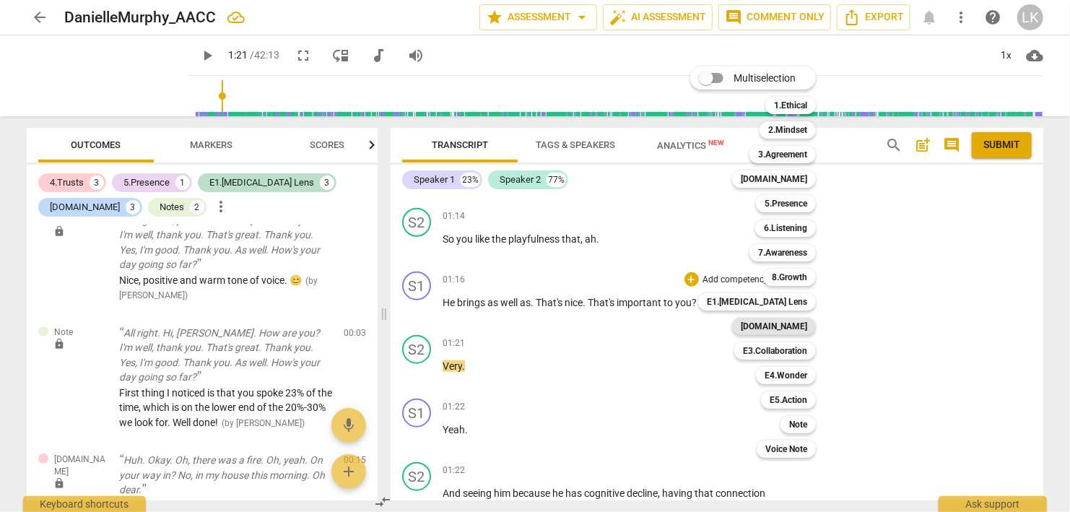
click at [796, 322] on b "[DOMAIN_NAME]" at bounding box center [774, 326] width 66 height 17
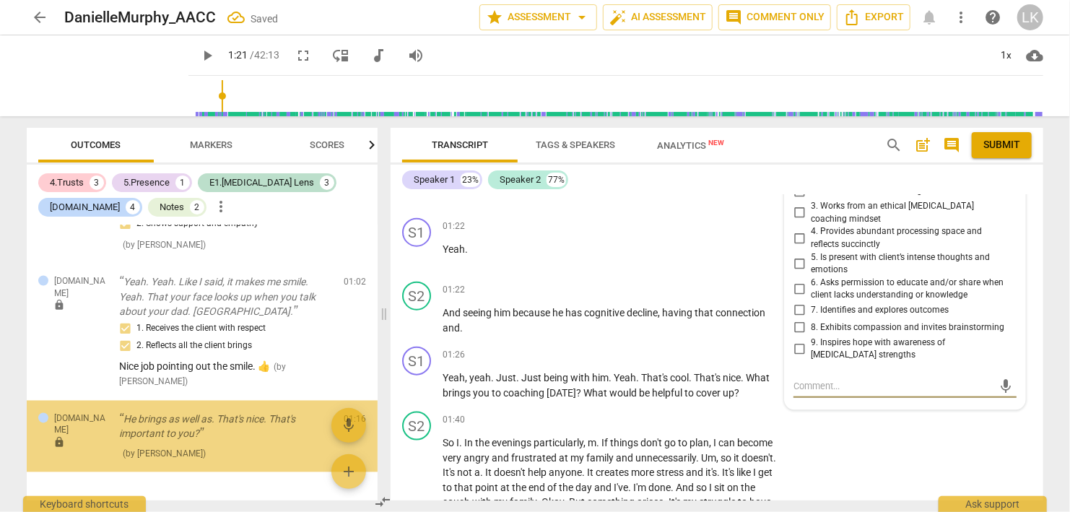
scroll to position [646, 0]
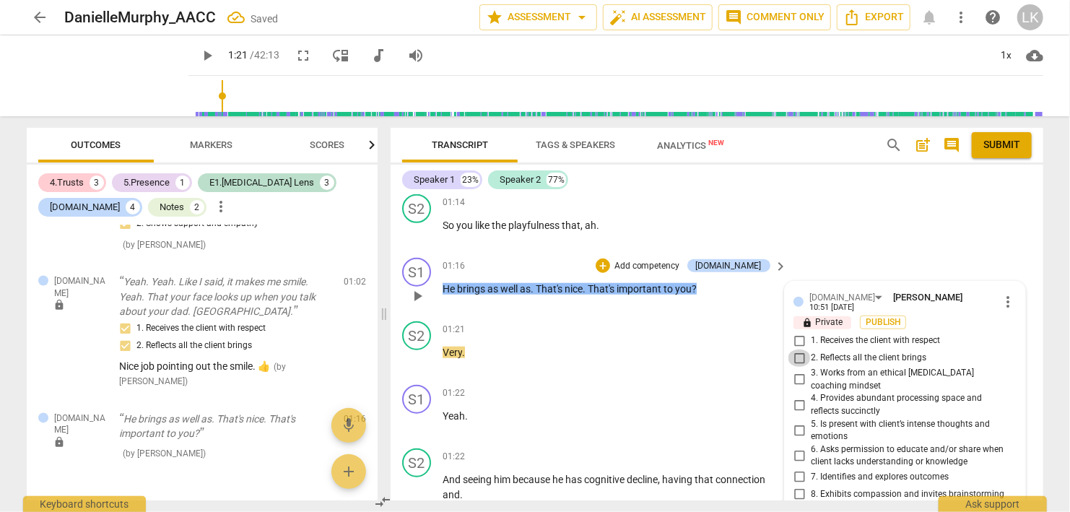
click at [800, 350] on input "2. Reflects all the client brings" at bounding box center [799, 358] width 23 height 17
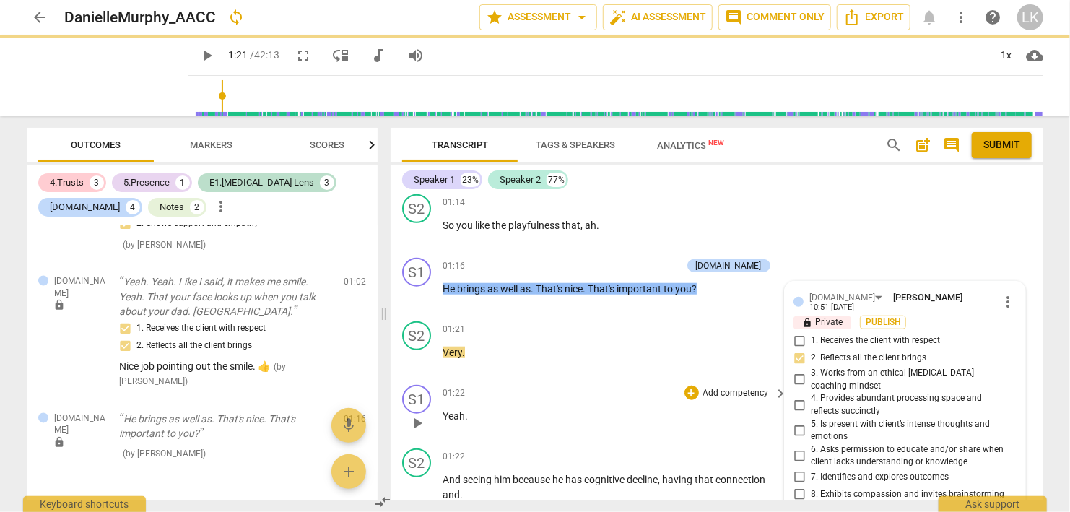
click at [422, 415] on span "play_arrow" at bounding box center [417, 423] width 17 height 17
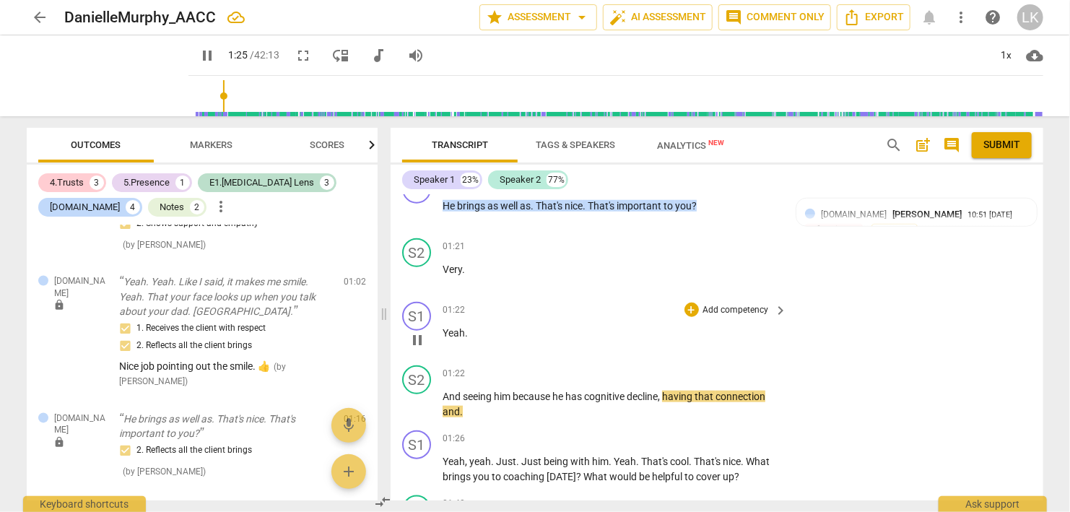
scroll to position [813, 0]
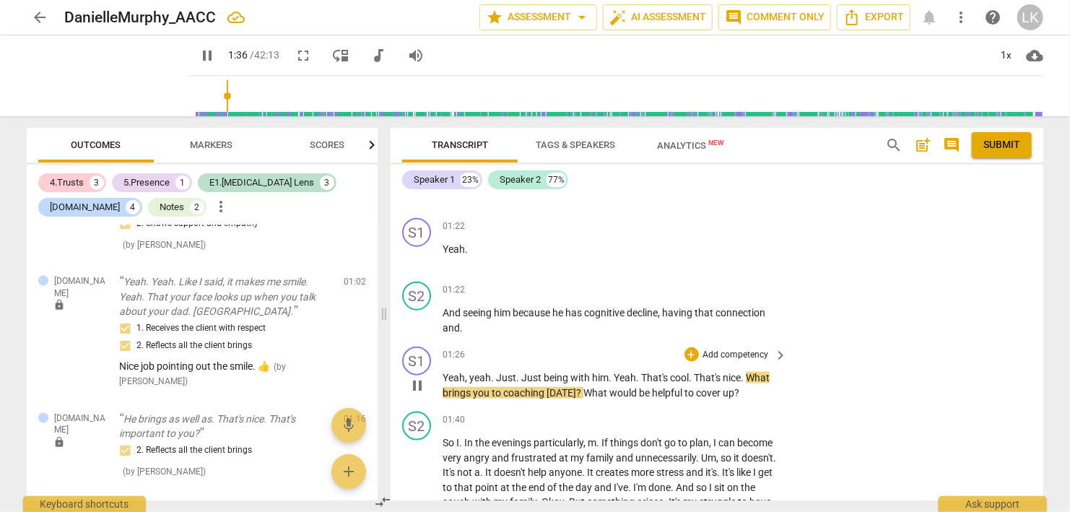
click at [423, 377] on span "pause" at bounding box center [417, 385] width 17 height 17
click at [691, 347] on div "+" at bounding box center [692, 354] width 14 height 14
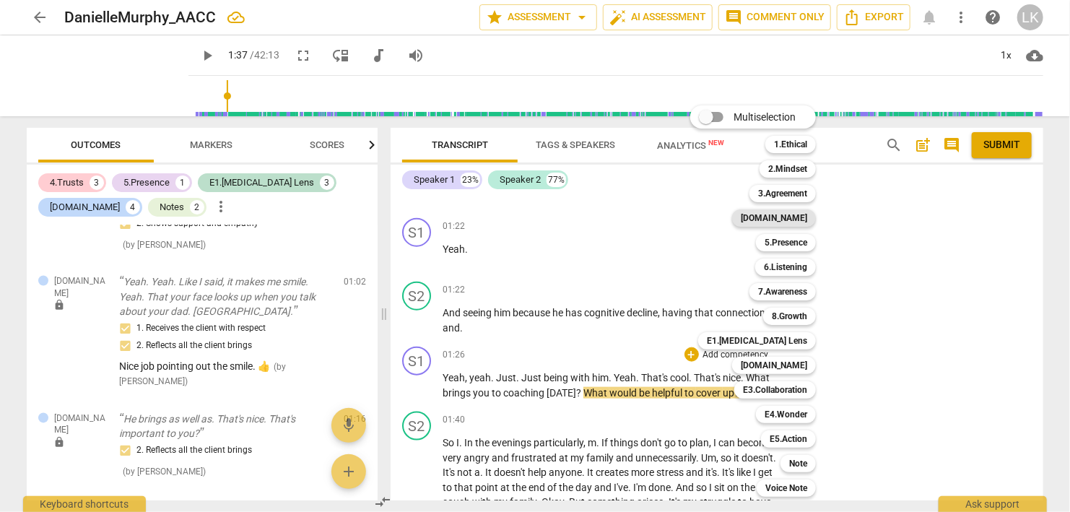
click at [800, 220] on b "[DOMAIN_NAME]" at bounding box center [774, 217] width 66 height 17
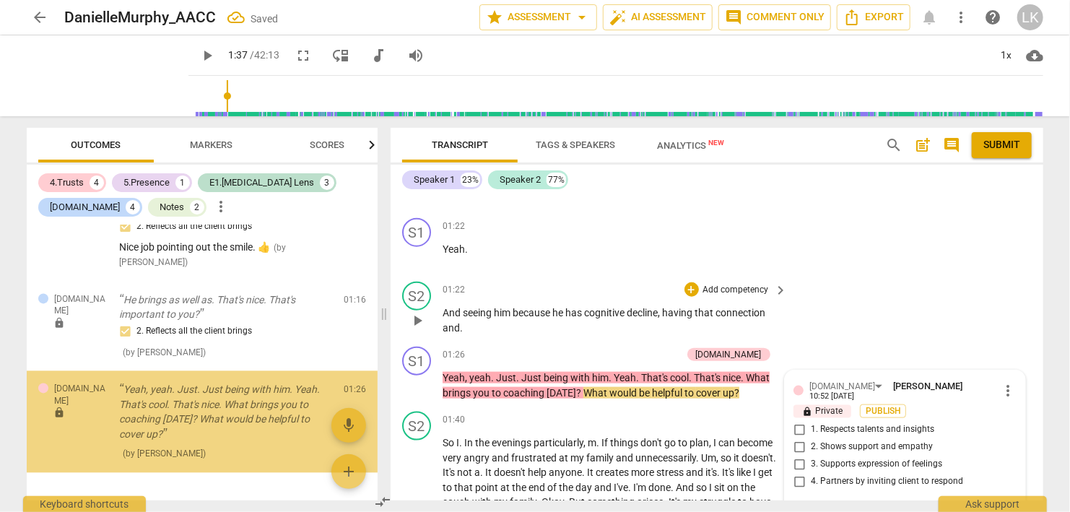
scroll to position [1487, 0]
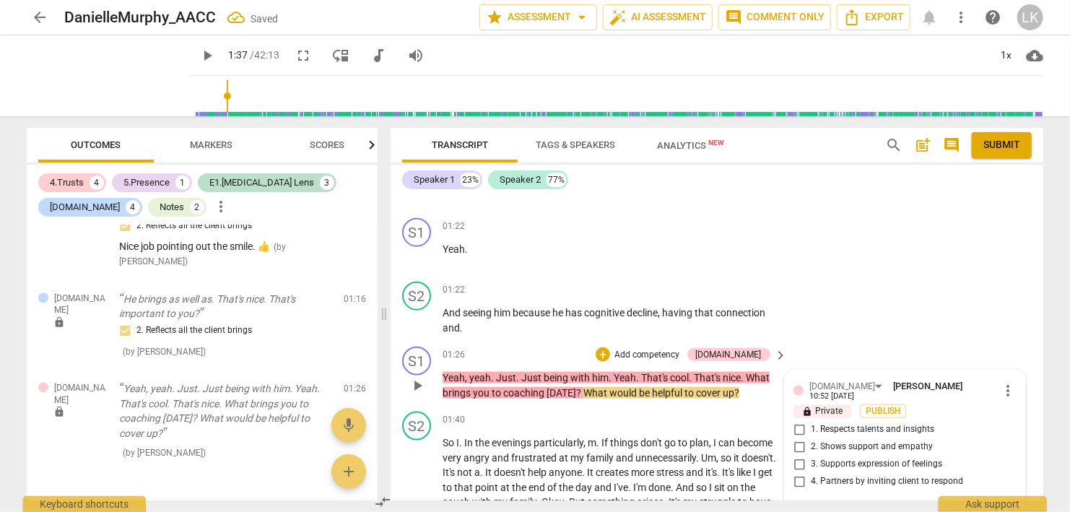
click at [797, 438] on input "2. Shows support and empathy" at bounding box center [799, 446] width 23 height 17
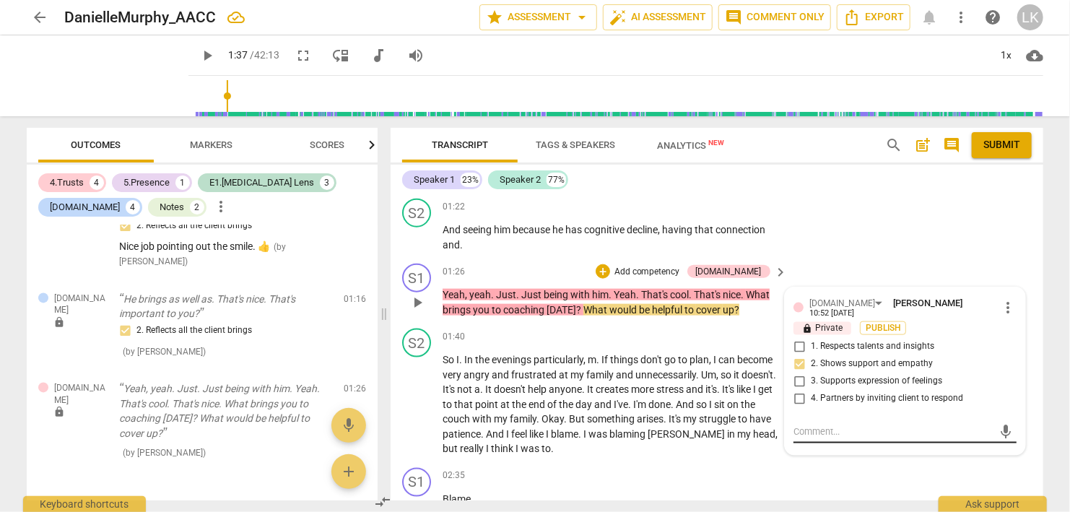
click at [829, 425] on textarea at bounding box center [894, 432] width 200 height 14
paste textarea "🩷"
click at [610, 264] on div "+" at bounding box center [603, 271] width 14 height 14
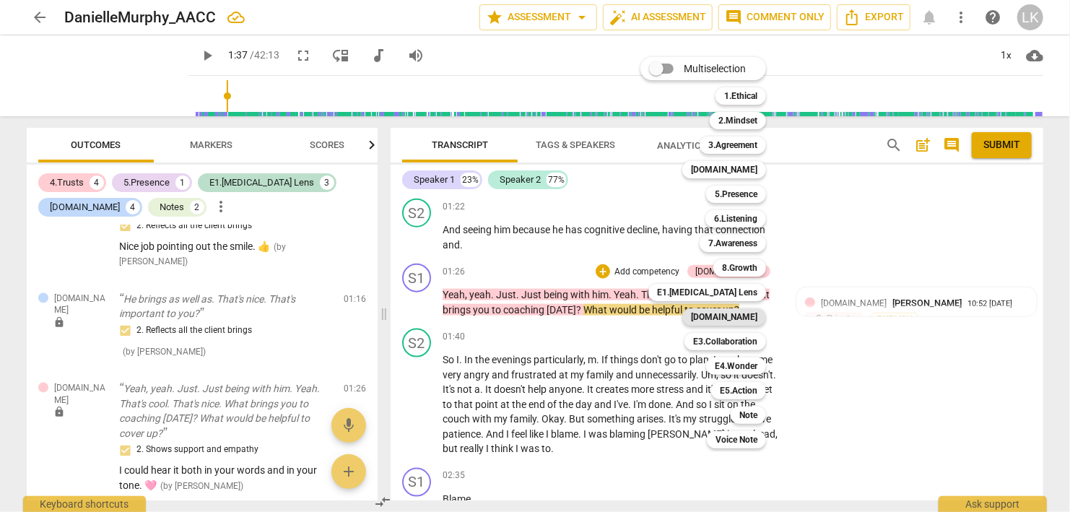
click at [743, 319] on b "[DOMAIN_NAME]" at bounding box center [724, 316] width 66 height 17
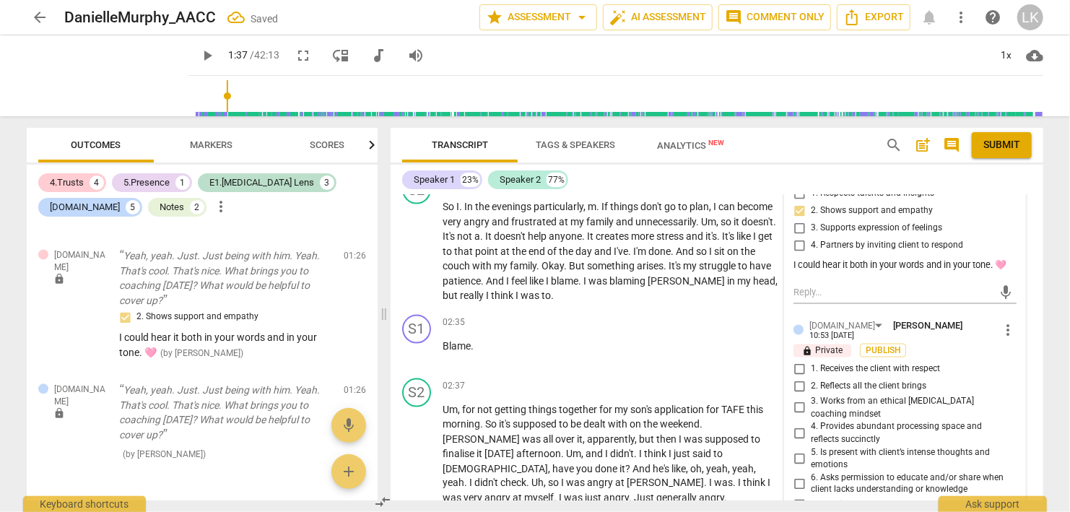
scroll to position [1063, 0]
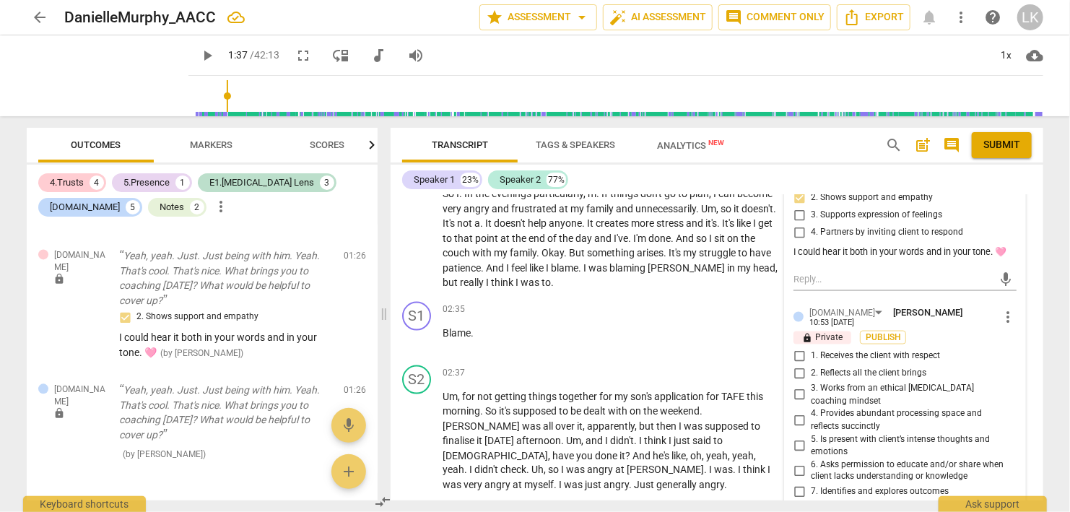
click at [796, 347] on input "1. Receives the client with respect" at bounding box center [799, 355] width 23 height 17
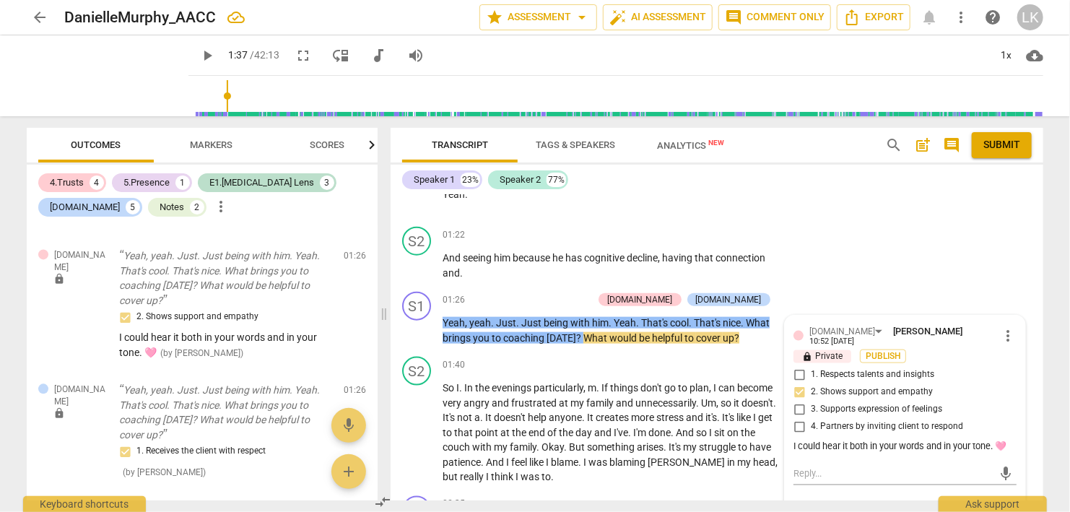
scroll to position [896, 0]
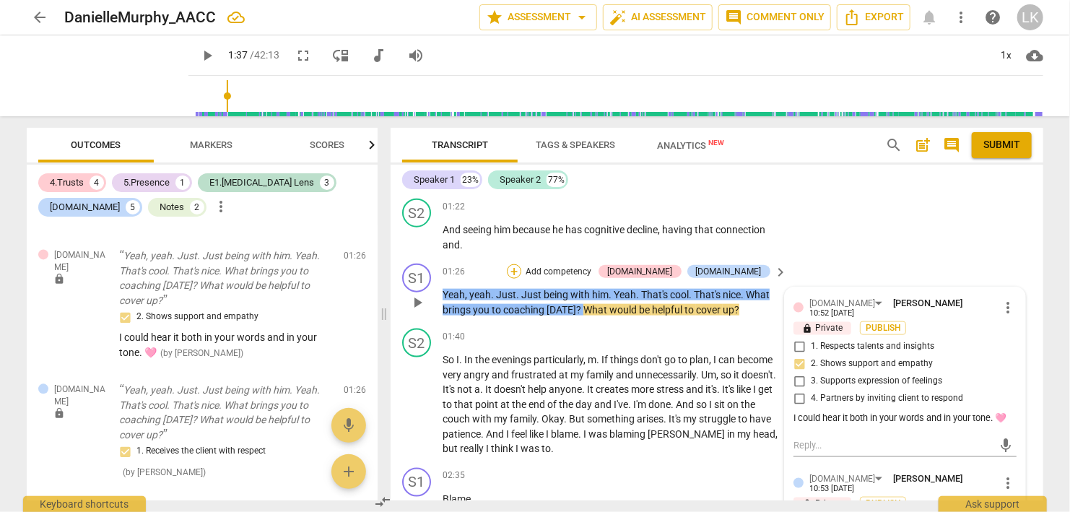
click at [522, 264] on div "+" at bounding box center [514, 271] width 14 height 14
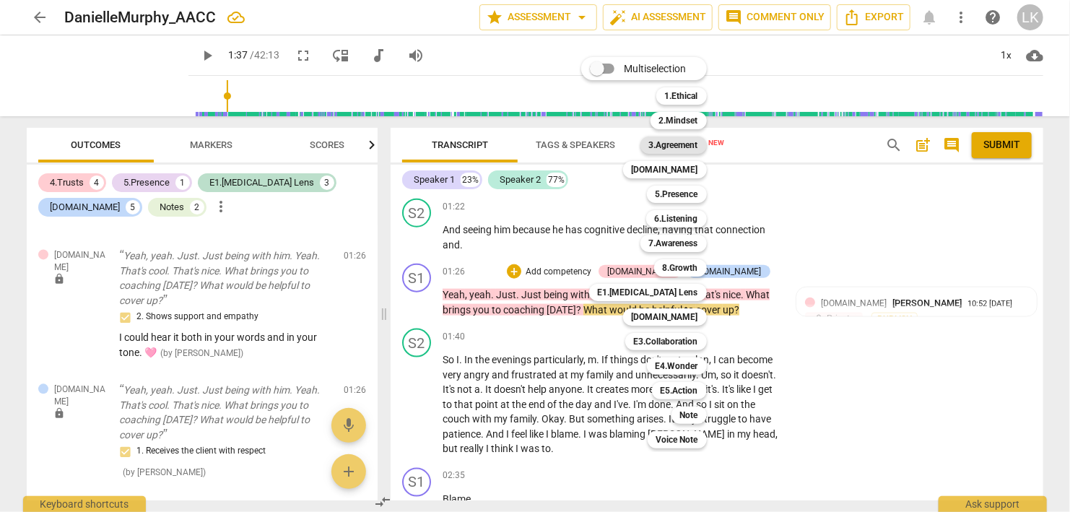
click at [683, 146] on b "3.Agreement" at bounding box center [673, 145] width 49 height 17
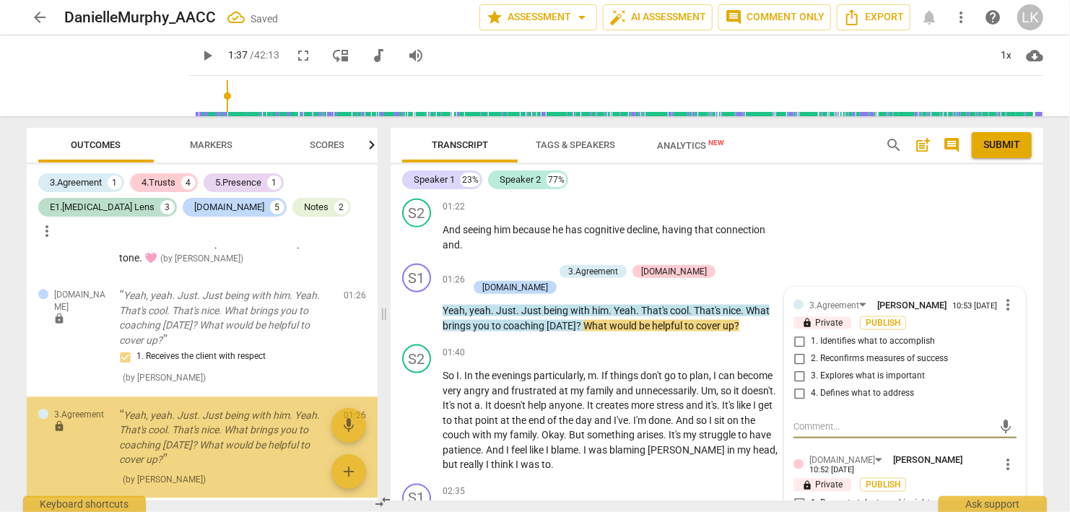
scroll to position [1740, 0]
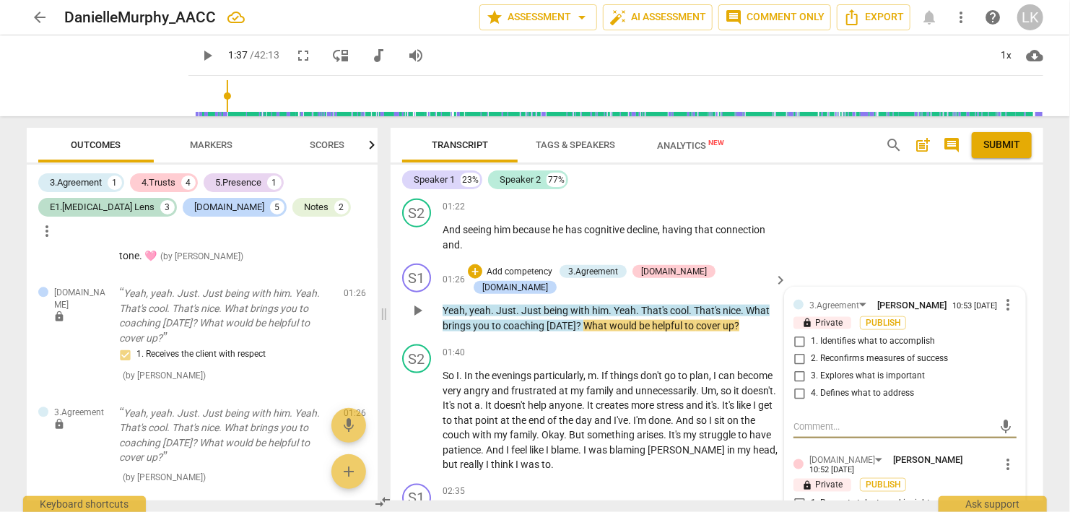
click at [797, 333] on input "1. Identifies what to accomplish" at bounding box center [799, 341] width 23 height 17
click at [994, 433] on textarea at bounding box center [894, 427] width 200 height 14
click at [421, 302] on span "play_arrow" at bounding box center [417, 310] width 17 height 17
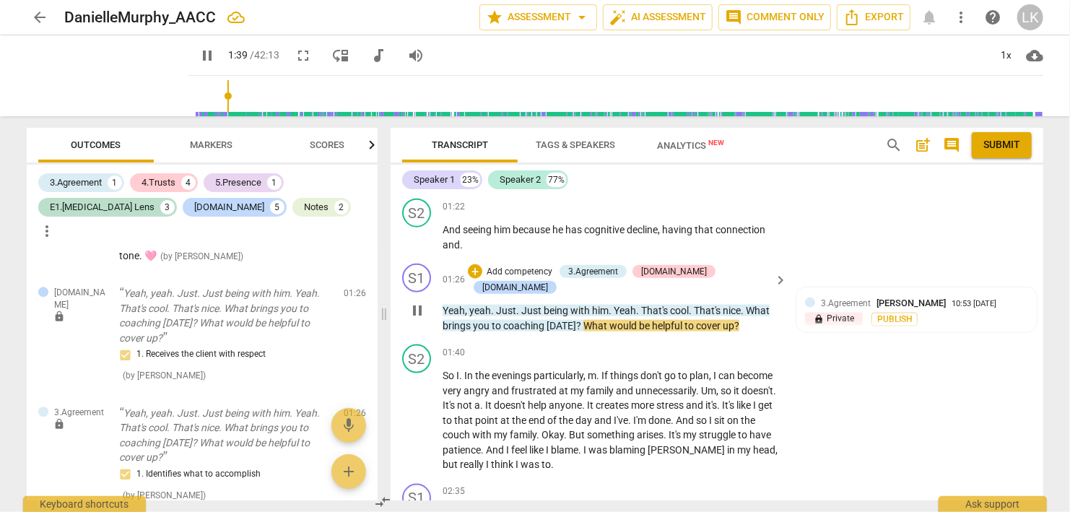
click at [421, 302] on span "pause" at bounding box center [417, 310] width 17 height 17
click at [422, 302] on span "play_arrow" at bounding box center [417, 310] width 17 height 17
drag, startPoint x: 724, startPoint y: 443, endPoint x: 420, endPoint y: 394, distance: 307.2
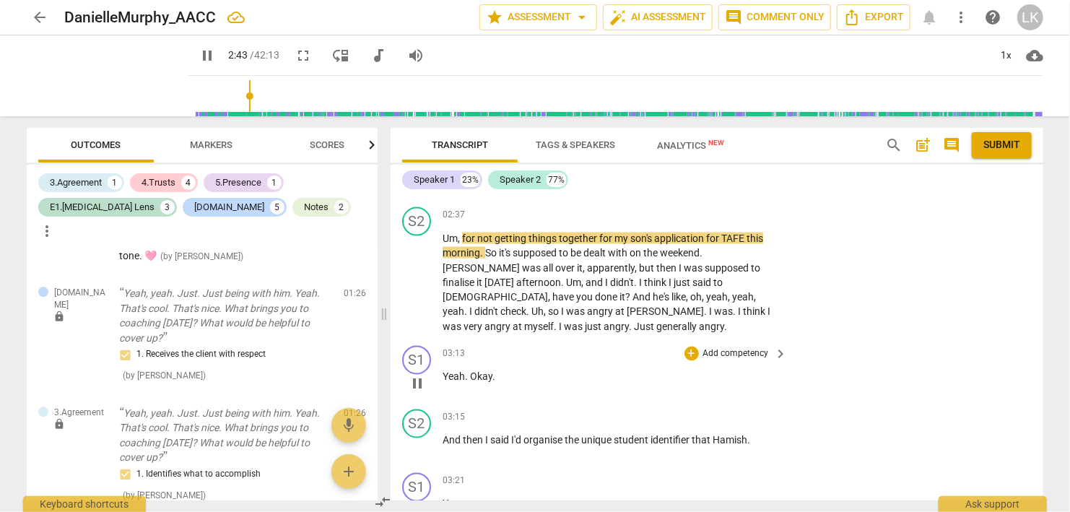
scroll to position [1154, 0]
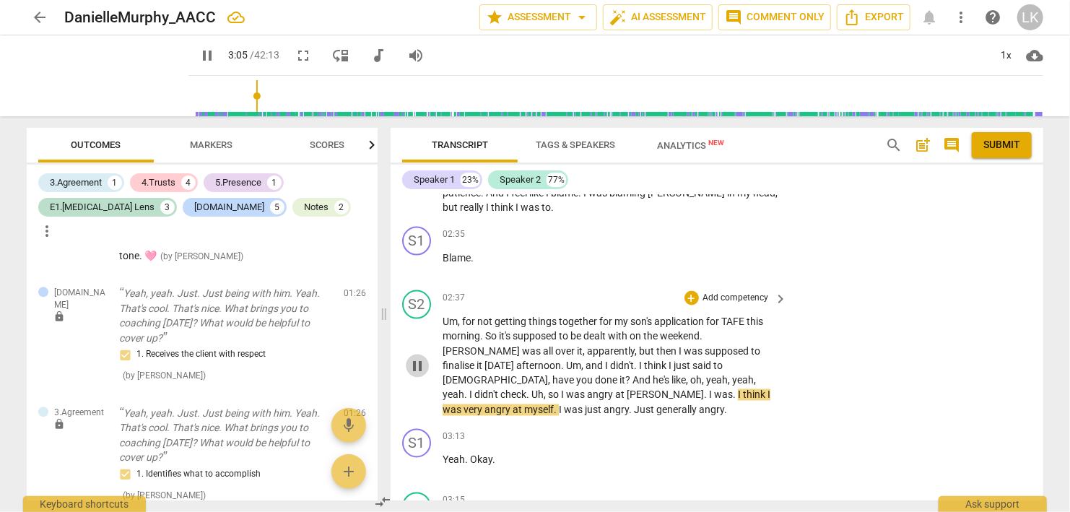
click at [423, 358] on span "pause" at bounding box center [417, 366] width 17 height 17
click at [693, 291] on div "+" at bounding box center [692, 298] width 14 height 14
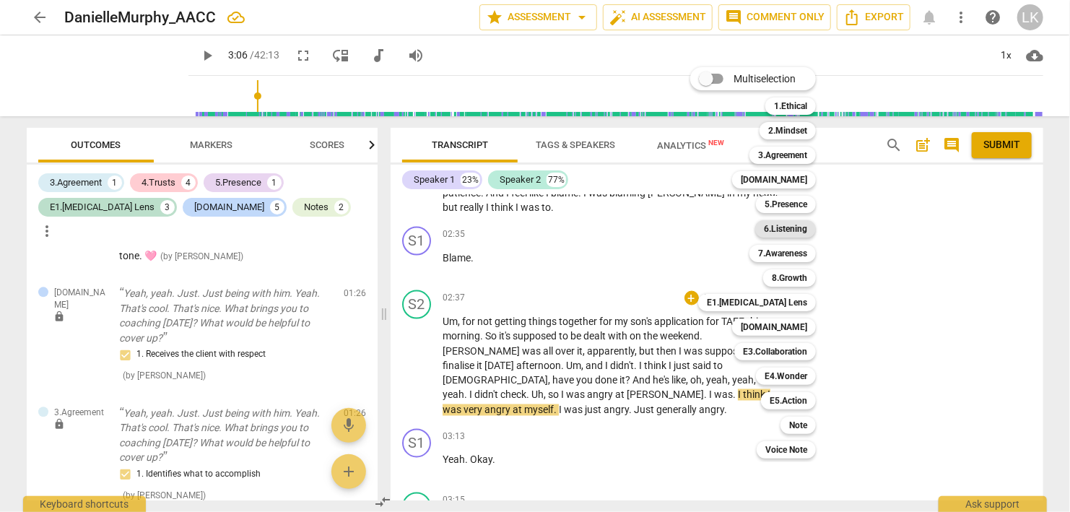
click at [771, 232] on b "6.Listening" at bounding box center [785, 228] width 43 height 17
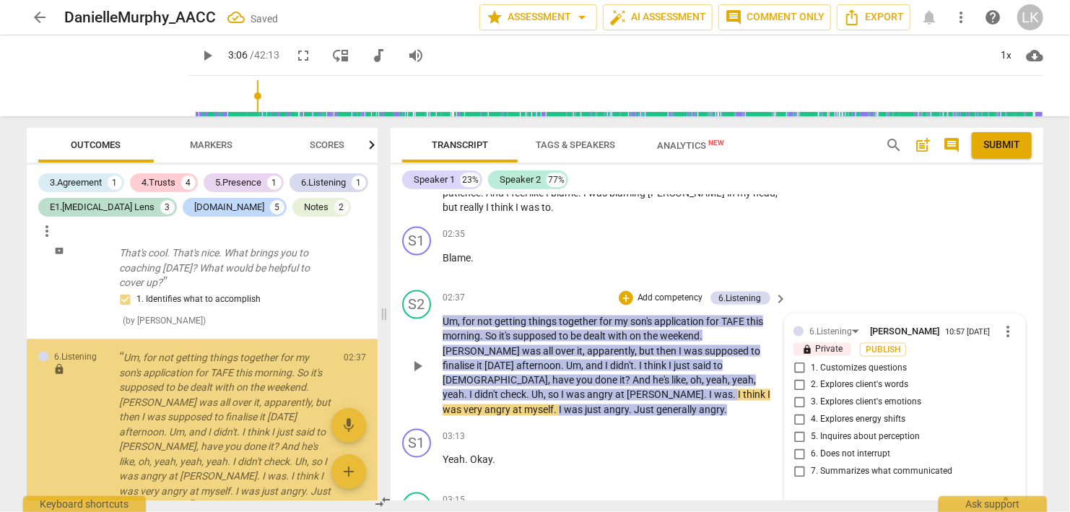
scroll to position [1919, 0]
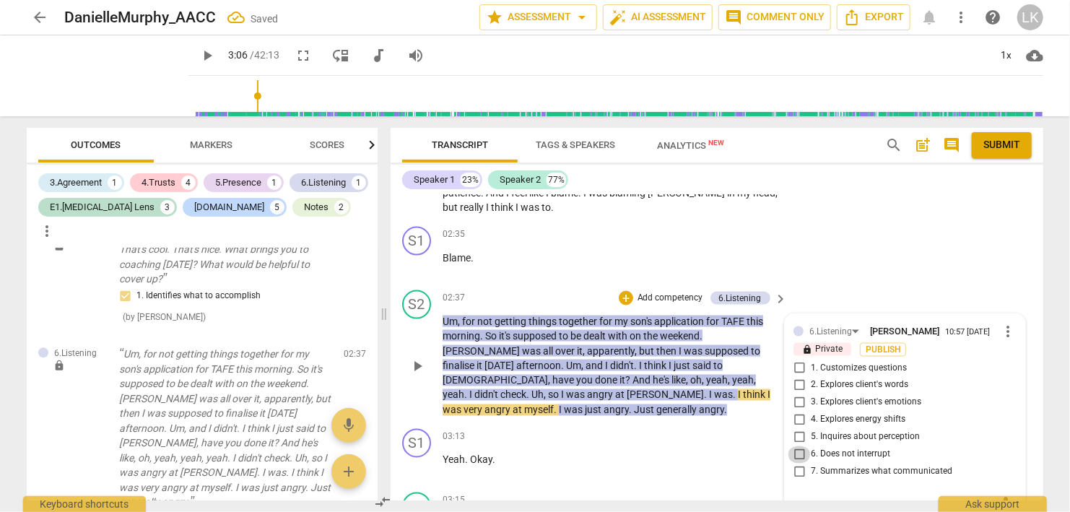
click at [800, 446] on input "6. Does not interrupt" at bounding box center [799, 454] width 23 height 17
click at [628, 291] on div "+" at bounding box center [626, 298] width 14 height 14
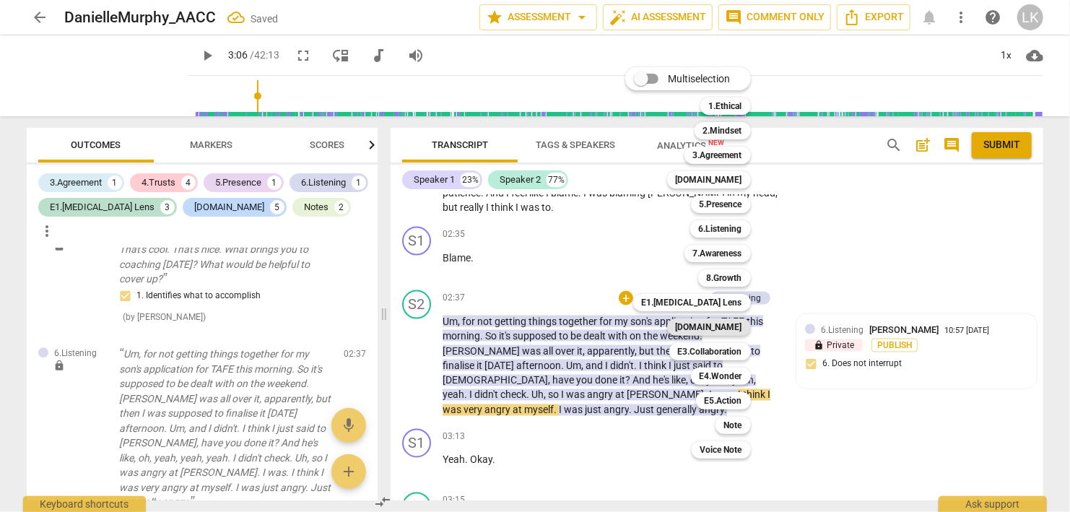
click at [716, 332] on b "[DOMAIN_NAME]" at bounding box center [709, 327] width 66 height 17
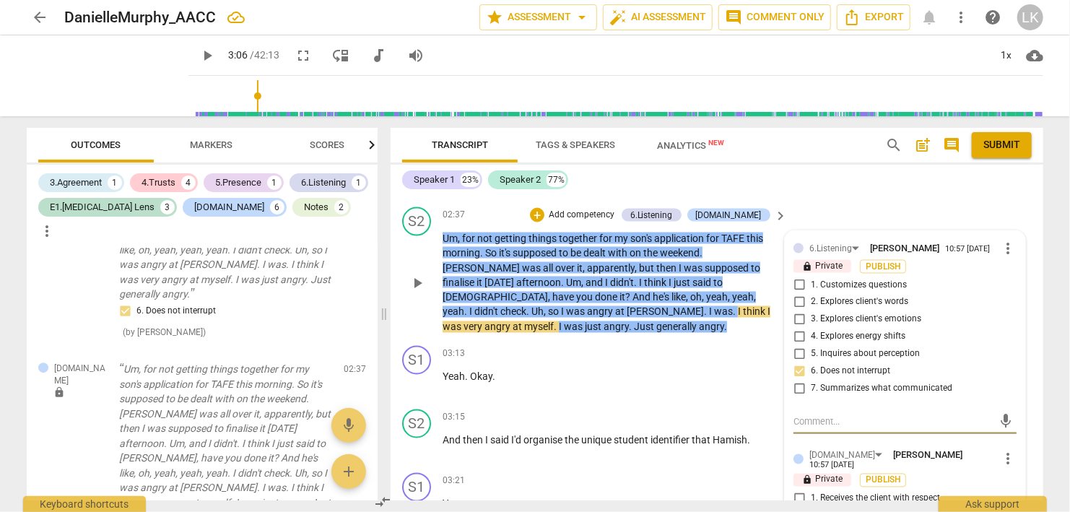
scroll to position [1320, 0]
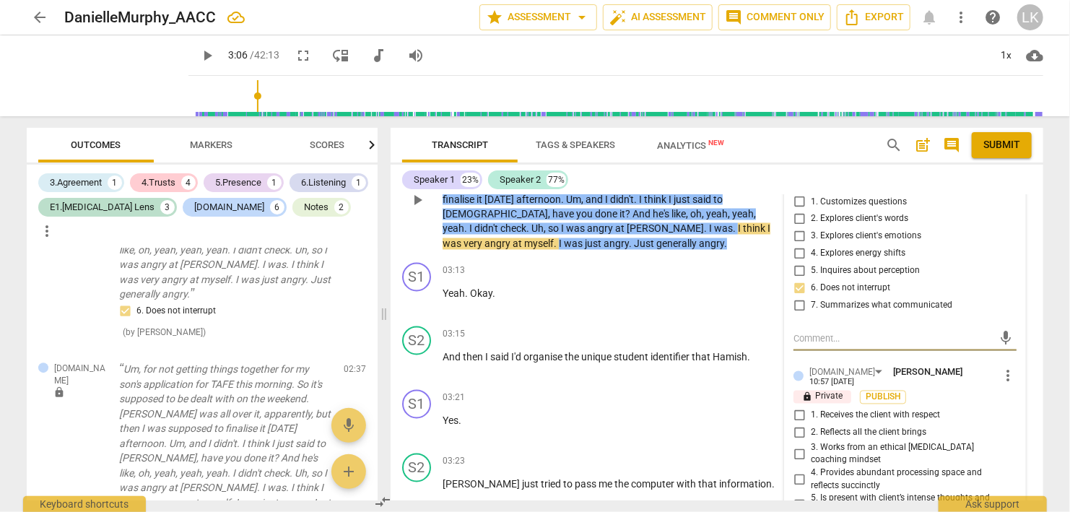
click at [802, 472] on input "4. Provides abundant processing space and reflects succinctly" at bounding box center [799, 480] width 23 height 17
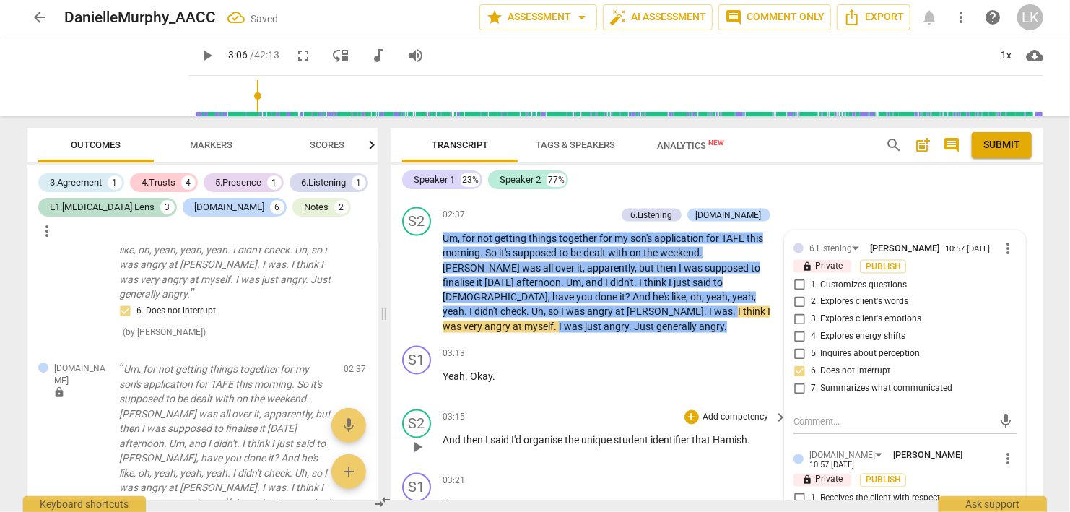
scroll to position [1154, 0]
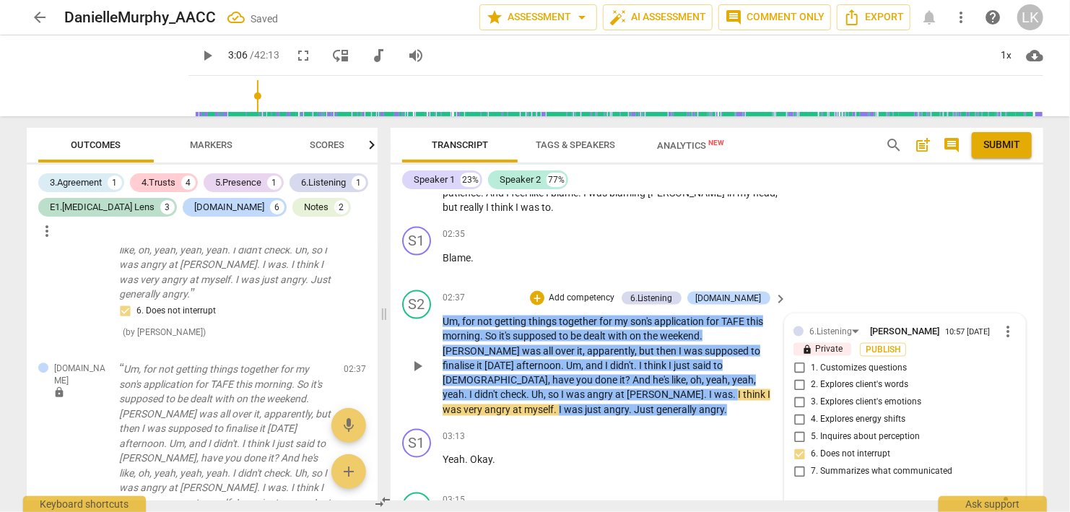
click at [415, 358] on span "play_arrow" at bounding box center [417, 366] width 17 height 17
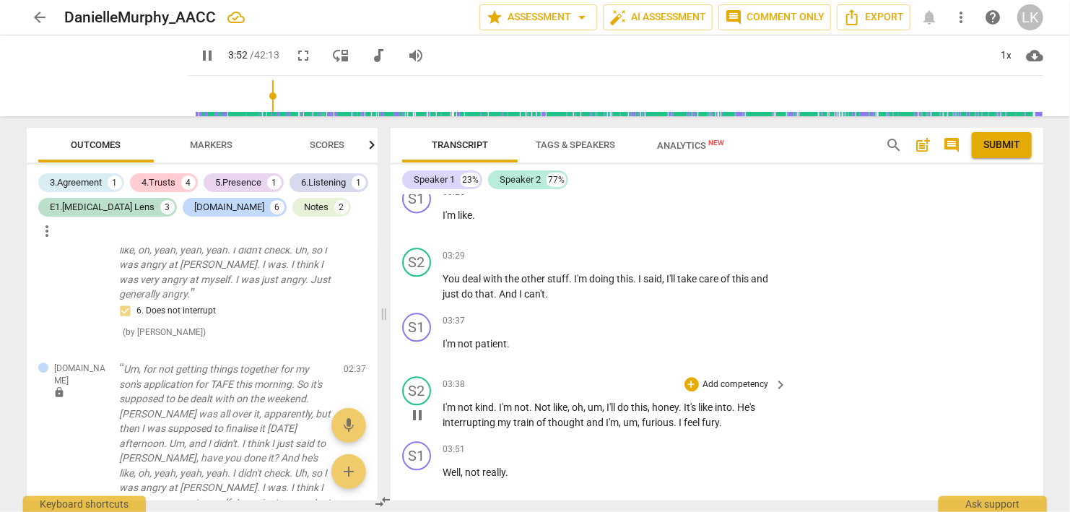
scroll to position [1819, 0]
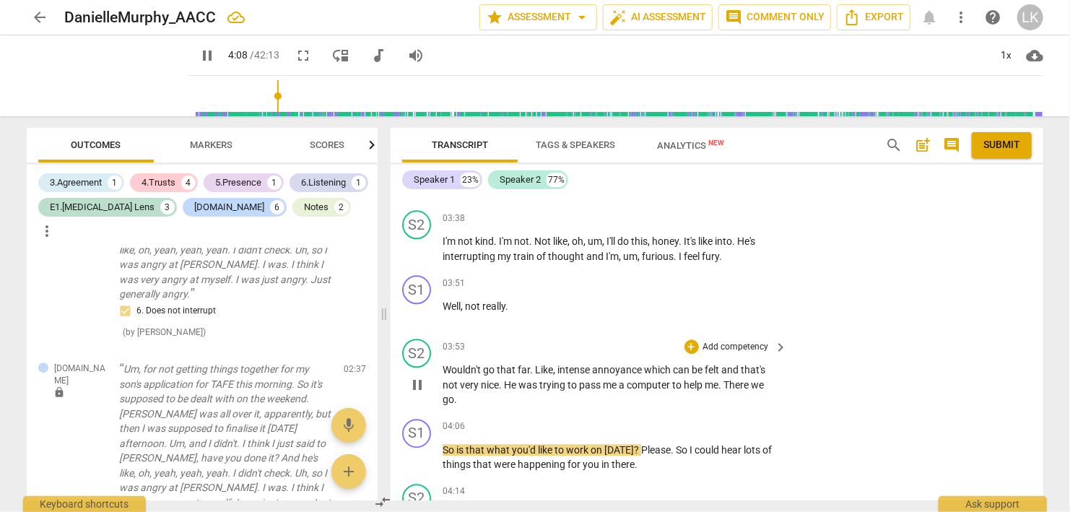
click at [423, 376] on span "pause" at bounding box center [417, 384] width 17 height 17
click at [695, 339] on div "+" at bounding box center [692, 346] width 14 height 14
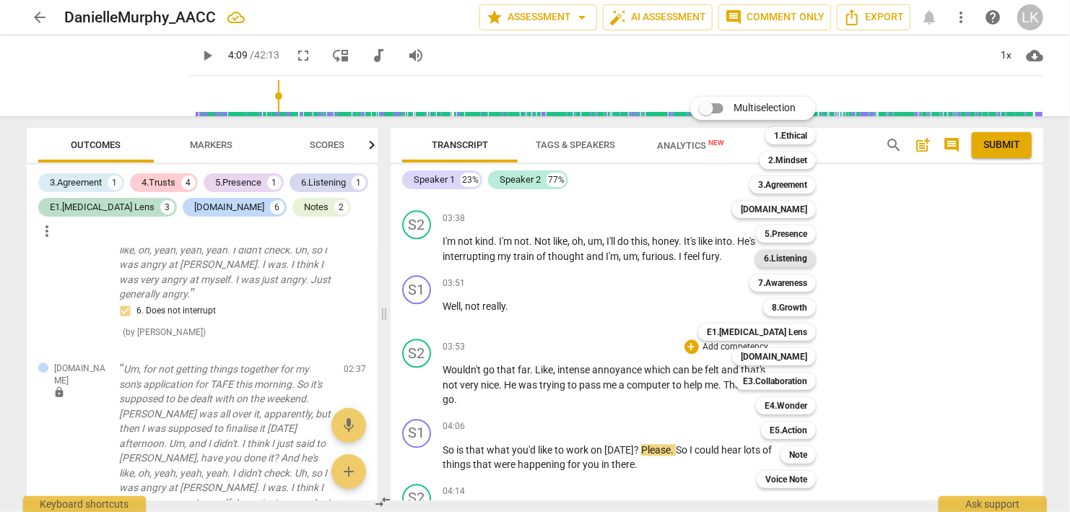
click at [781, 258] on b "6.Listening" at bounding box center [785, 258] width 43 height 17
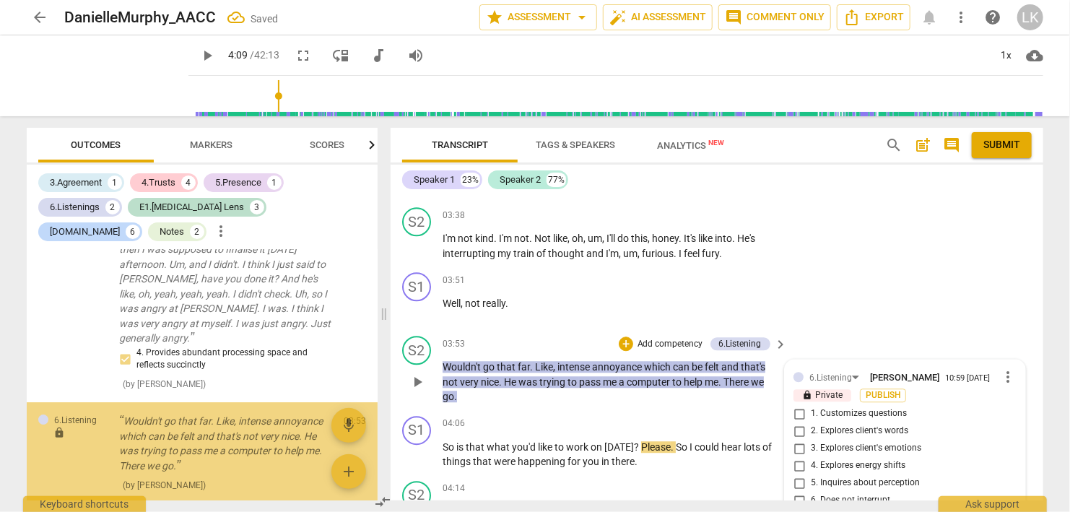
scroll to position [2307, 0]
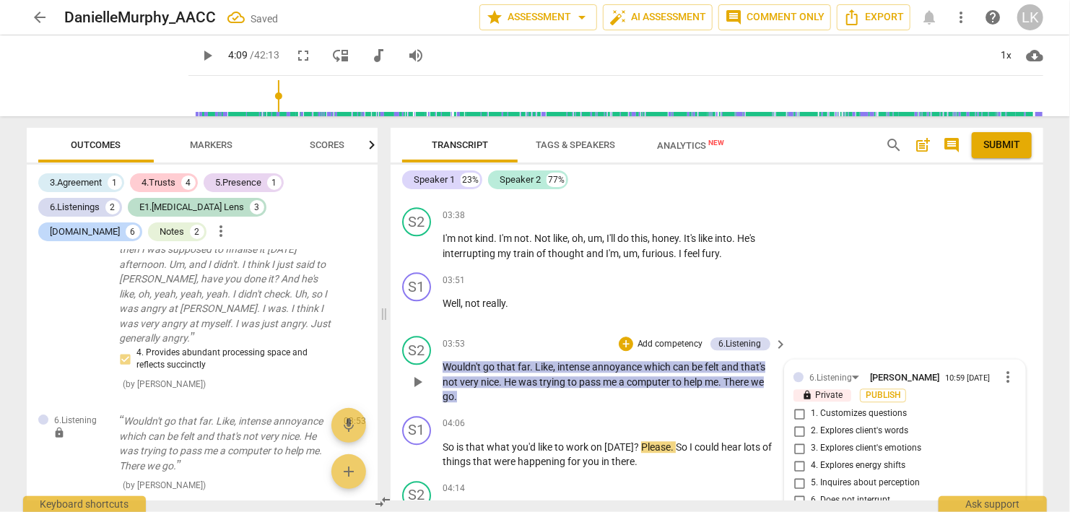
click at [799, 492] on input "6. Does not interrupt" at bounding box center [799, 500] width 23 height 17
click at [627, 337] on div "+" at bounding box center [626, 344] width 14 height 14
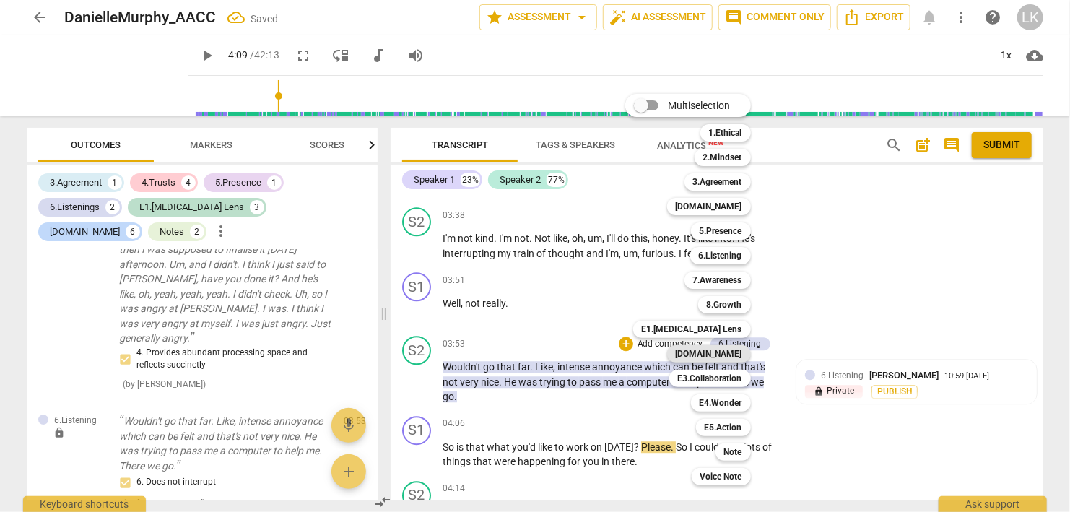
click at [714, 356] on b "[DOMAIN_NAME]" at bounding box center [709, 353] width 66 height 17
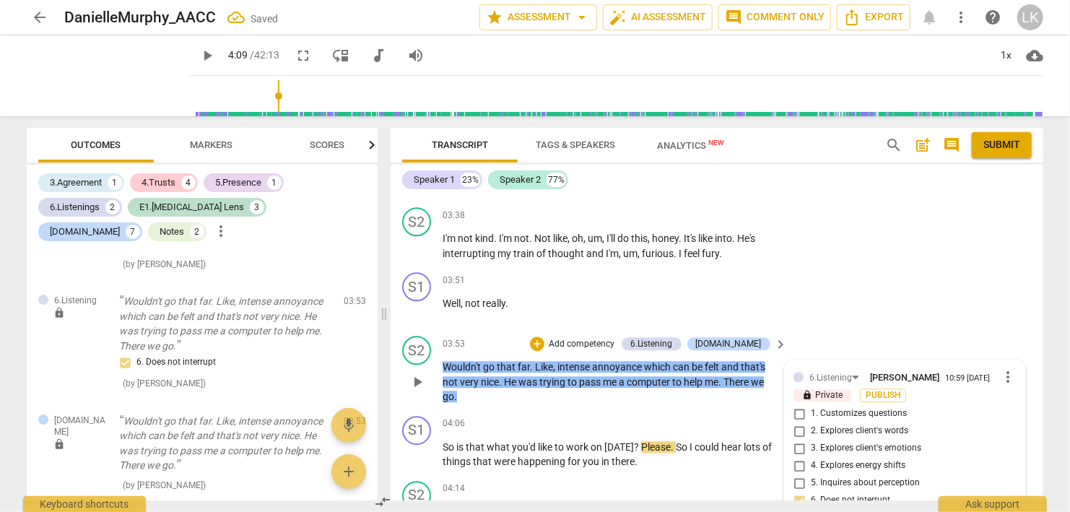
scroll to position [2071, 0]
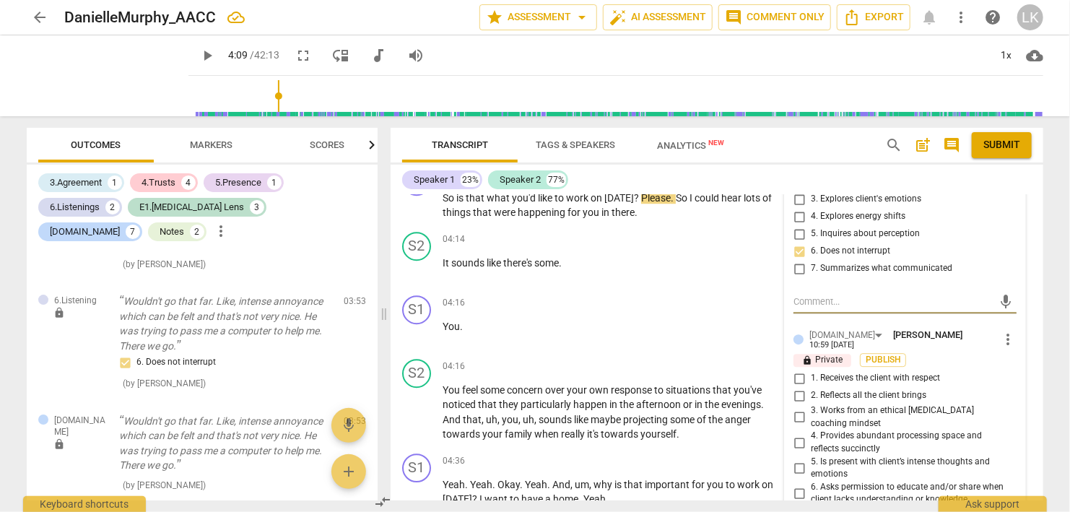
click at [802, 434] on input "4. Provides abundant processing space and reflects succinctly" at bounding box center [799, 442] width 23 height 17
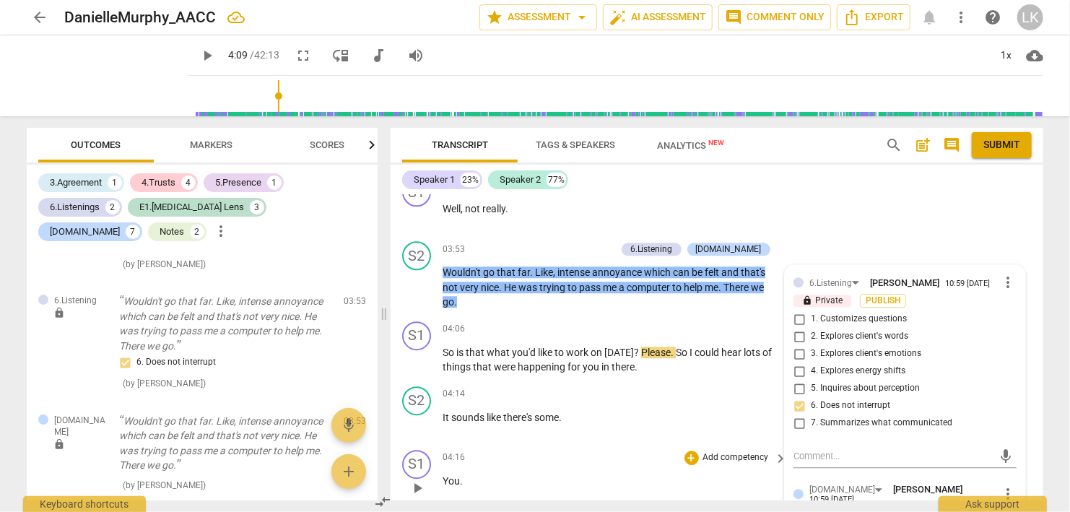
scroll to position [1905, 0]
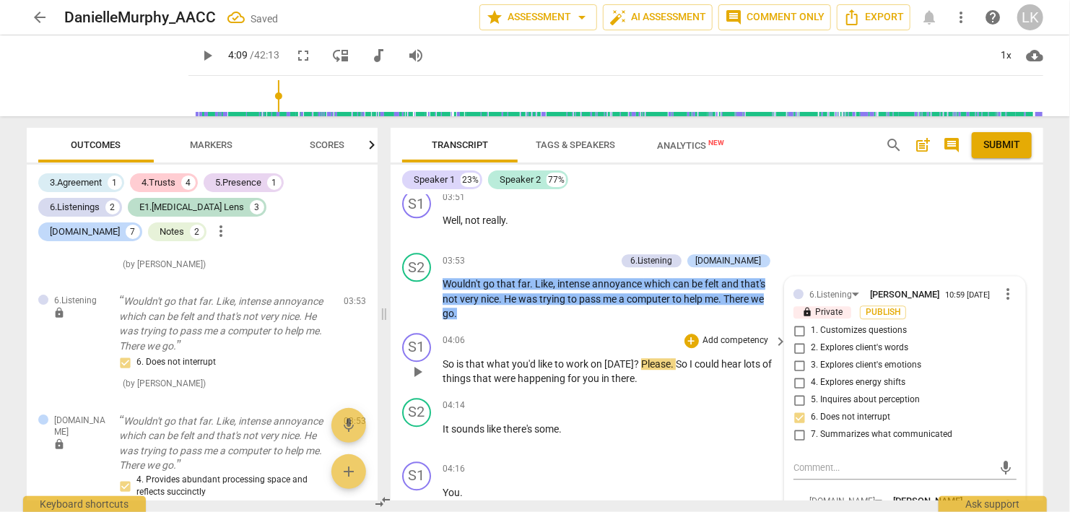
click at [419, 363] on span "play_arrow" at bounding box center [417, 371] width 17 height 17
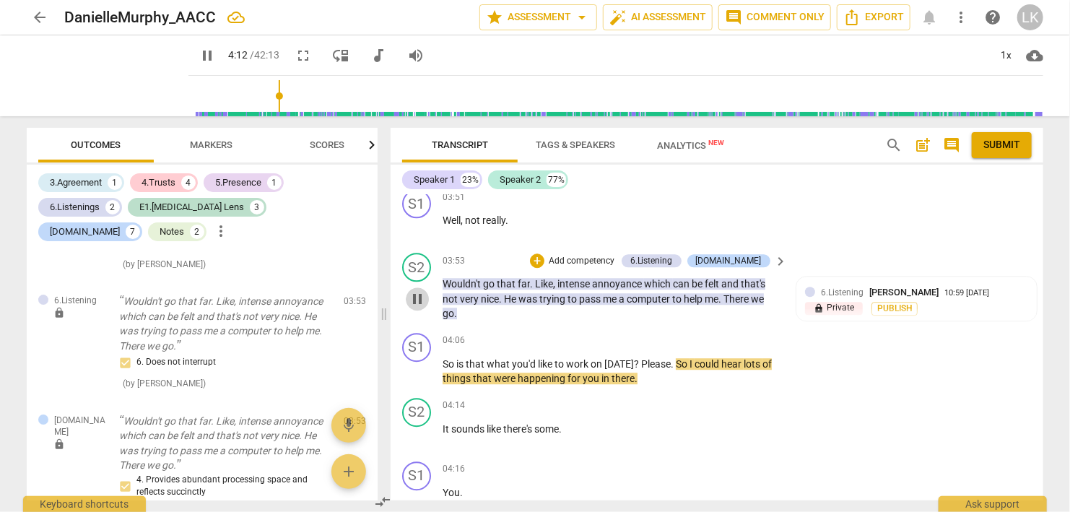
click at [420, 290] on span "pause" at bounding box center [417, 298] width 17 height 17
click at [420, 290] on span "play_arrow" at bounding box center [417, 298] width 17 height 17
click at [416, 363] on span "pause" at bounding box center [417, 371] width 17 height 17
click at [695, 334] on div "+" at bounding box center [692, 341] width 14 height 14
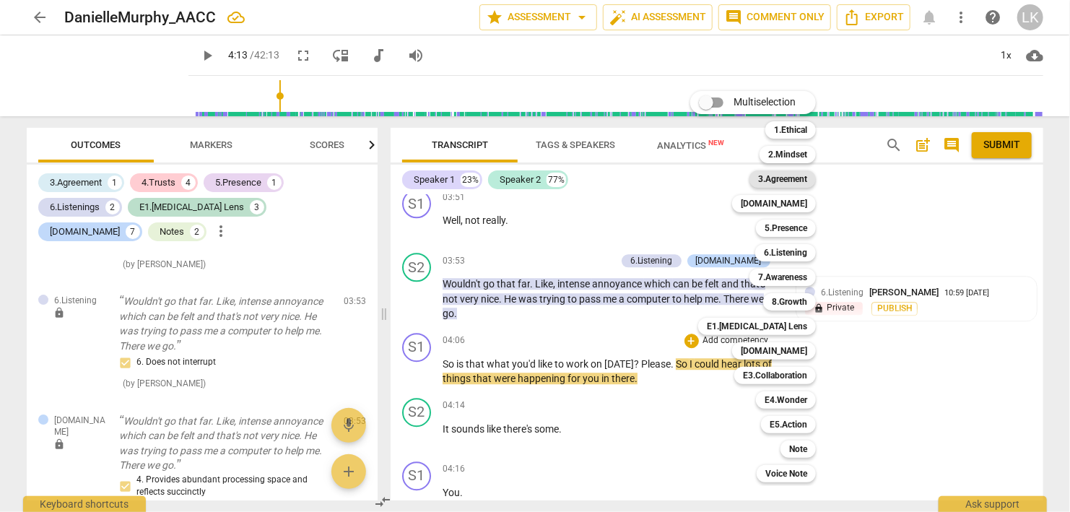
click at [791, 183] on b "3.Agreement" at bounding box center [782, 178] width 49 height 17
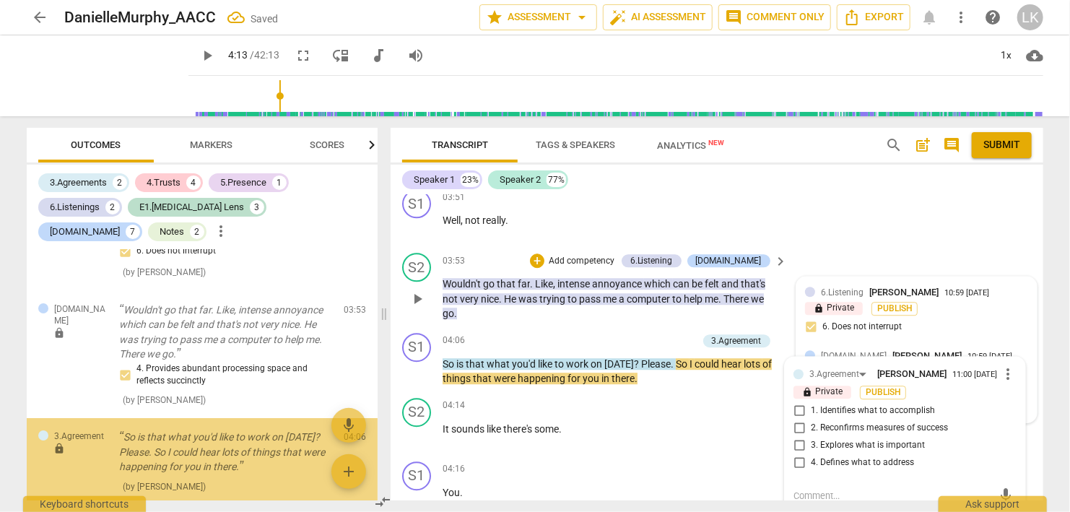
scroll to position [2540, 0]
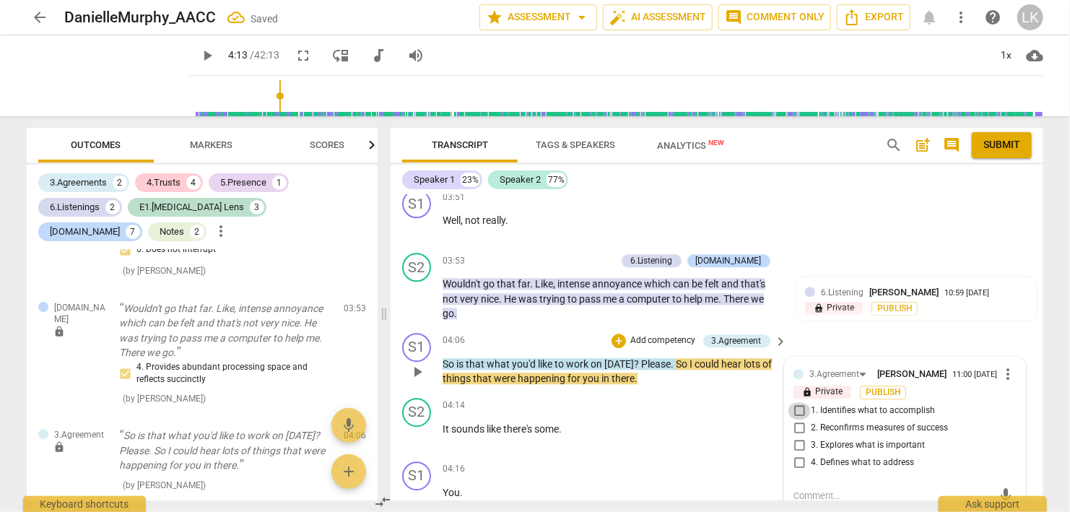
click at [803, 402] on input "1. Identifies what to accomplish" at bounding box center [799, 410] width 23 height 17
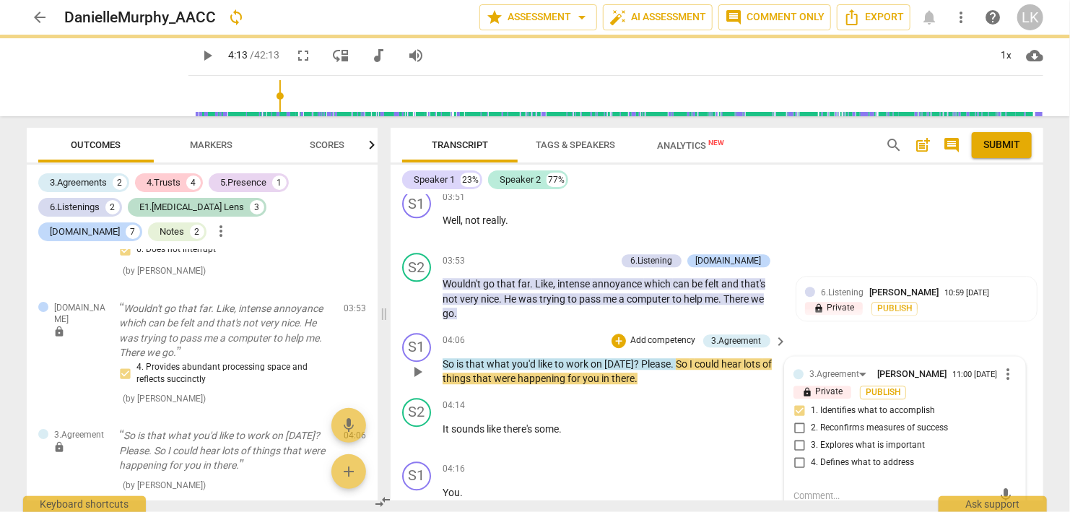
click at [418, 363] on span "play_arrow" at bounding box center [417, 371] width 17 height 17
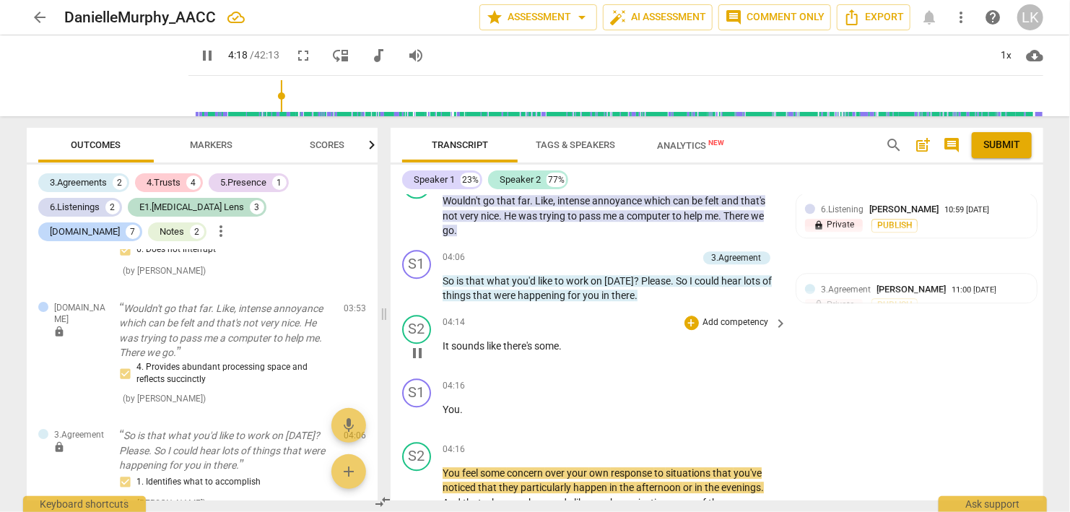
scroll to position [2071, 0]
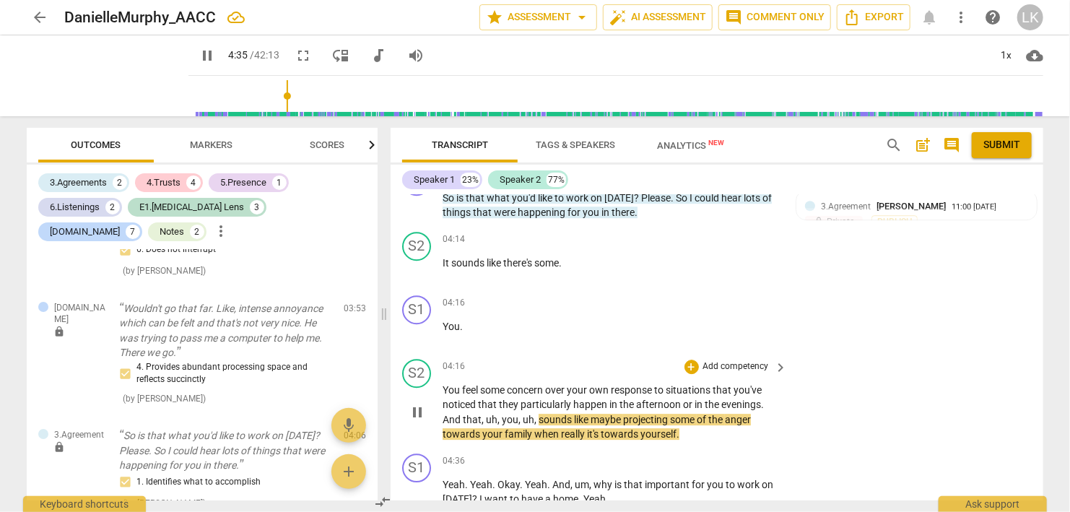
click at [423, 404] on span "pause" at bounding box center [417, 412] width 17 height 17
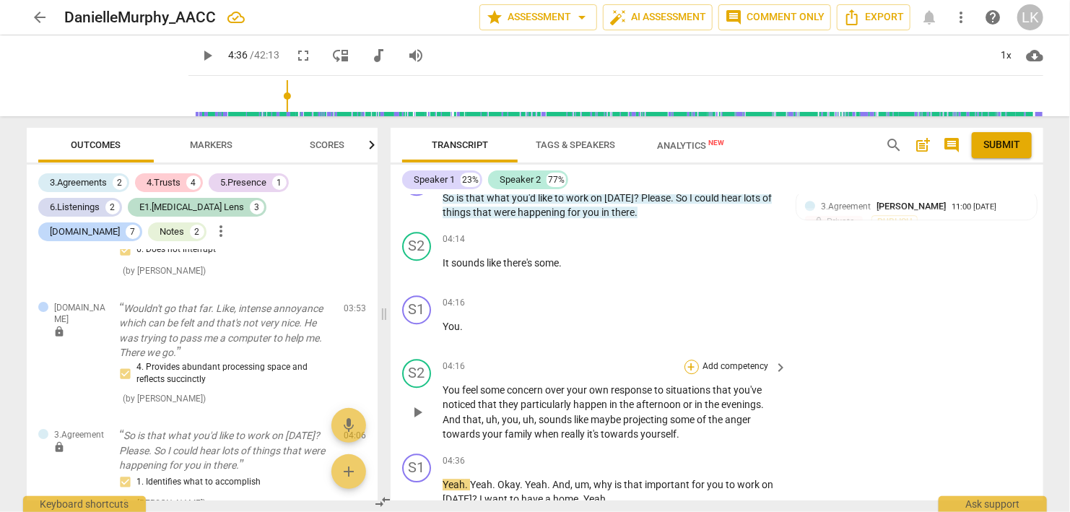
click at [693, 360] on div "+" at bounding box center [692, 367] width 14 height 14
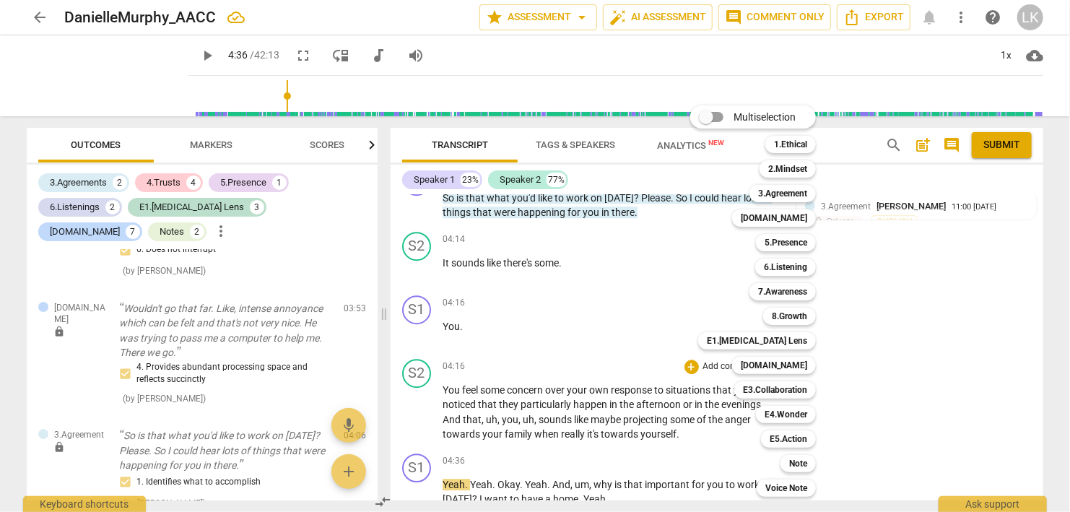
click at [884, 307] on div at bounding box center [535, 256] width 1070 height 512
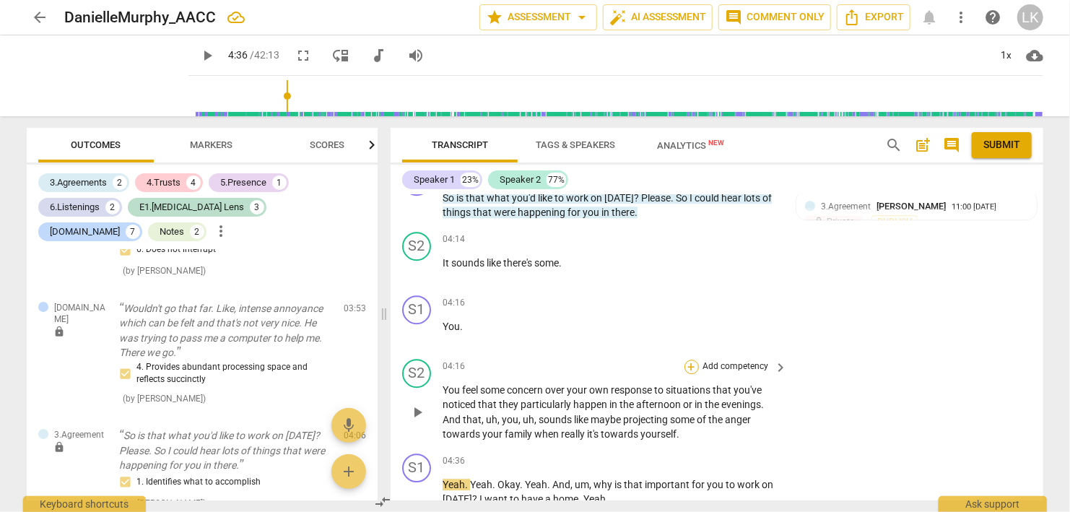
click at [691, 360] on div "+" at bounding box center [692, 367] width 14 height 14
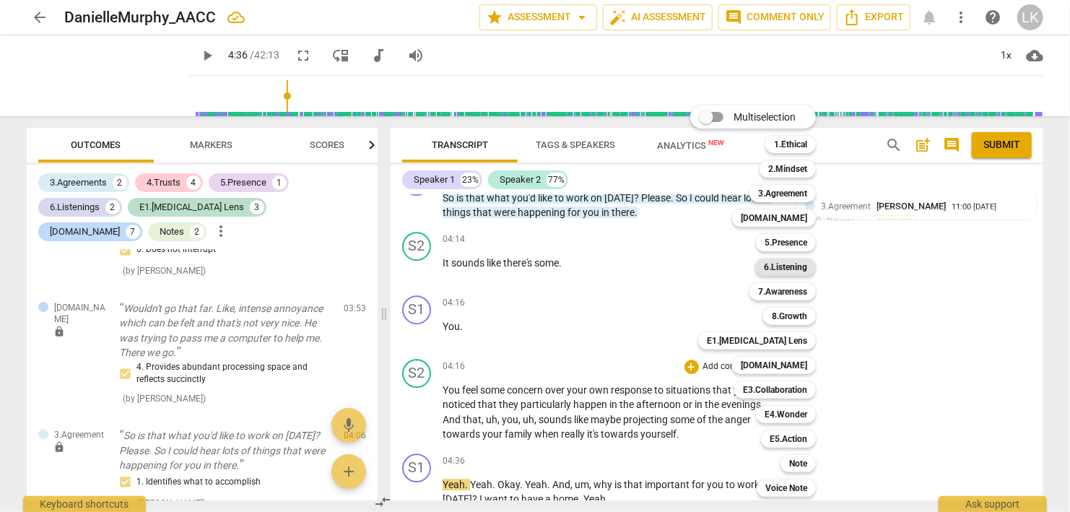
click at [768, 270] on b "6.Listening" at bounding box center [785, 267] width 43 height 17
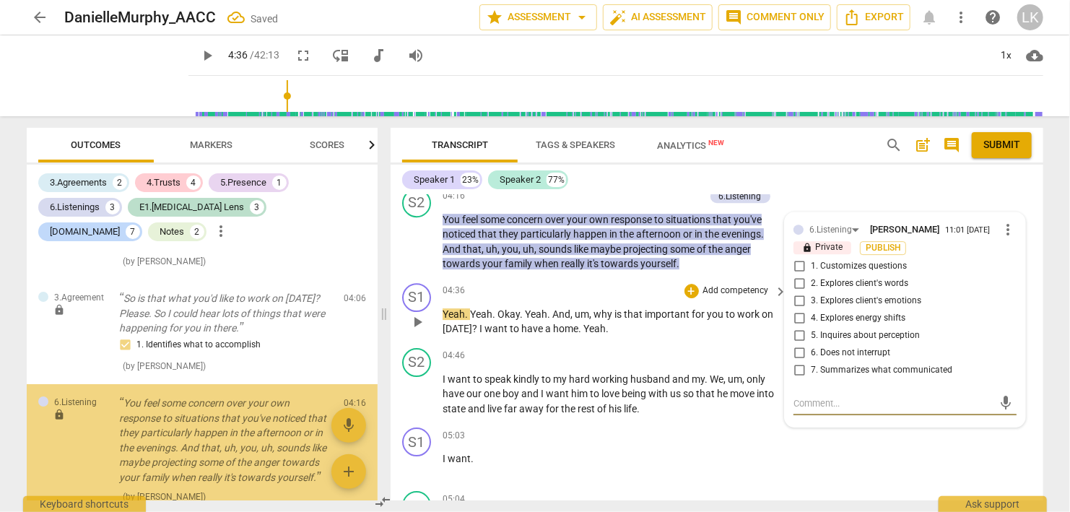
scroll to position [2677, 0]
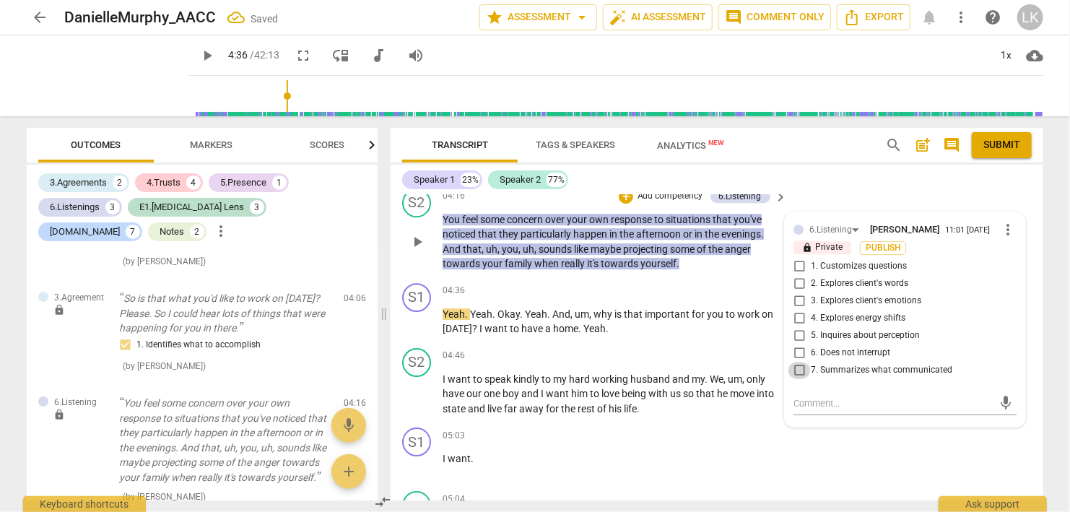
click at [800, 362] on input "7. Summarizes what communicated" at bounding box center [799, 370] width 23 height 17
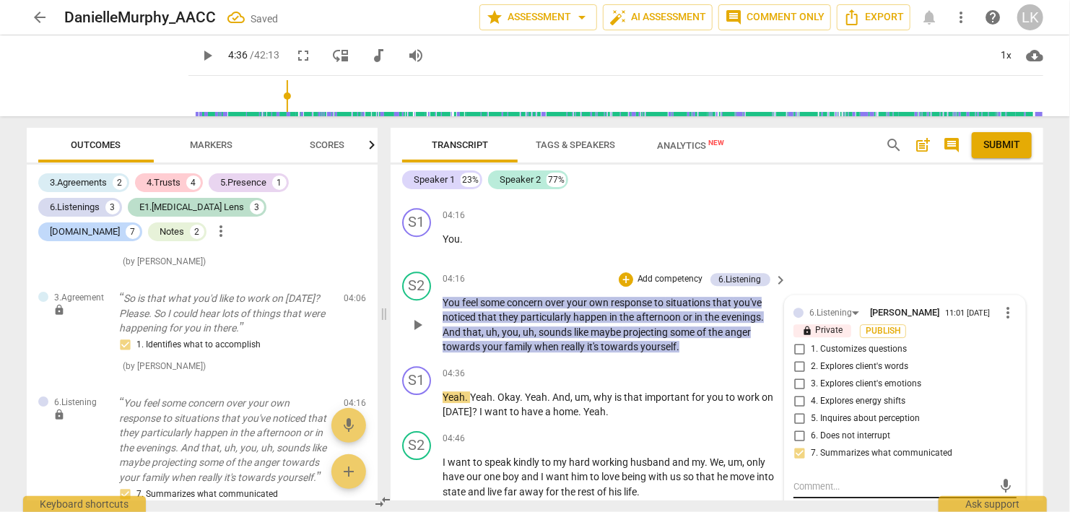
click at [824, 480] on textarea at bounding box center [894, 487] width 200 height 14
click at [631, 272] on div "+" at bounding box center [626, 279] width 14 height 14
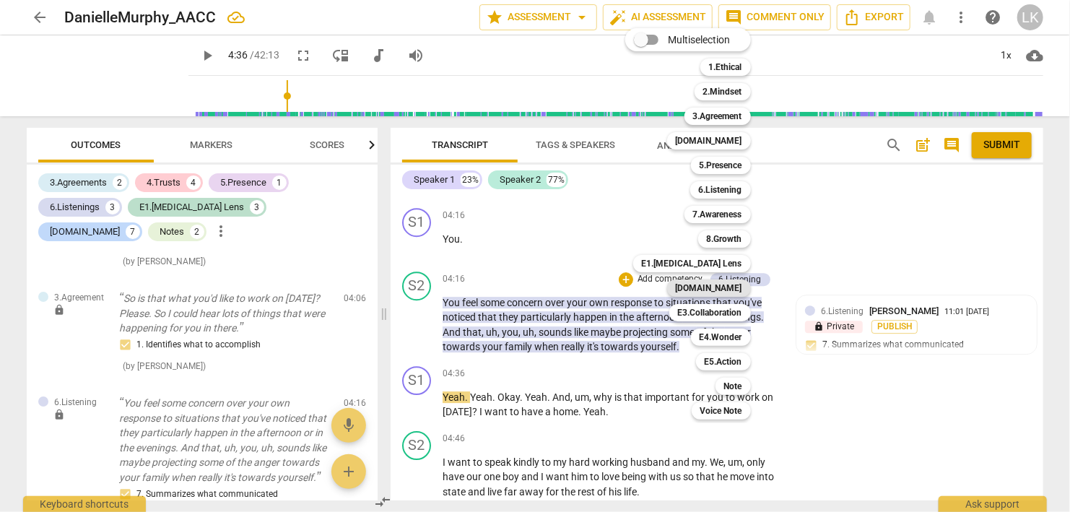
click at [719, 286] on b "[DOMAIN_NAME]" at bounding box center [709, 288] width 66 height 17
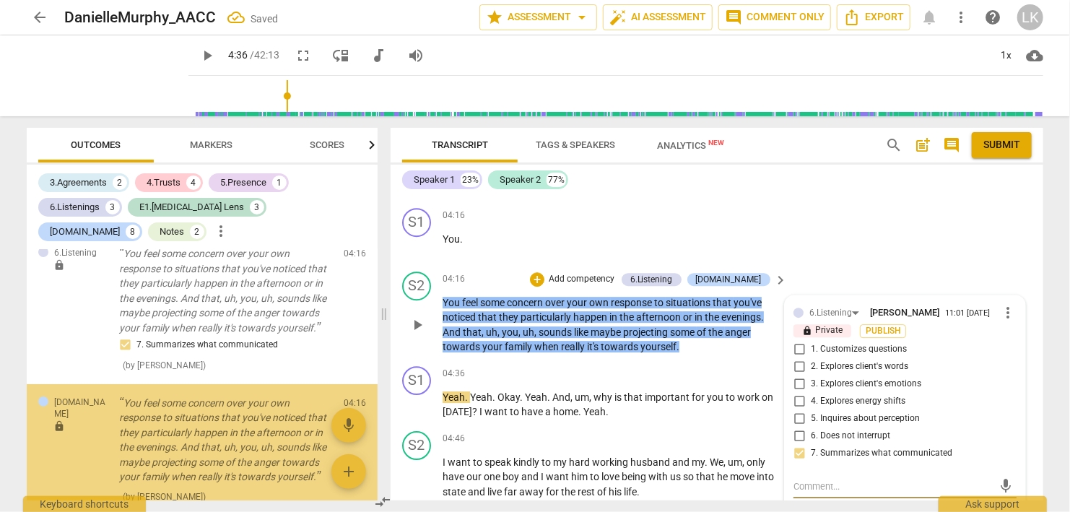
scroll to position [2324, 0]
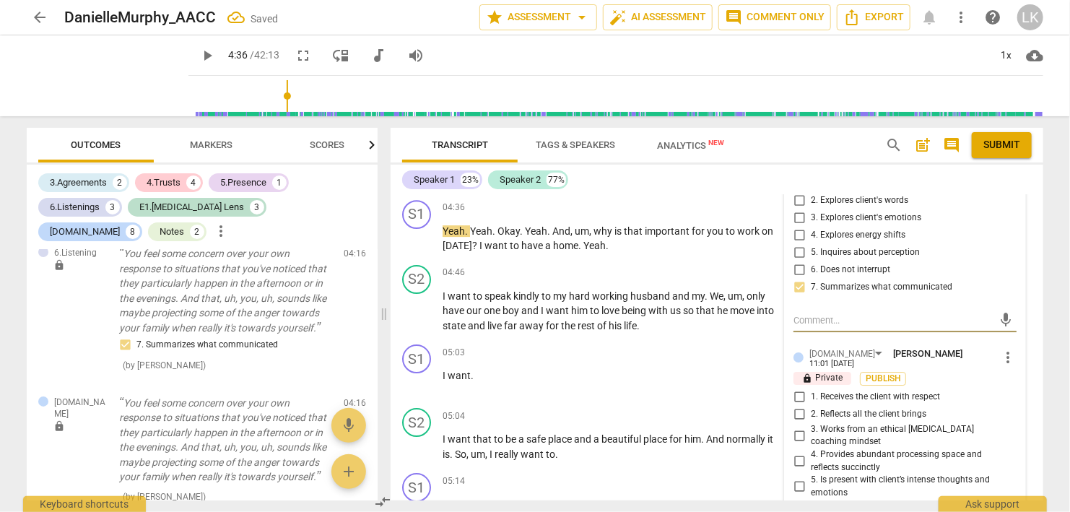
click at [802, 453] on input "4. Provides abundant processing space and reflects succinctly" at bounding box center [799, 461] width 23 height 17
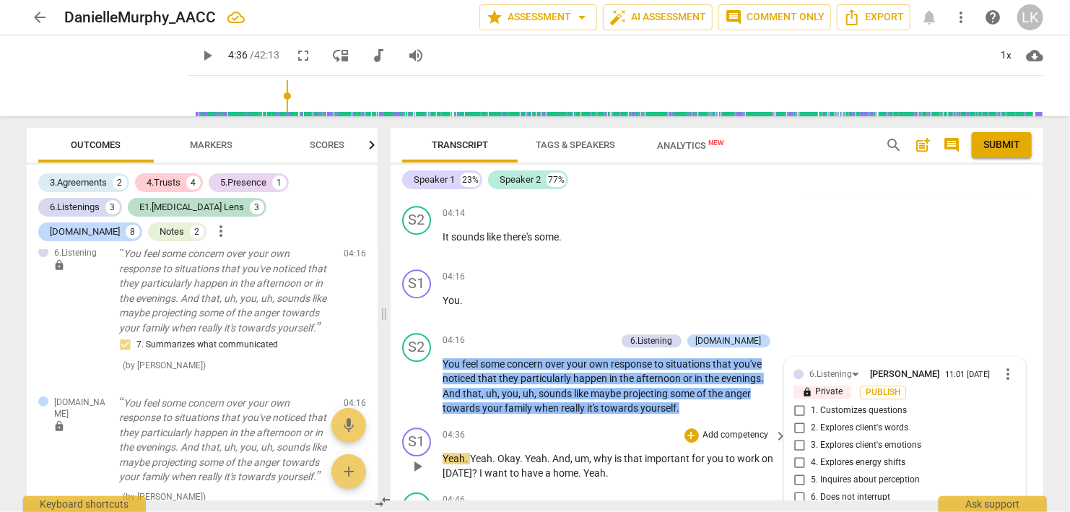
scroll to position [2075, 0]
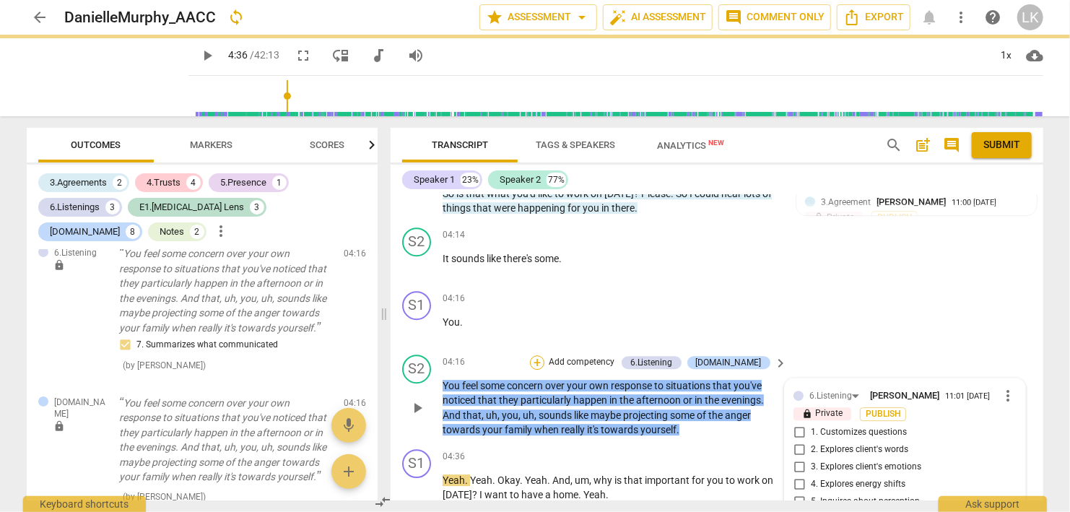
click at [545, 355] on div "+" at bounding box center [537, 362] width 14 height 14
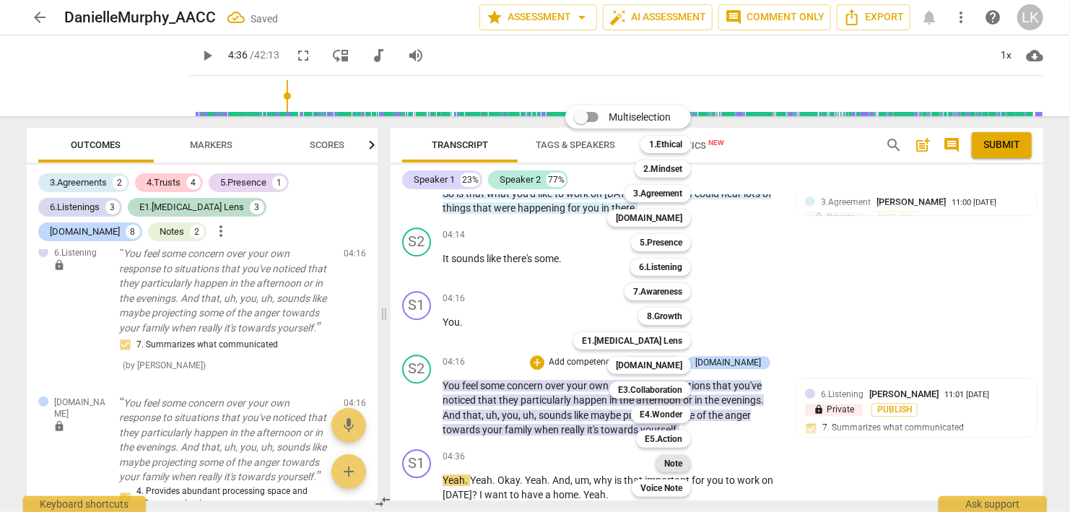
click at [668, 464] on b "Note" at bounding box center [674, 463] width 18 height 17
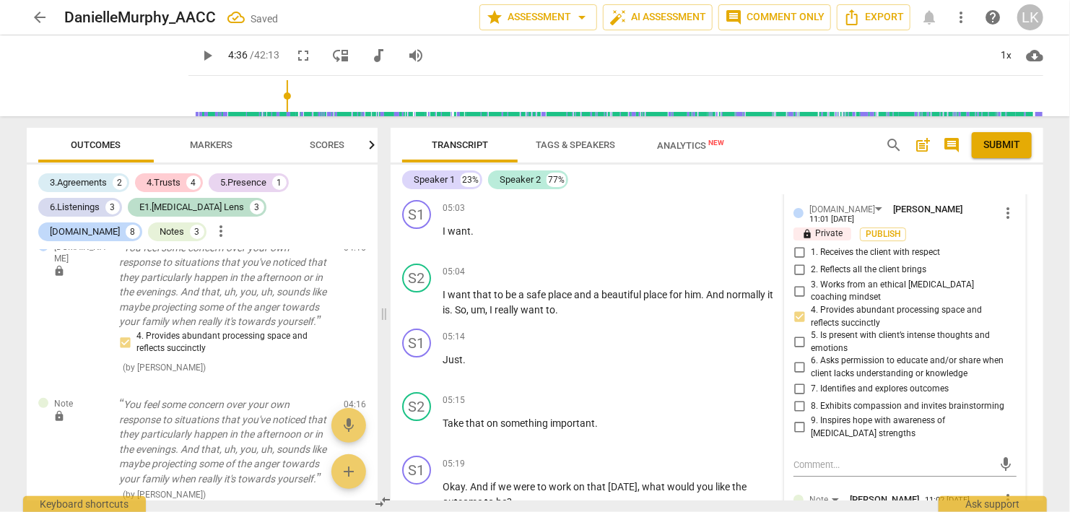
scroll to position [2574, 0]
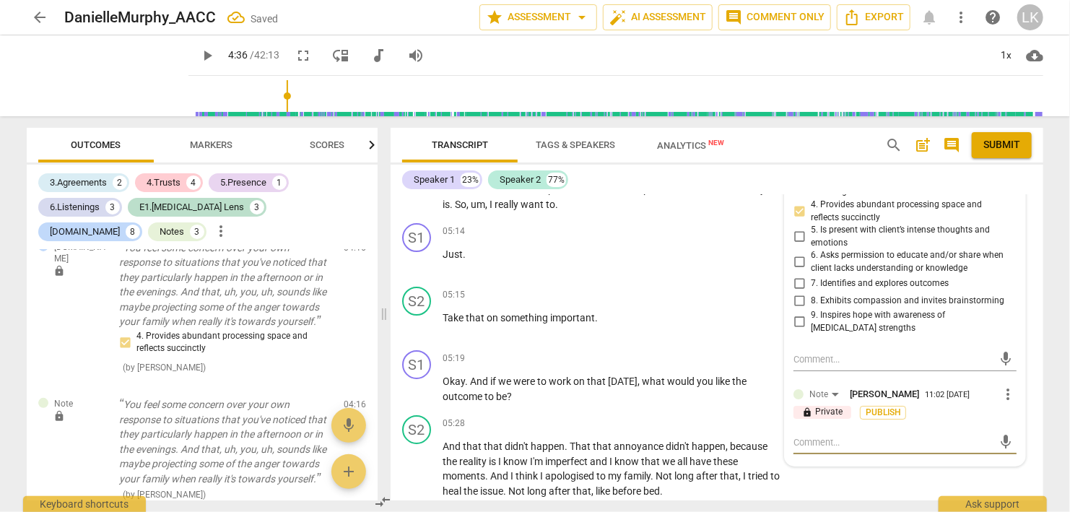
click at [823, 436] on textarea at bounding box center [894, 443] width 200 height 14
click at [1001, 441] on span "send" at bounding box center [1007, 449] width 16 height 16
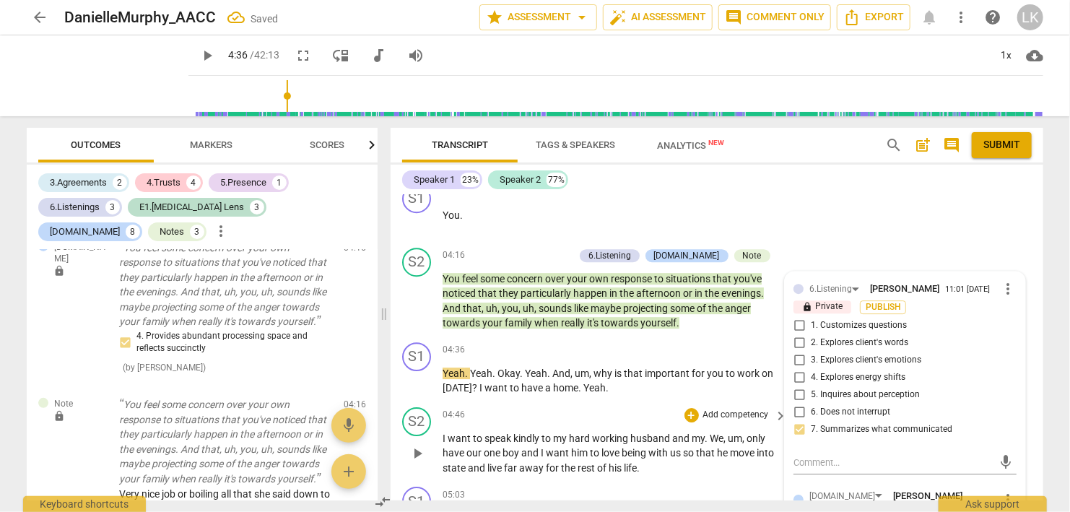
scroll to position [2158, 0]
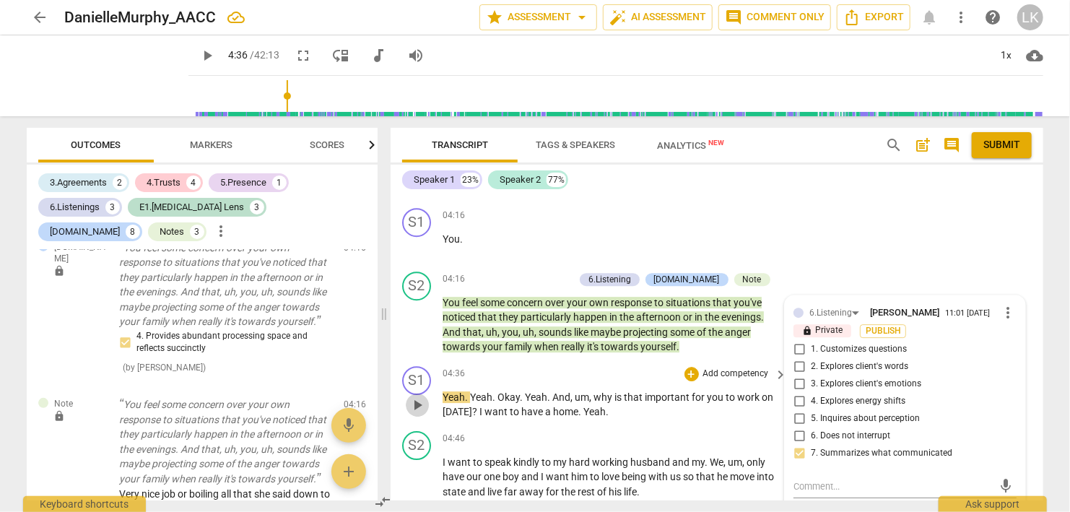
click at [409, 397] on span "play_arrow" at bounding box center [417, 405] width 23 height 17
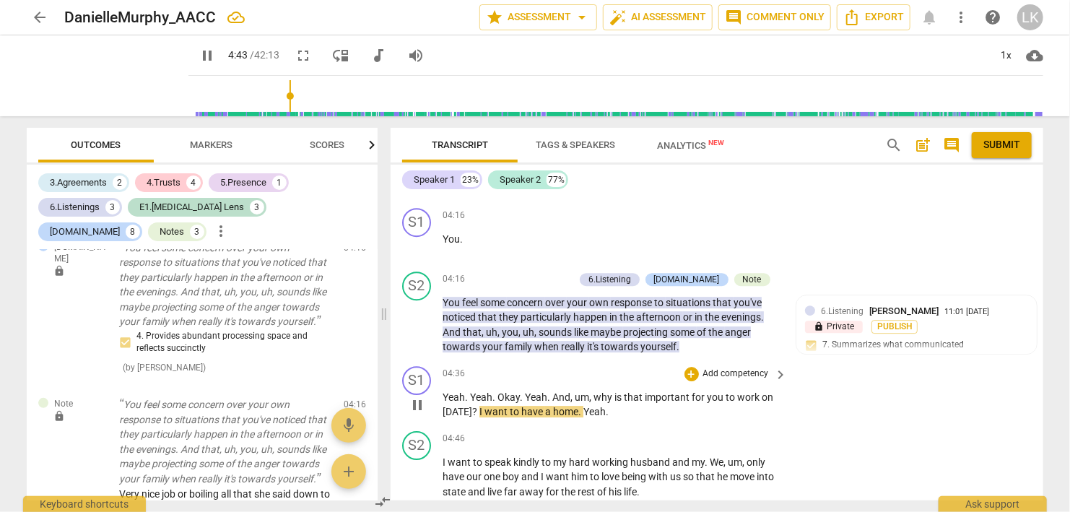
click at [415, 397] on span "pause" at bounding box center [417, 405] width 17 height 17
click at [688, 367] on div "+" at bounding box center [692, 374] width 14 height 14
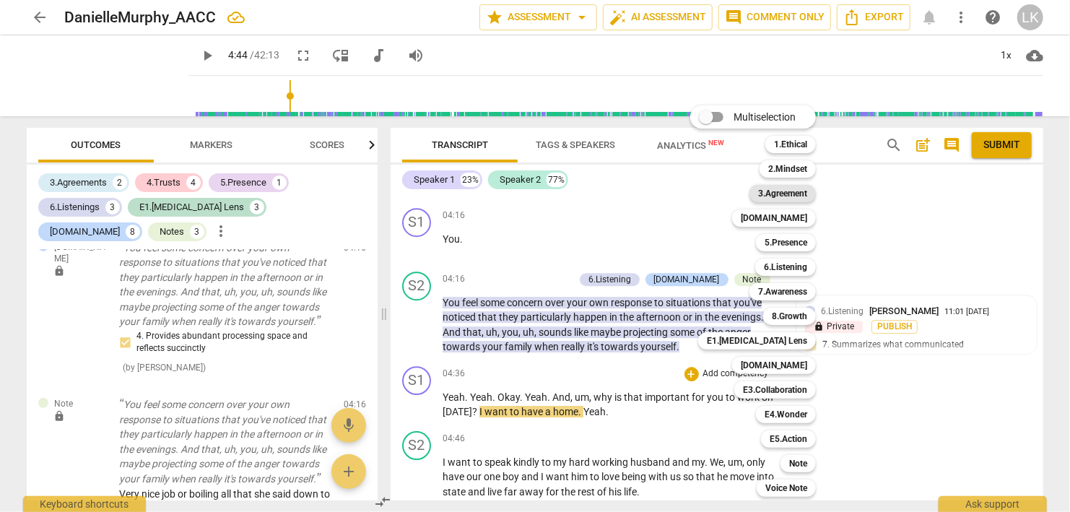
click at [799, 196] on b "3.Agreement" at bounding box center [782, 193] width 49 height 17
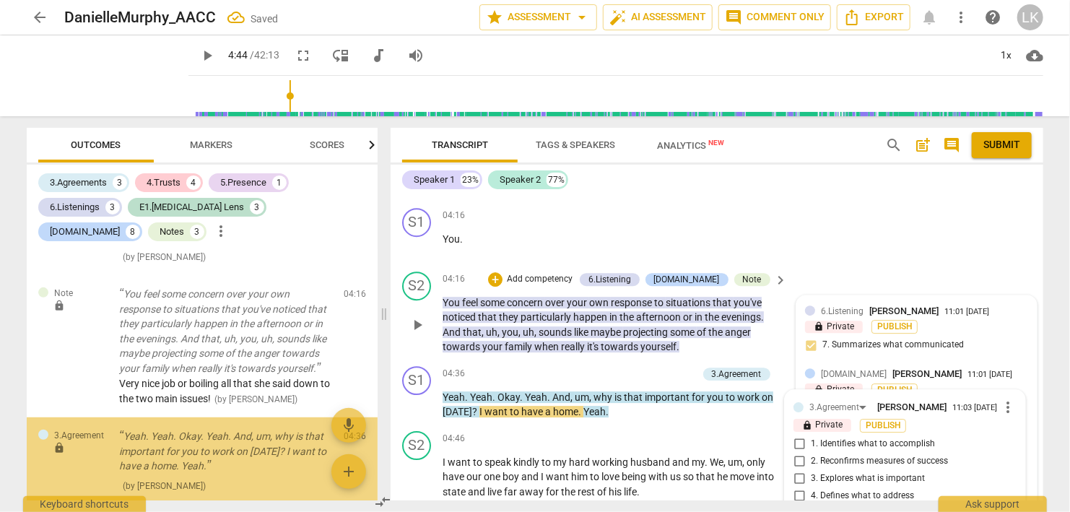
scroll to position [3093, 0]
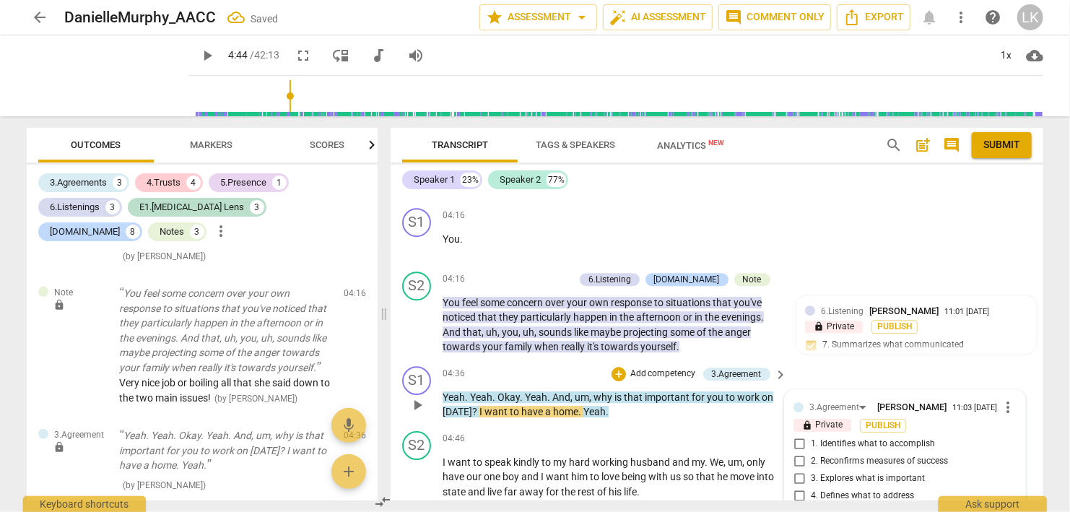
click at [802, 470] on input "3. Explores what is important" at bounding box center [799, 478] width 23 height 17
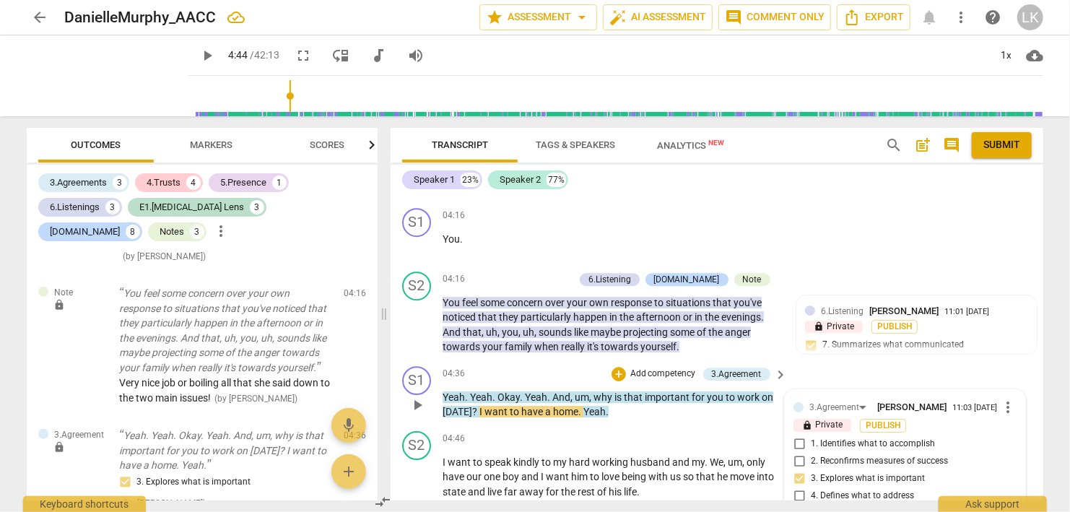
click at [410, 469] on span "play_arrow" at bounding box center [417, 477] width 17 height 17
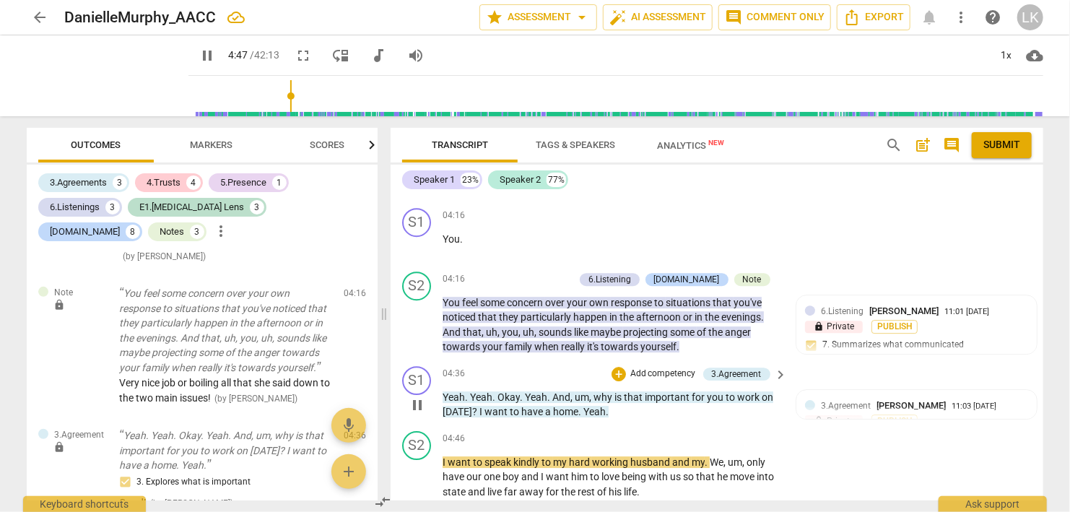
click at [411, 397] on span "pause" at bounding box center [417, 405] width 17 height 17
click at [415, 397] on span "play_arrow" at bounding box center [417, 405] width 17 height 17
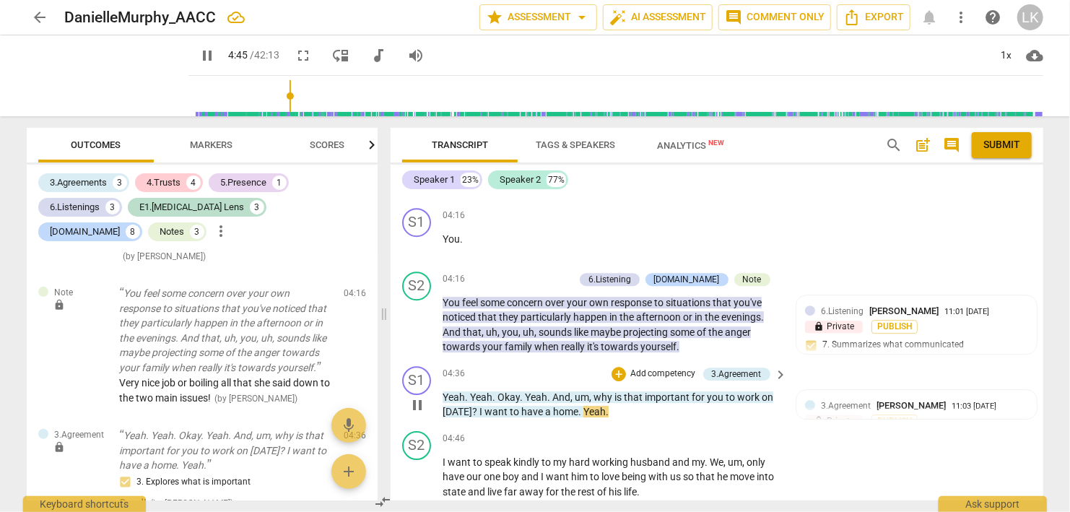
click at [415, 397] on span "pause" at bounding box center [417, 405] width 17 height 17
click at [415, 397] on span "play_arrow" at bounding box center [417, 405] width 17 height 17
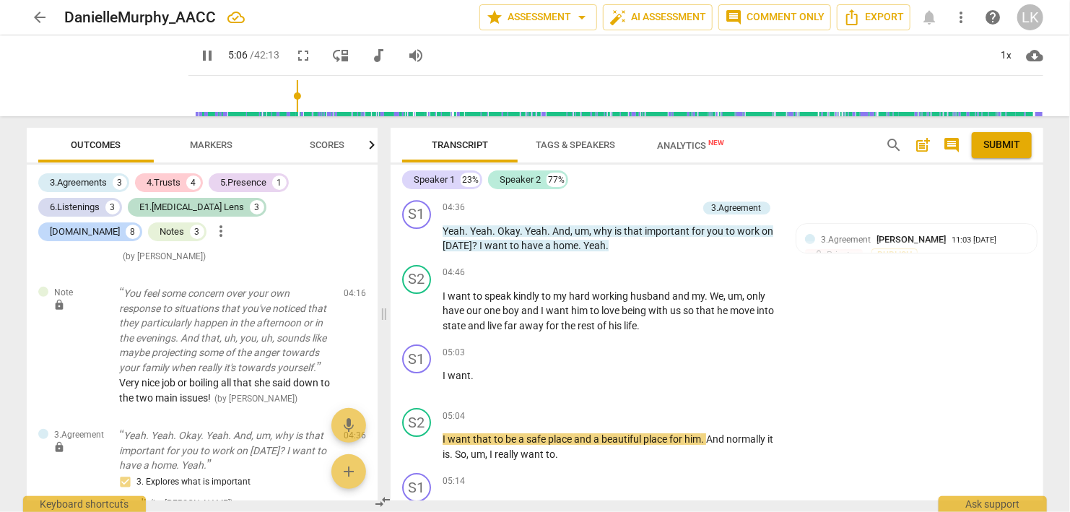
scroll to position [2408, 0]
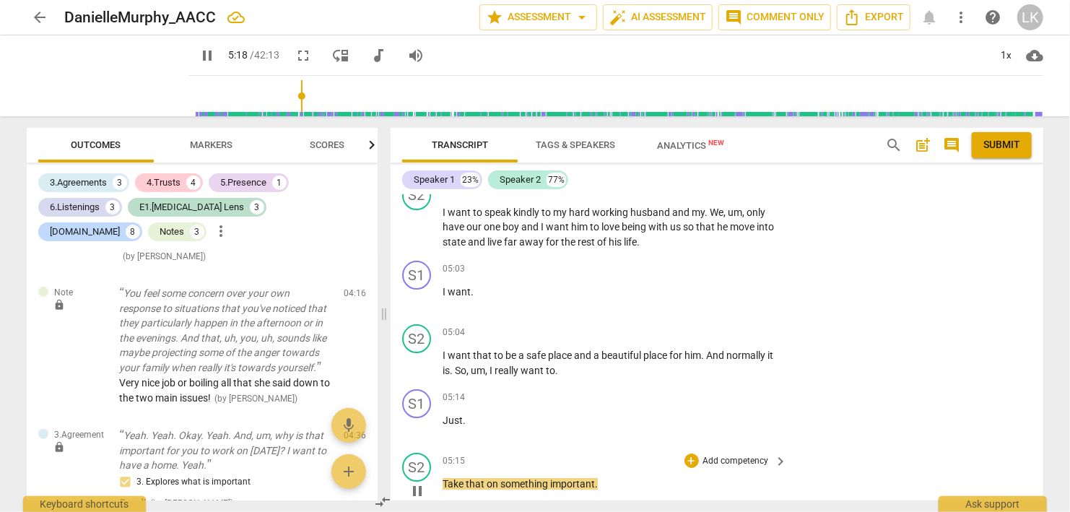
click at [418, 483] on span "pause" at bounding box center [417, 491] width 17 height 17
click at [697, 454] on div "+" at bounding box center [692, 461] width 14 height 14
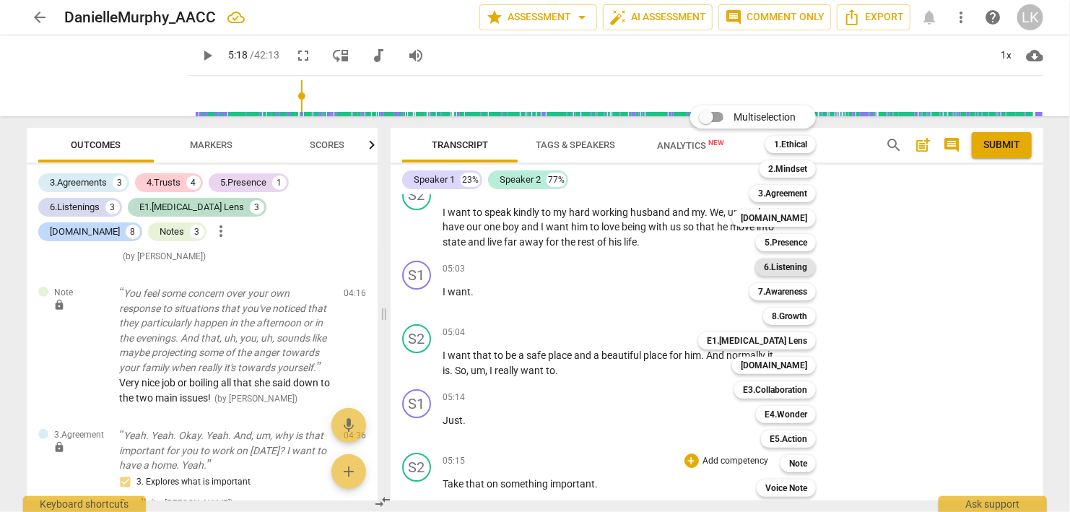
click at [785, 267] on b "6.Listening" at bounding box center [785, 267] width 43 height 17
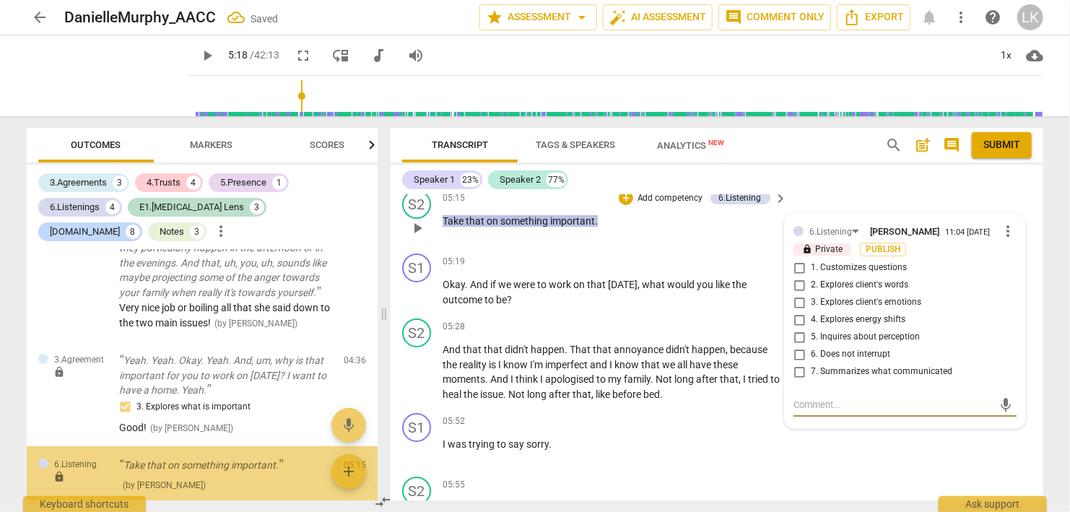
scroll to position [3168, 0]
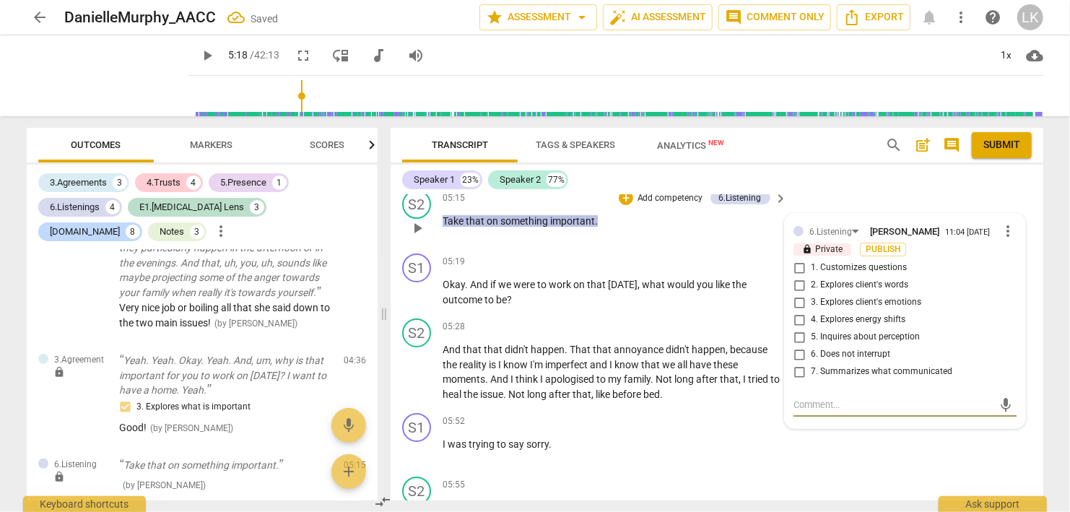
click at [803, 346] on input "6. Does not interrupt" at bounding box center [799, 354] width 23 height 17
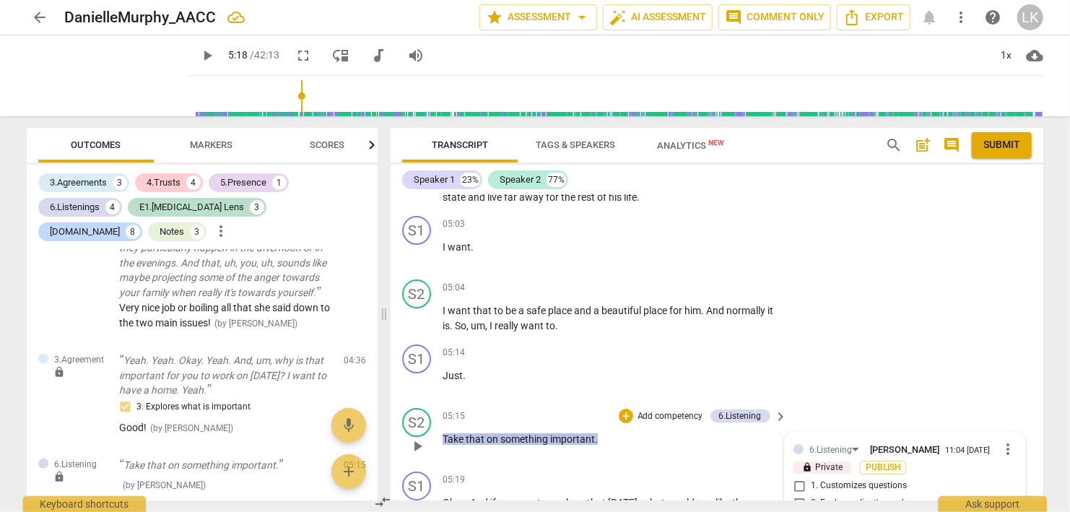
scroll to position [2422, 0]
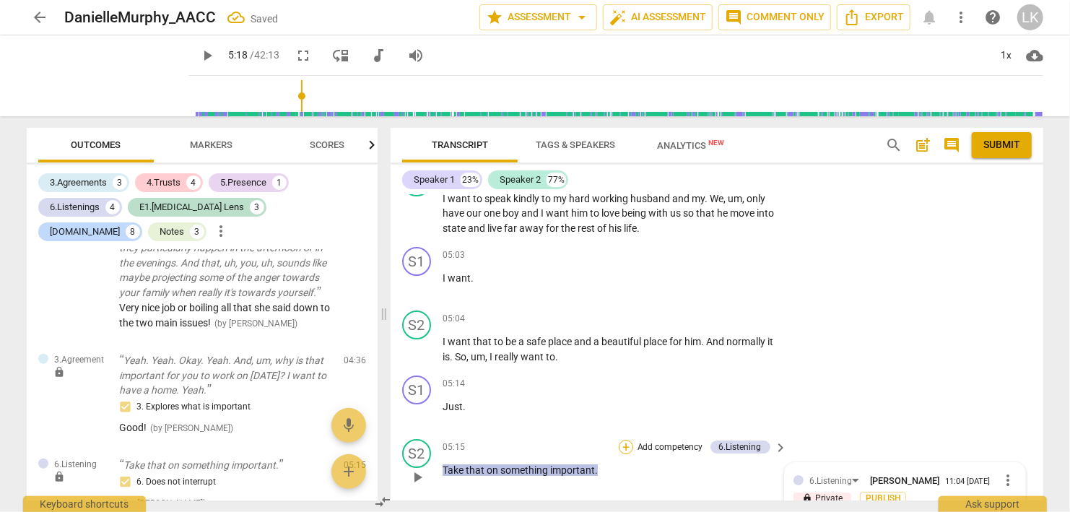
click at [628, 440] on div "+" at bounding box center [626, 447] width 14 height 14
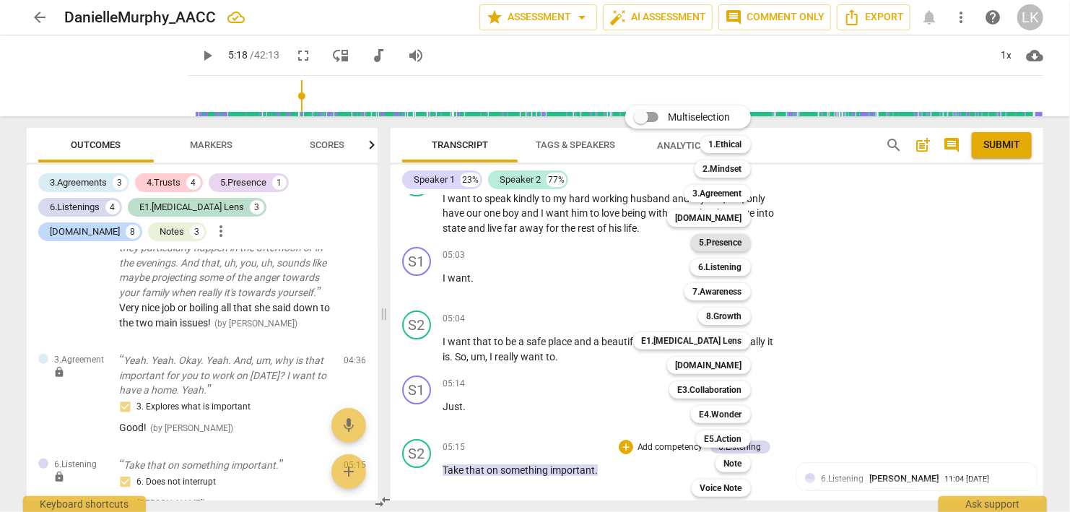
click at [721, 244] on b "5.Presence" at bounding box center [721, 242] width 43 height 17
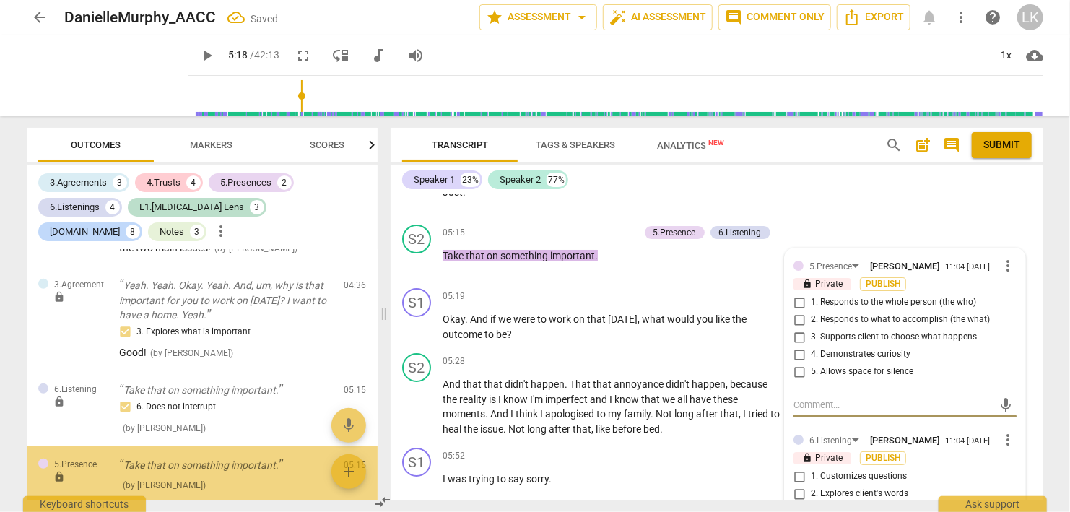
scroll to position [3243, 0]
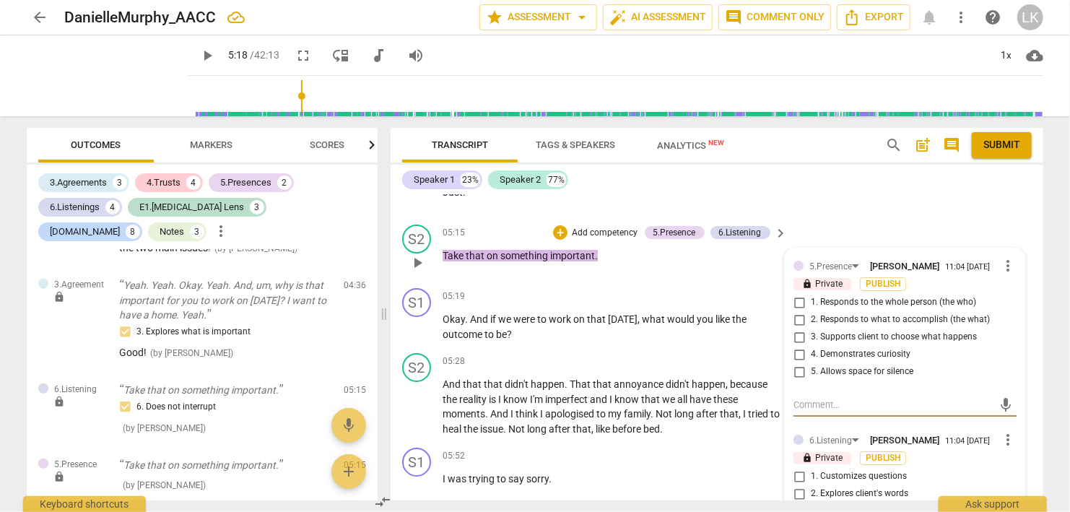
click at [803, 363] on input "5. Allows space for silence" at bounding box center [799, 371] width 23 height 17
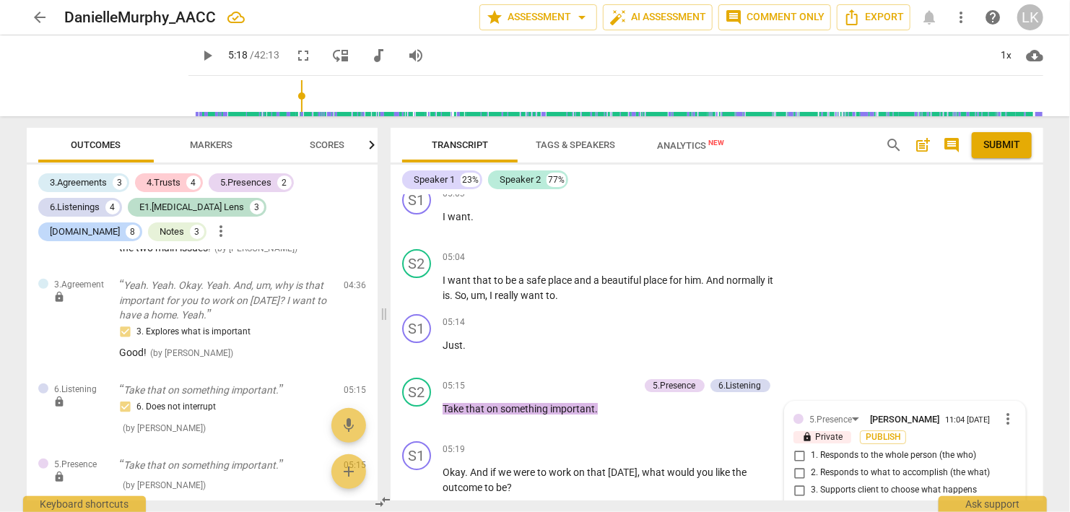
scroll to position [2470, 0]
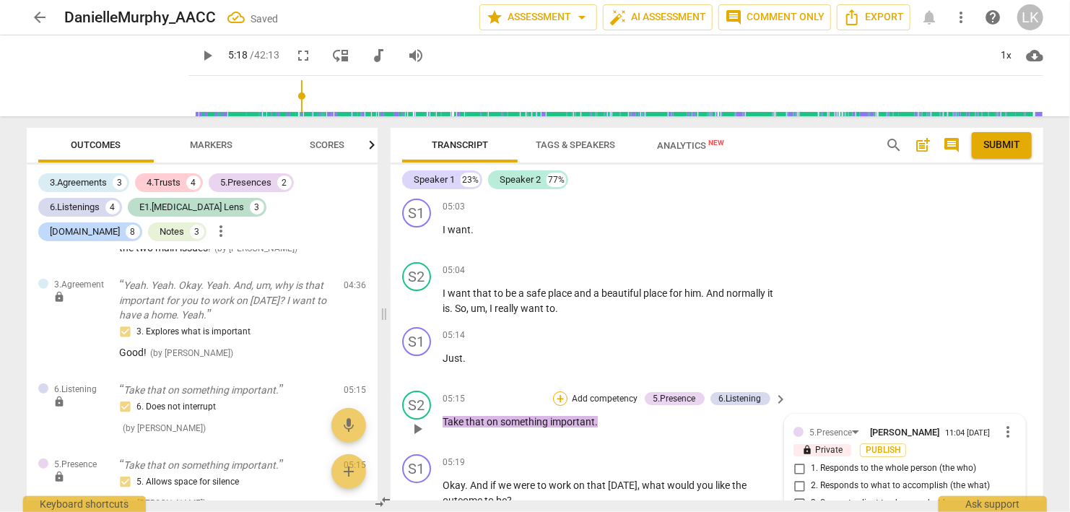
click at [558, 392] on div "+" at bounding box center [560, 399] width 14 height 14
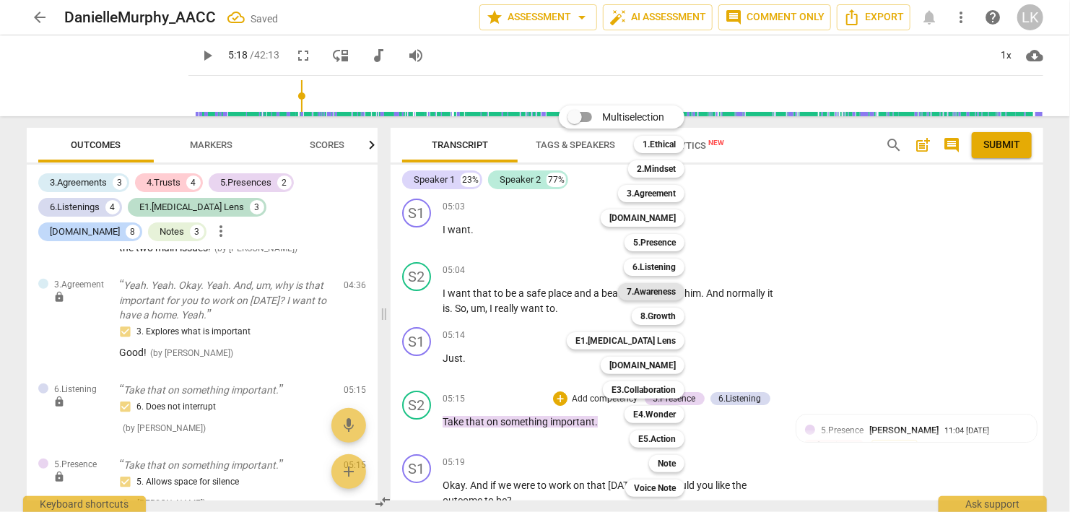
click at [629, 292] on b "7.Awareness" at bounding box center [651, 291] width 49 height 17
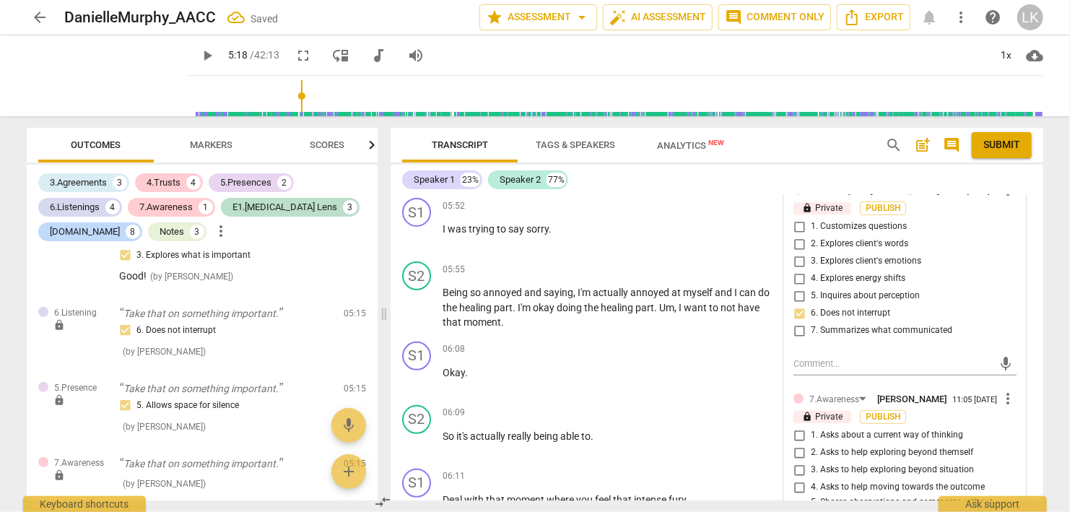
scroll to position [2970, 0]
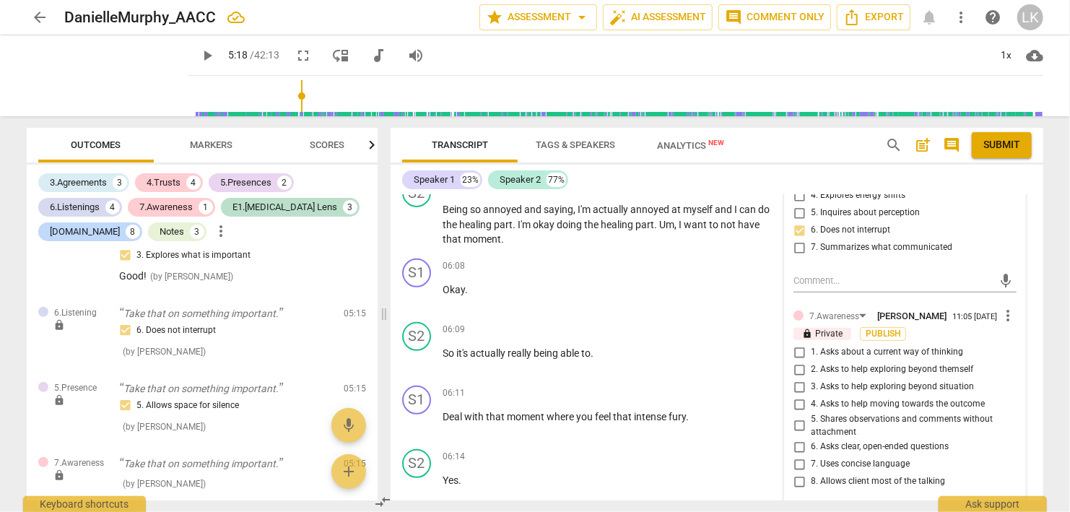
click at [797, 473] on input "8. Allows client most of the talking" at bounding box center [799, 481] width 23 height 17
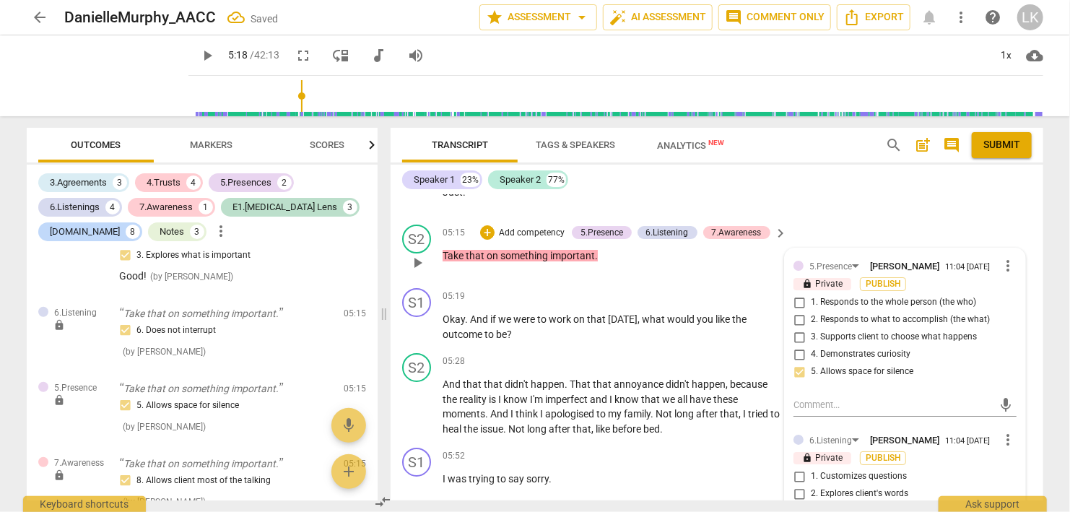
scroll to position [2470, 0]
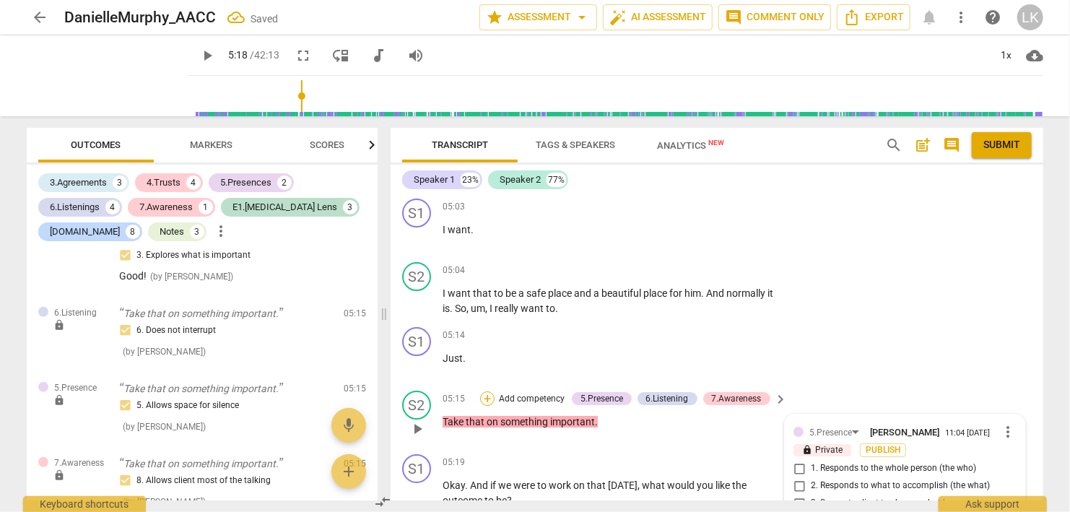
click at [493, 392] on div "+" at bounding box center [487, 399] width 14 height 14
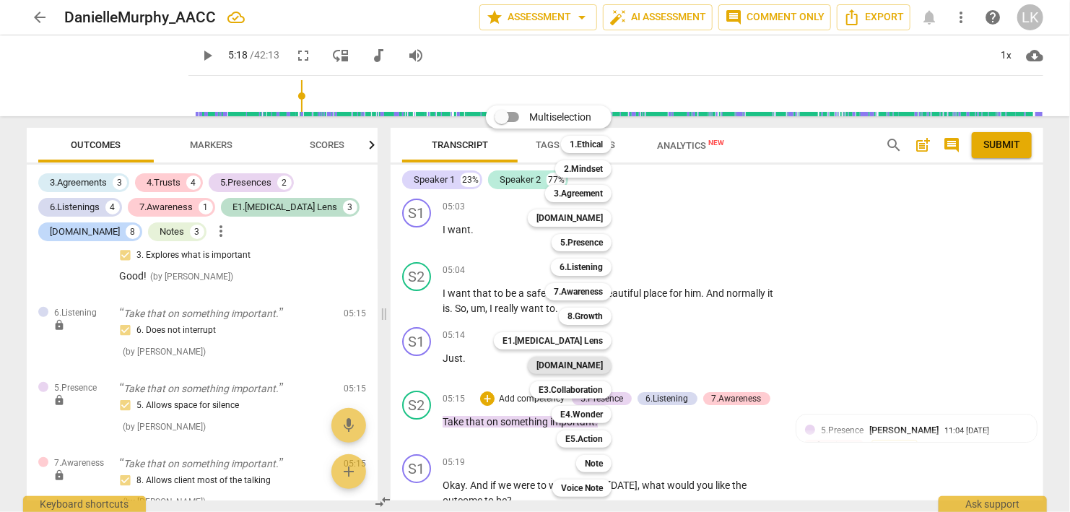
click at [589, 361] on b "[DOMAIN_NAME]" at bounding box center [570, 365] width 66 height 17
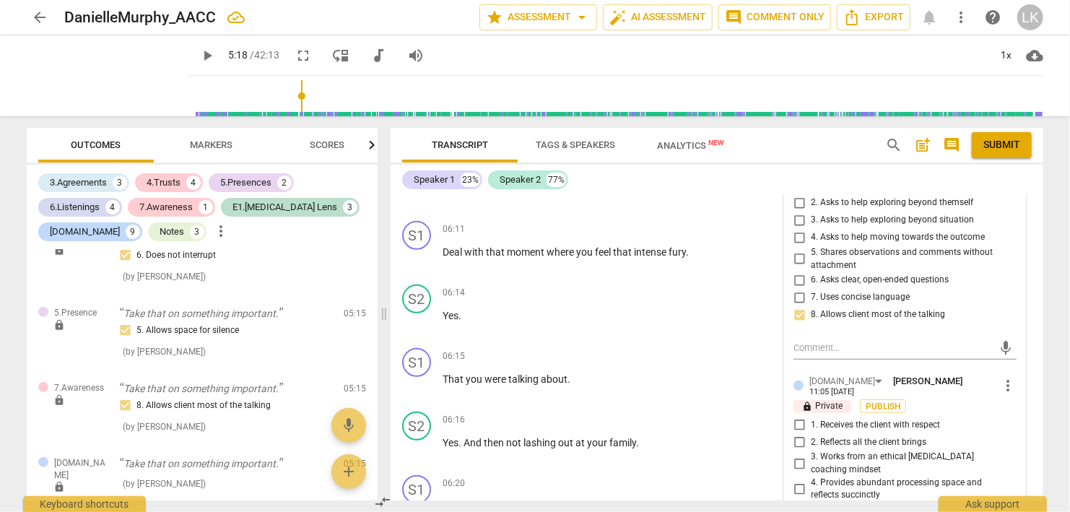
scroll to position [3219, 0]
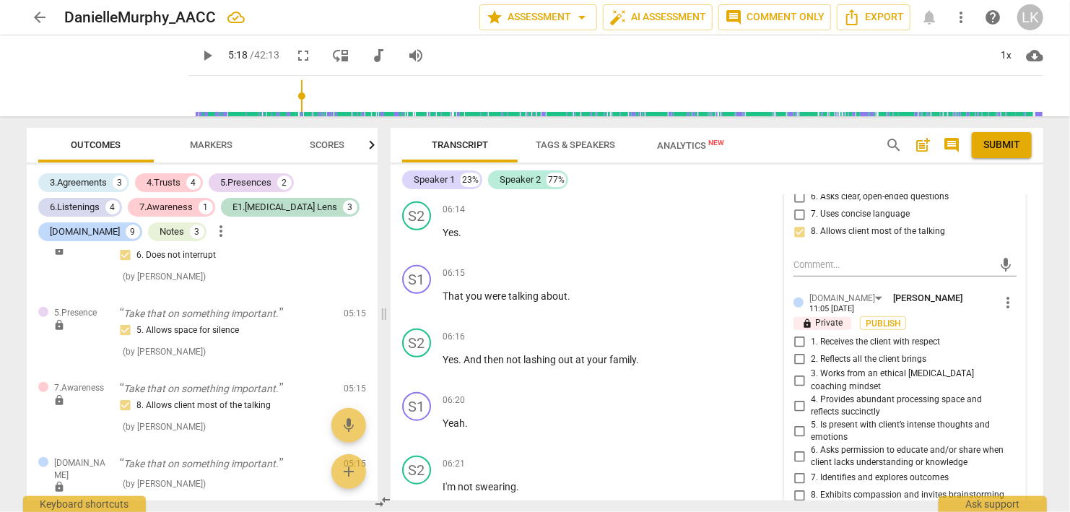
click at [800, 397] on input "4. Provides abundant processing space and reflects succinctly" at bounding box center [799, 405] width 23 height 17
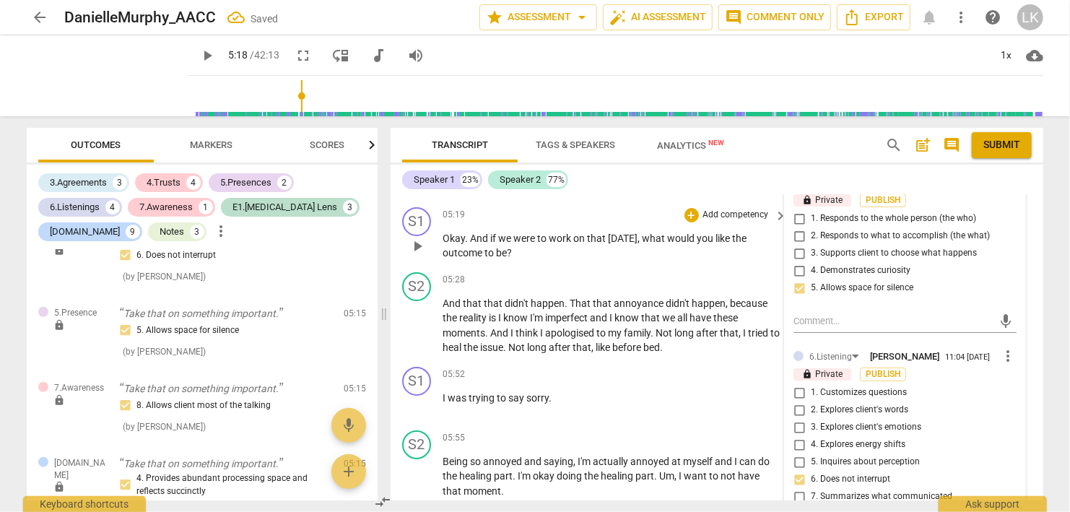
scroll to position [2553, 0]
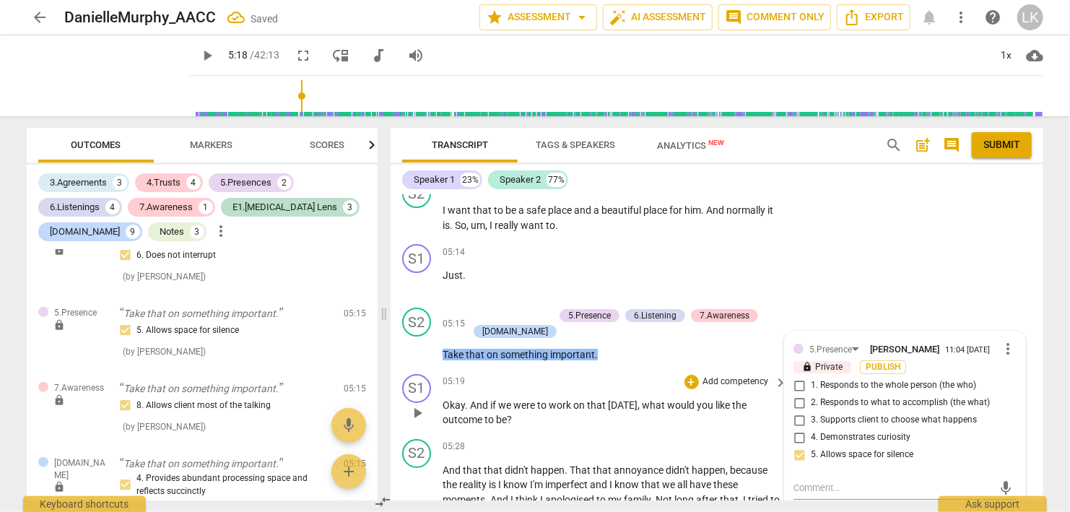
click at [421, 405] on span "play_arrow" at bounding box center [417, 413] width 17 height 17
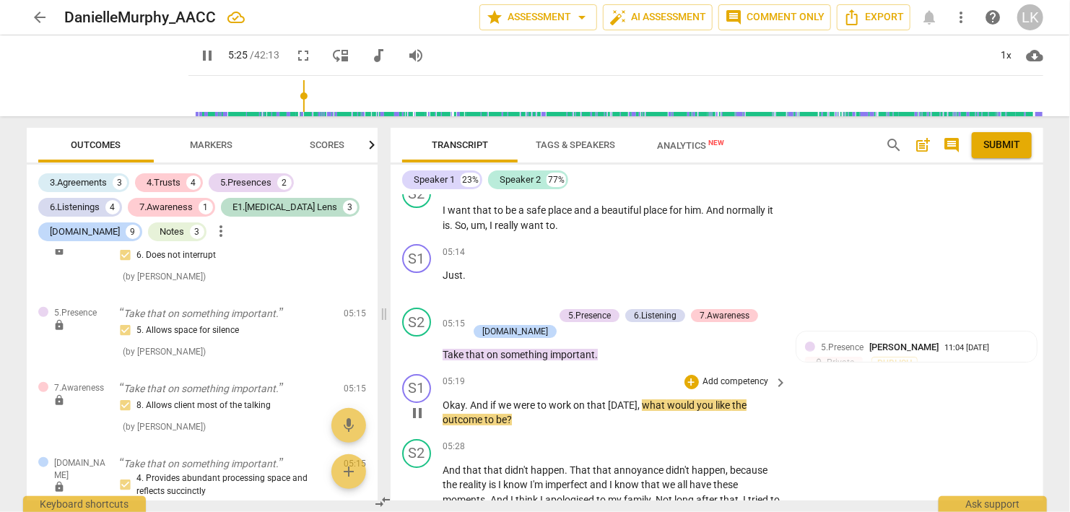
click at [421, 405] on span "pause" at bounding box center [417, 413] width 17 height 17
click at [697, 375] on div "+" at bounding box center [692, 382] width 14 height 14
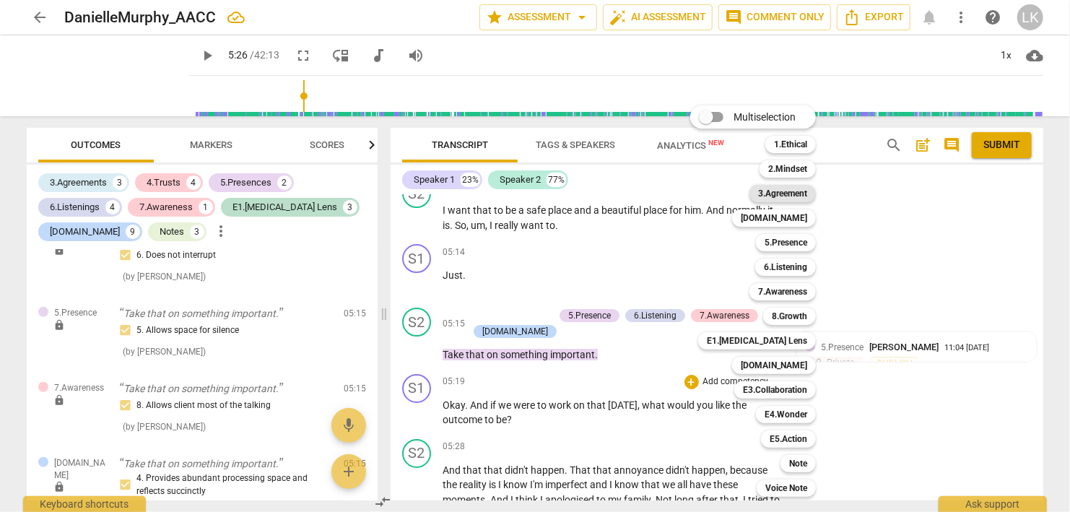
click at [793, 195] on b "3.Agreement" at bounding box center [782, 193] width 49 height 17
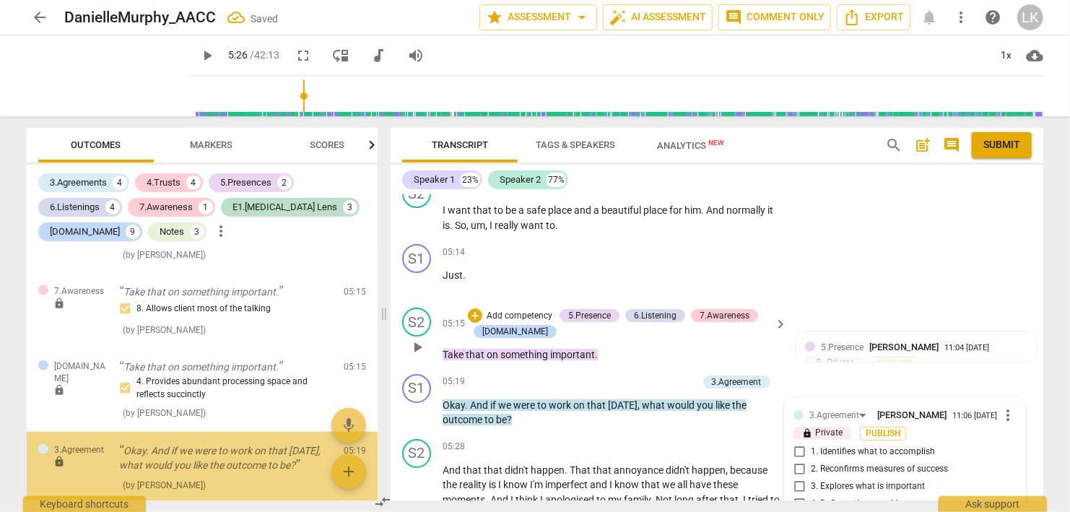
scroll to position [3492, 0]
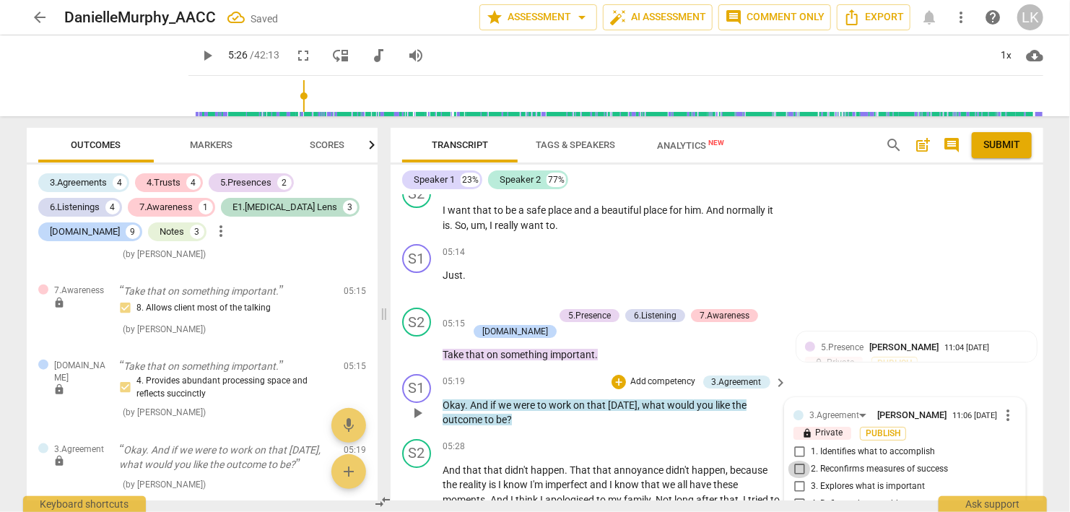
click at [801, 461] on input "2. Reconfirms measures of success" at bounding box center [799, 469] width 23 height 17
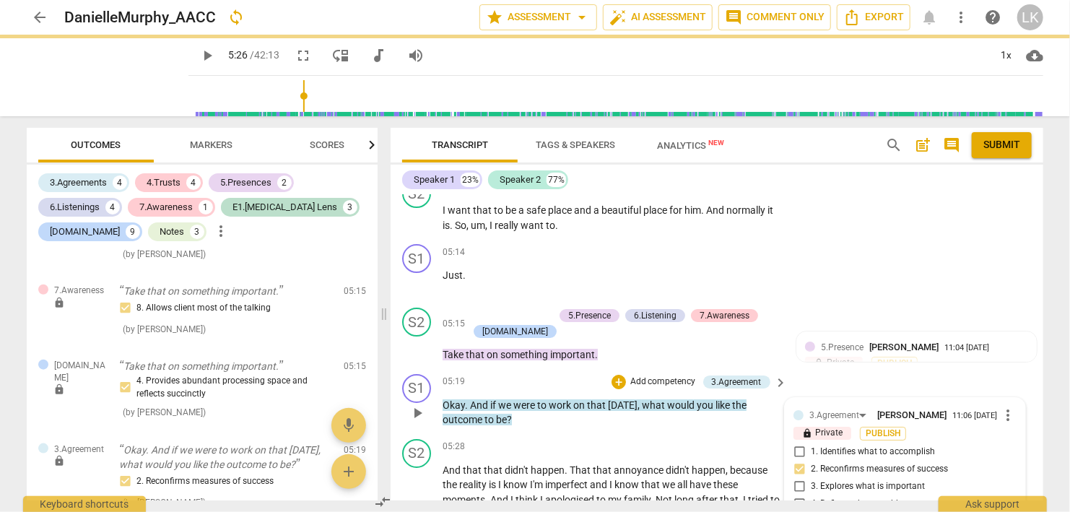
scroll to position [0, 0]
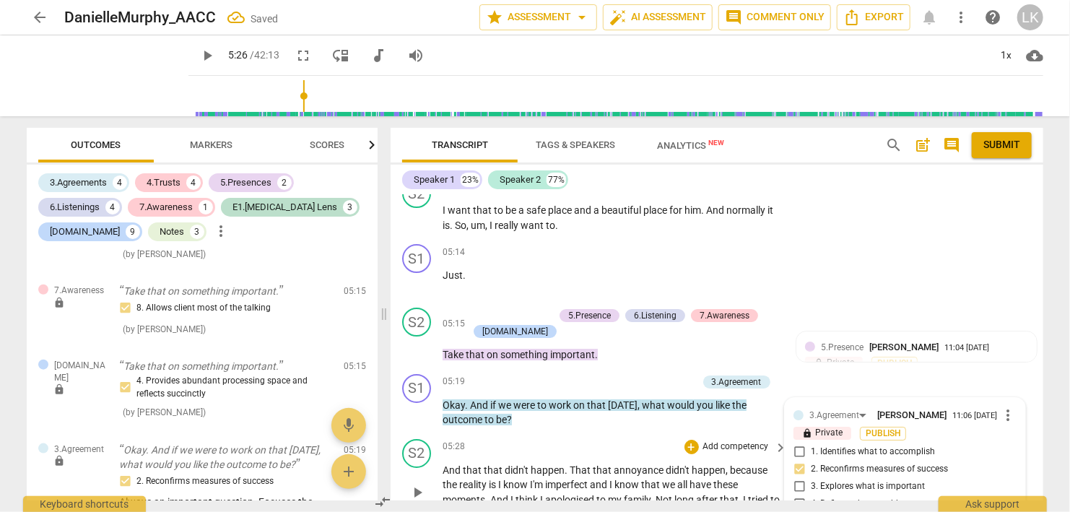
click at [415, 484] on span "play_arrow" at bounding box center [417, 492] width 17 height 17
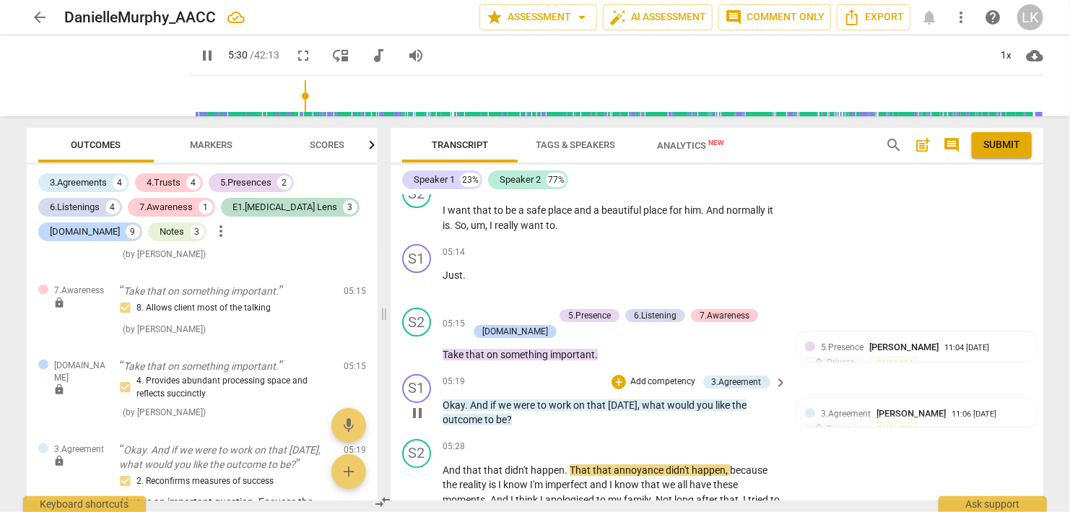
click at [426, 405] on span "pause" at bounding box center [417, 413] width 17 height 17
click at [421, 405] on span "play_arrow" at bounding box center [417, 413] width 17 height 17
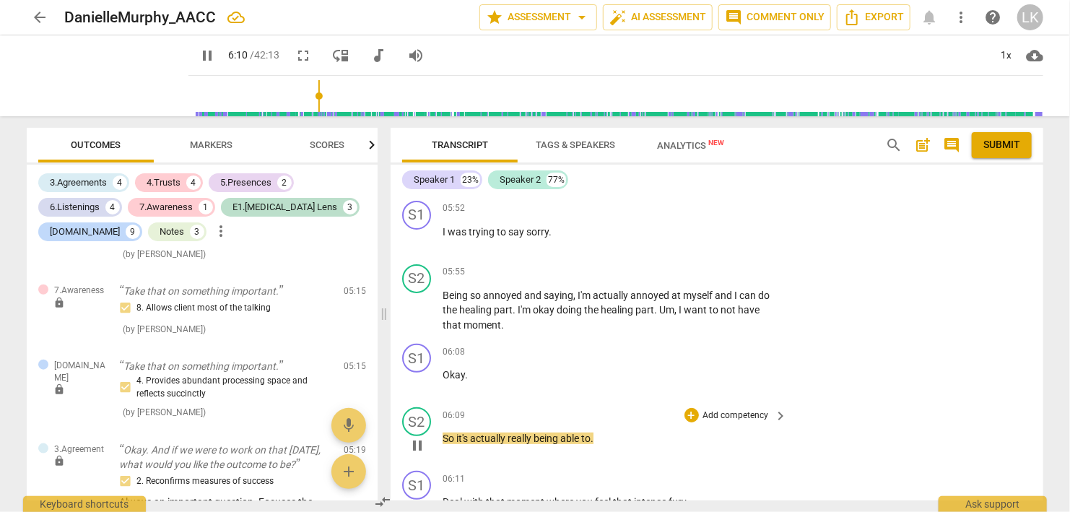
scroll to position [2970, 0]
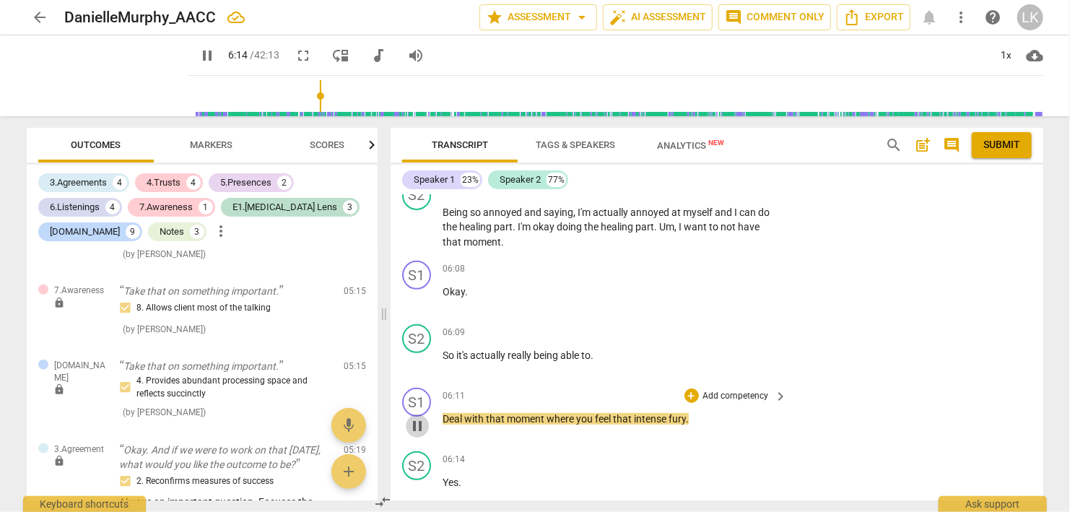
click at [419, 415] on button "pause" at bounding box center [417, 426] width 23 height 23
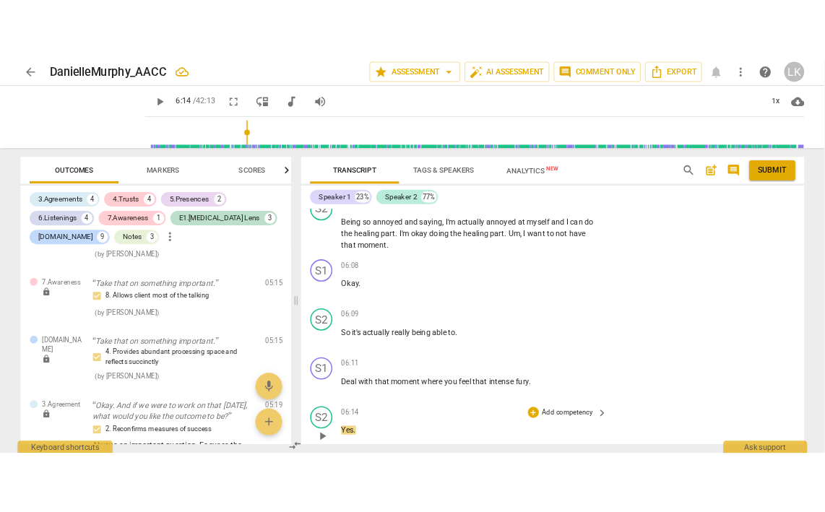
scroll to position [2886, 0]
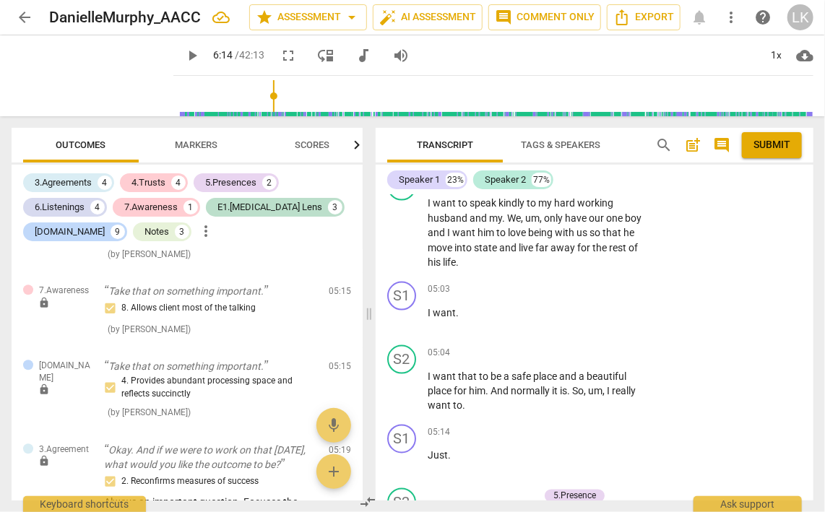
scroll to position [3420, 0]
